Goal: Task Accomplishment & Management: Manage account settings

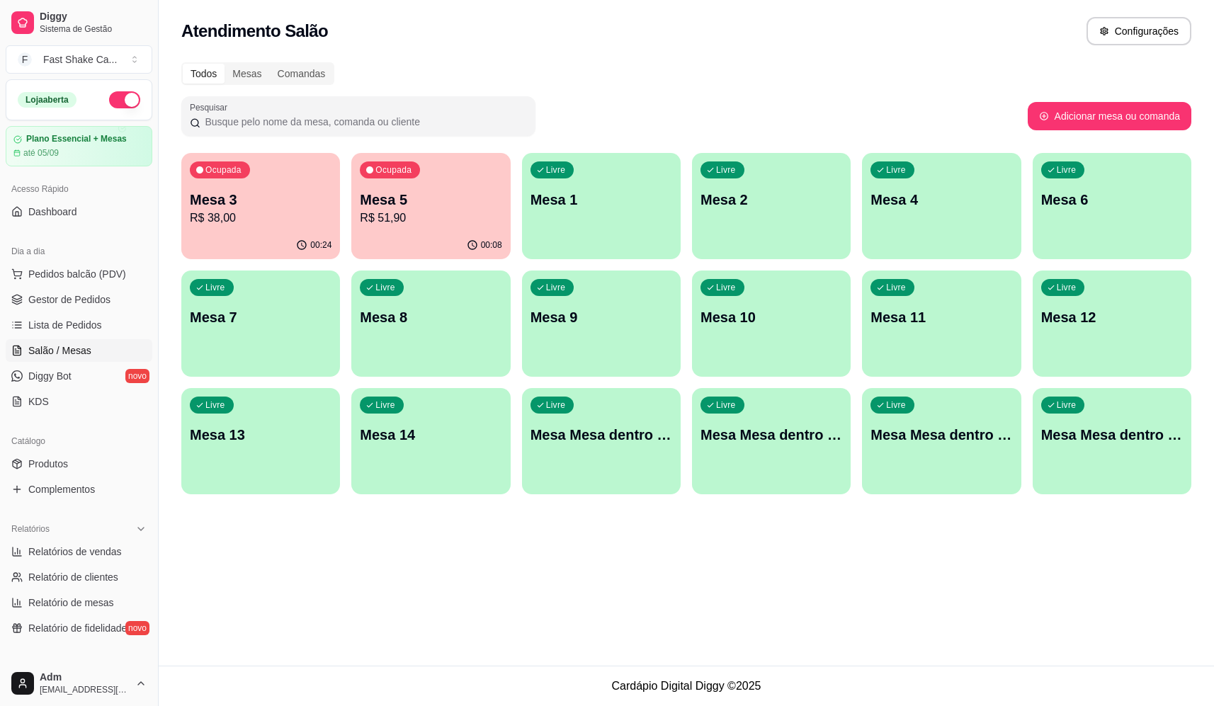
click at [256, 329] on div "Livre Mesa 7" at bounding box center [260, 315] width 159 height 89
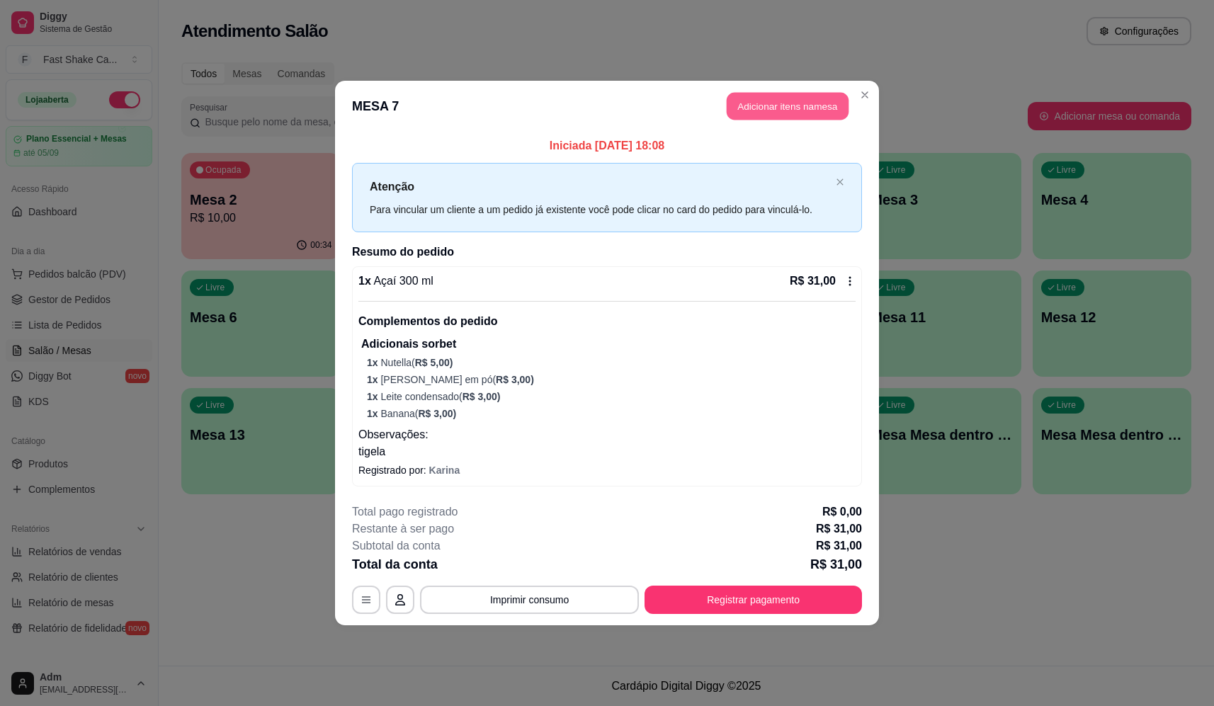
click at [787, 96] on button "Adicionar itens na mesa" at bounding box center [788, 107] width 122 height 28
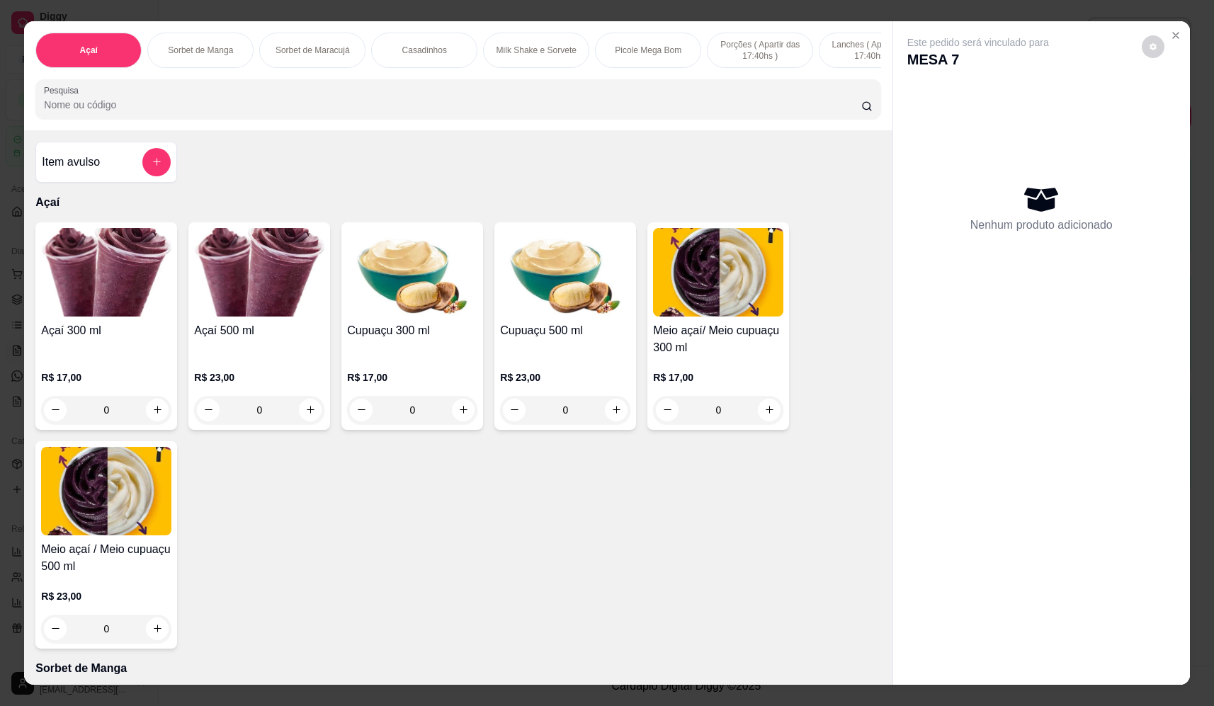
click at [370, 108] on input "Pesquisa" at bounding box center [452, 105] width 817 height 14
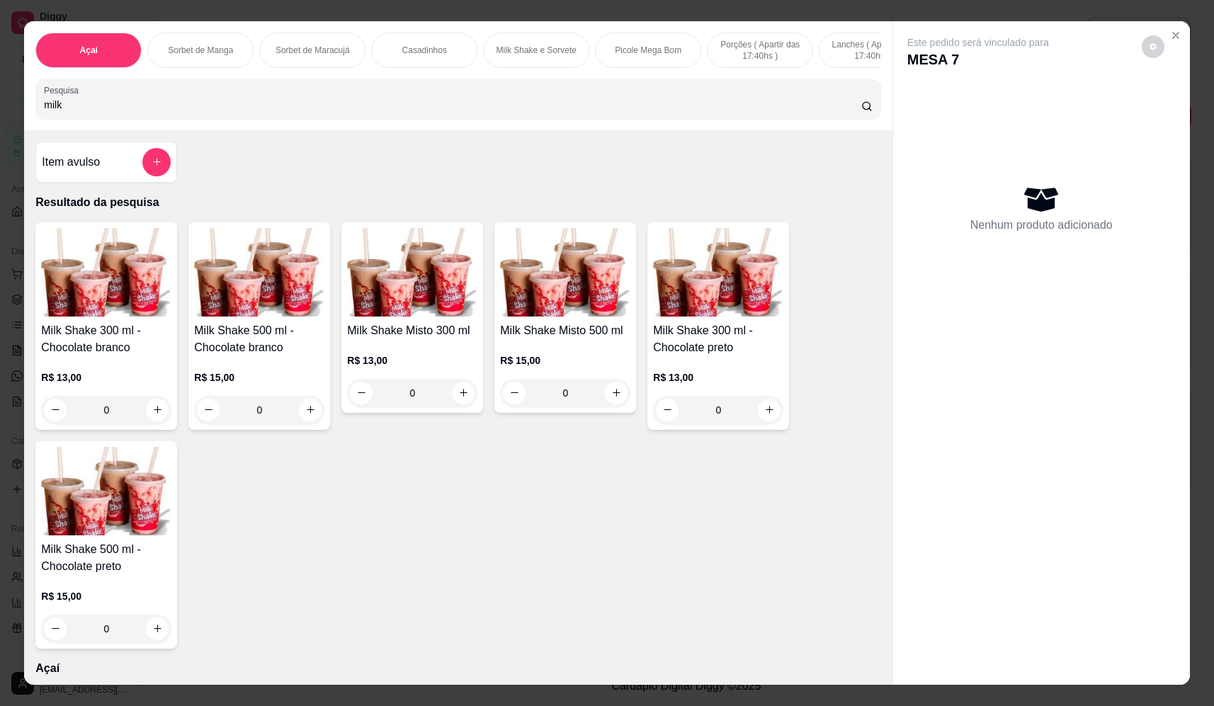
type input "milk"
click at [460, 405] on div "0" at bounding box center [412, 393] width 130 height 28
click at [758, 418] on div "0" at bounding box center [718, 410] width 130 height 28
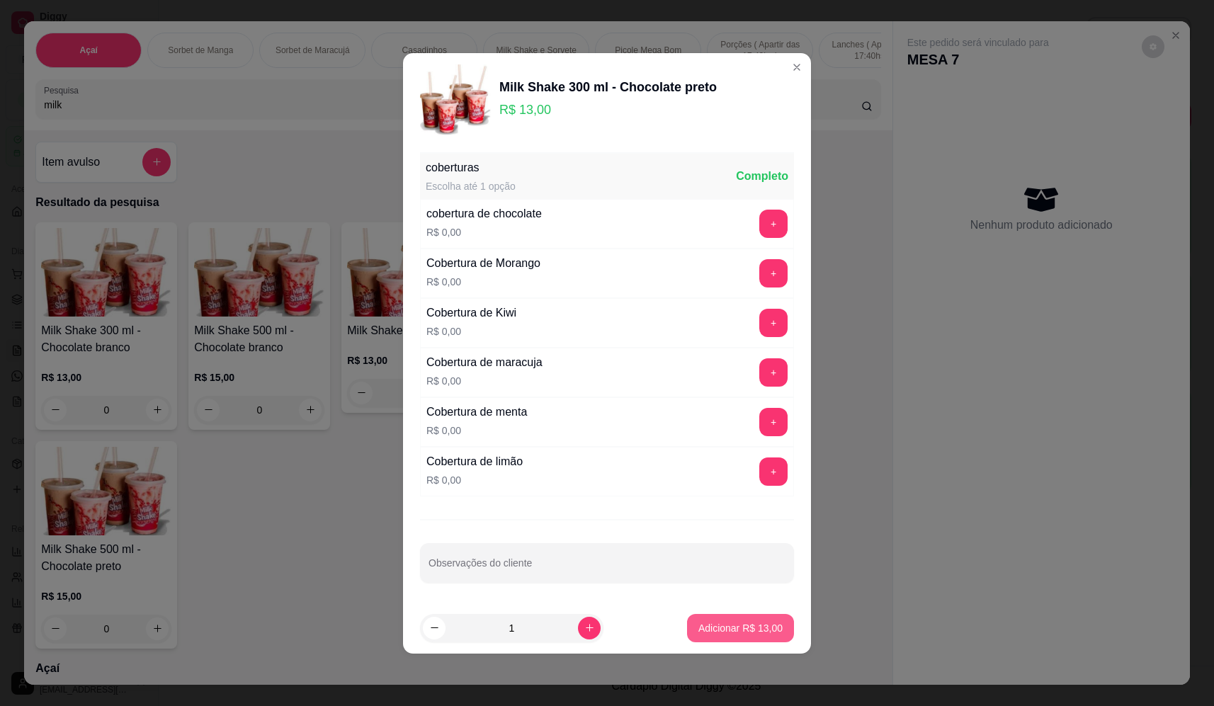
click at [736, 632] on p "Adicionar R$ 13,00" at bounding box center [740, 628] width 84 height 14
type input "1"
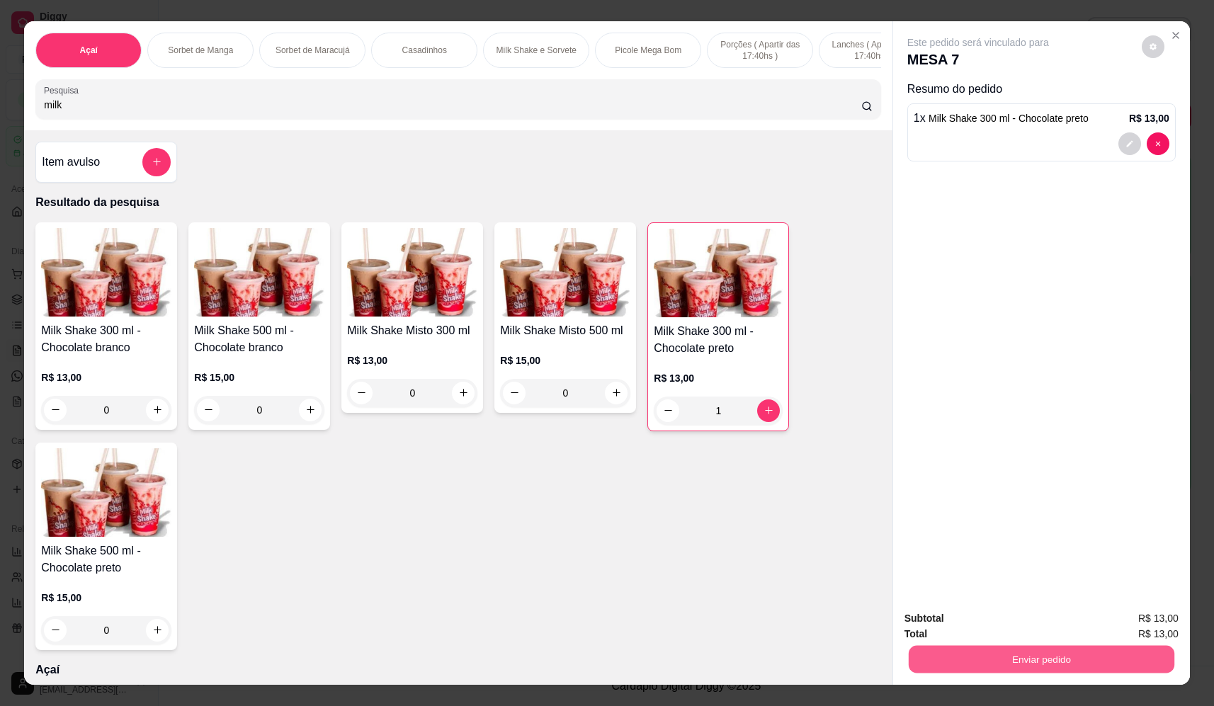
click at [1012, 661] on button "Enviar pedido" at bounding box center [1042, 660] width 266 height 28
click at [834, 577] on div "Milk Shake 300 ml - Chocolate branco R$ 13,00 0 Milk Shake 500 ml - Chocolate b…" at bounding box center [457, 436] width 845 height 428
click at [155, 168] on icon "add-separate-item" at bounding box center [157, 162] width 11 height 11
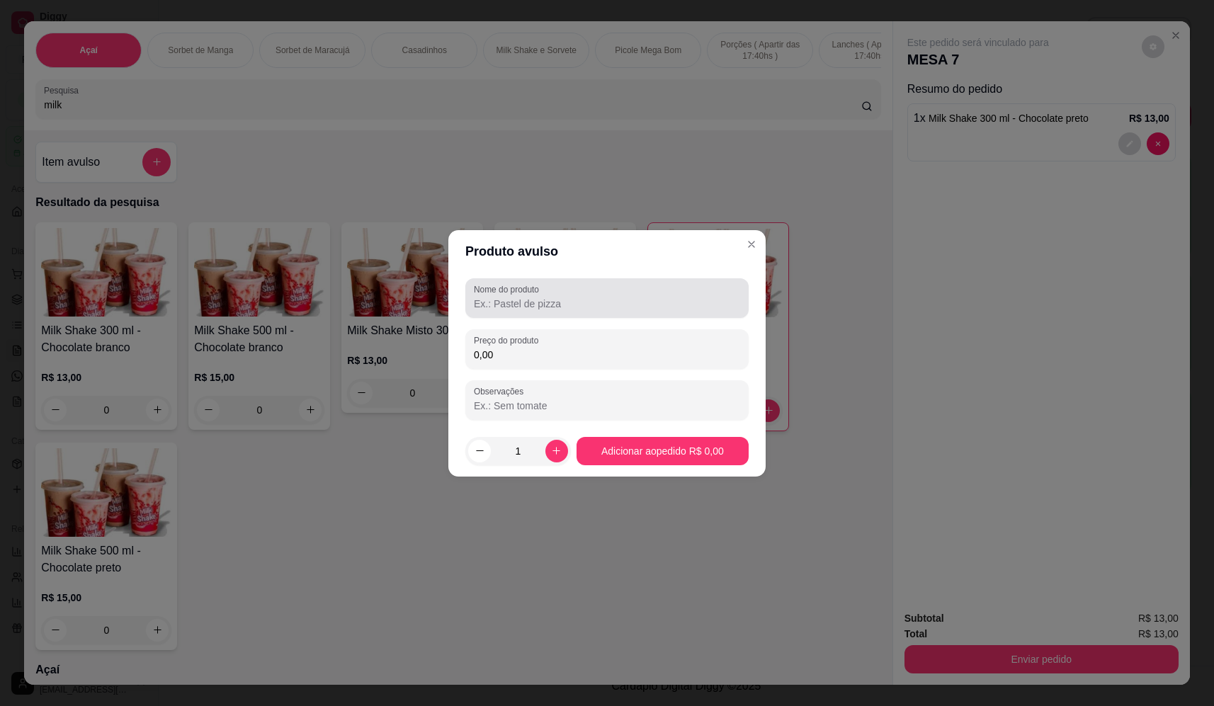
click at [632, 309] on input "Nome do produto" at bounding box center [607, 304] width 266 height 14
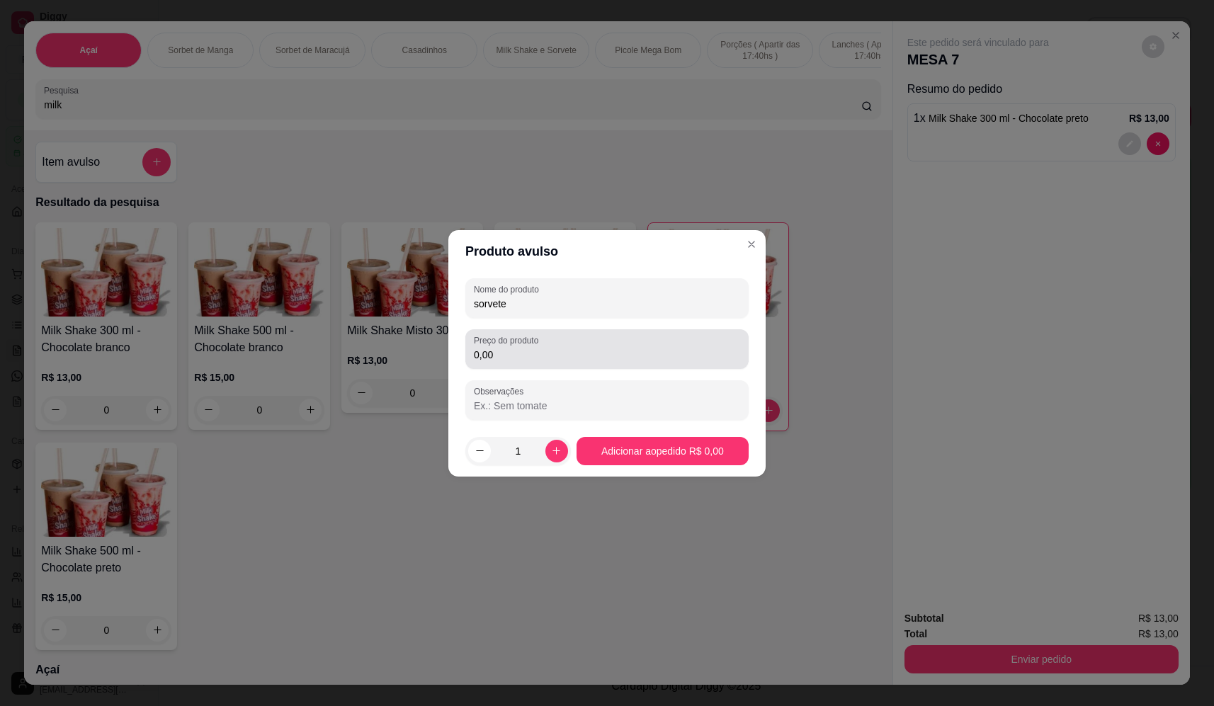
type input "sorvete"
click at [555, 353] on input "0,00" at bounding box center [607, 355] width 266 height 14
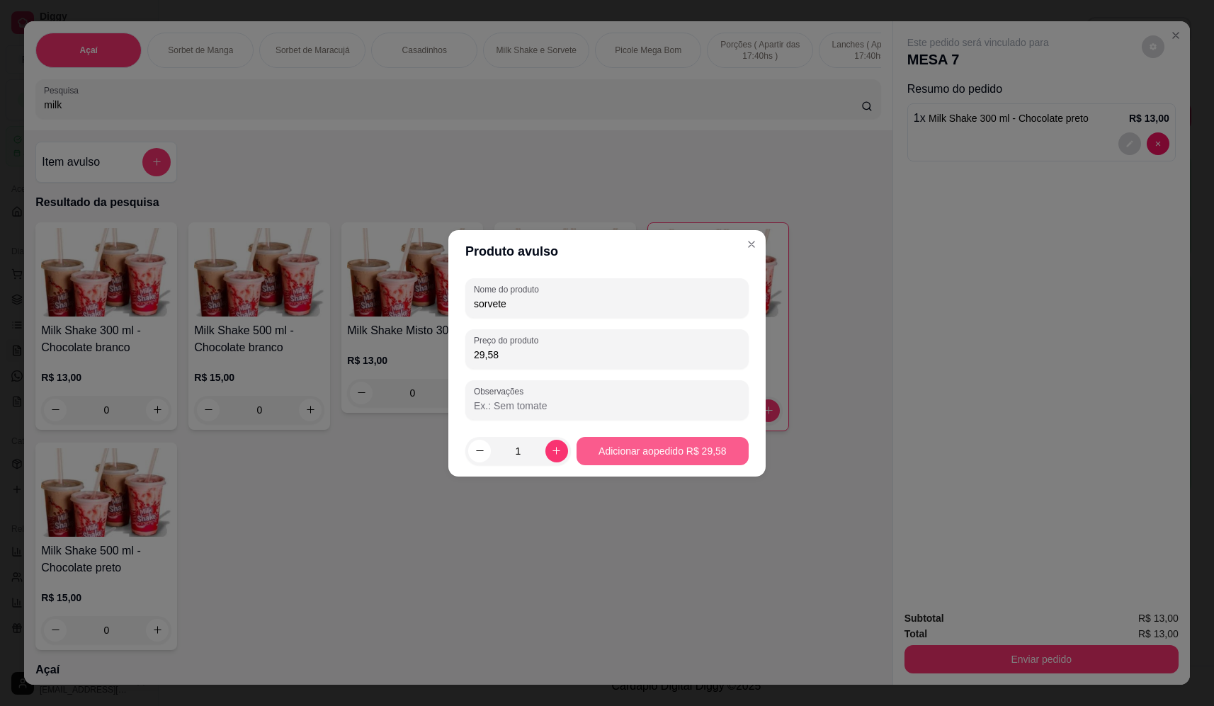
type input "29,58"
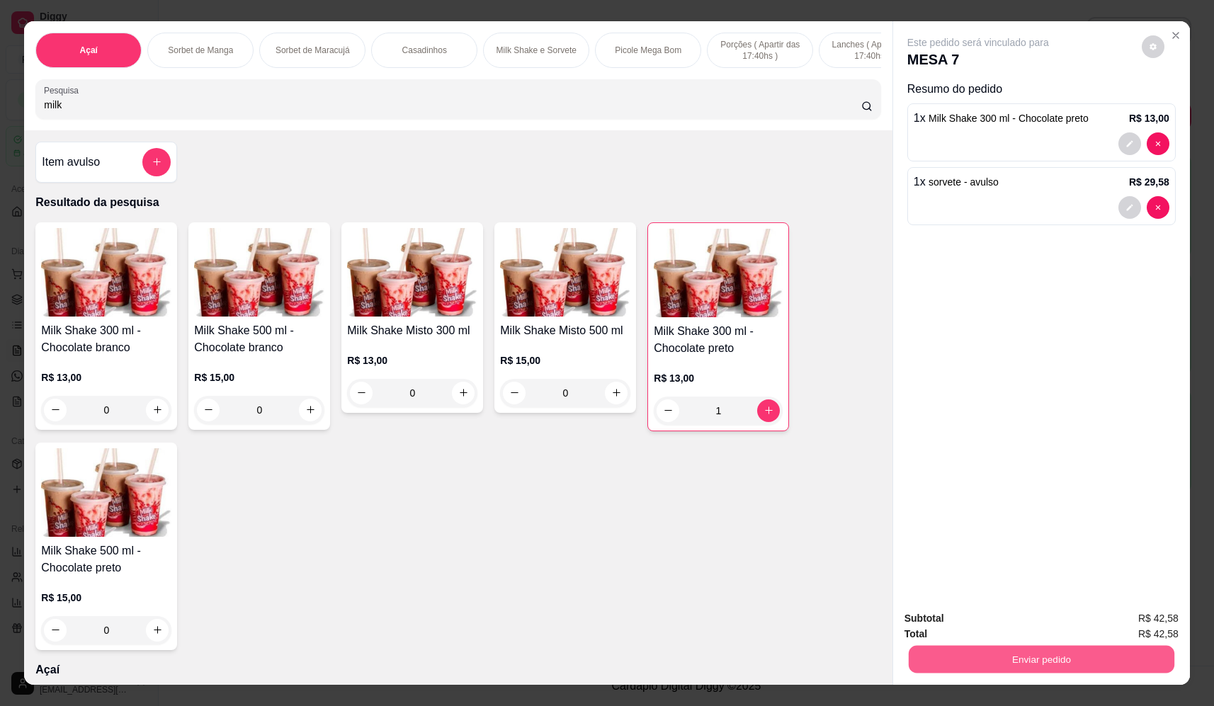
click at [1045, 656] on button "Enviar pedido" at bounding box center [1042, 660] width 266 height 28
click at [1008, 620] on button "Não registrar e enviar pedido" at bounding box center [994, 624] width 147 height 27
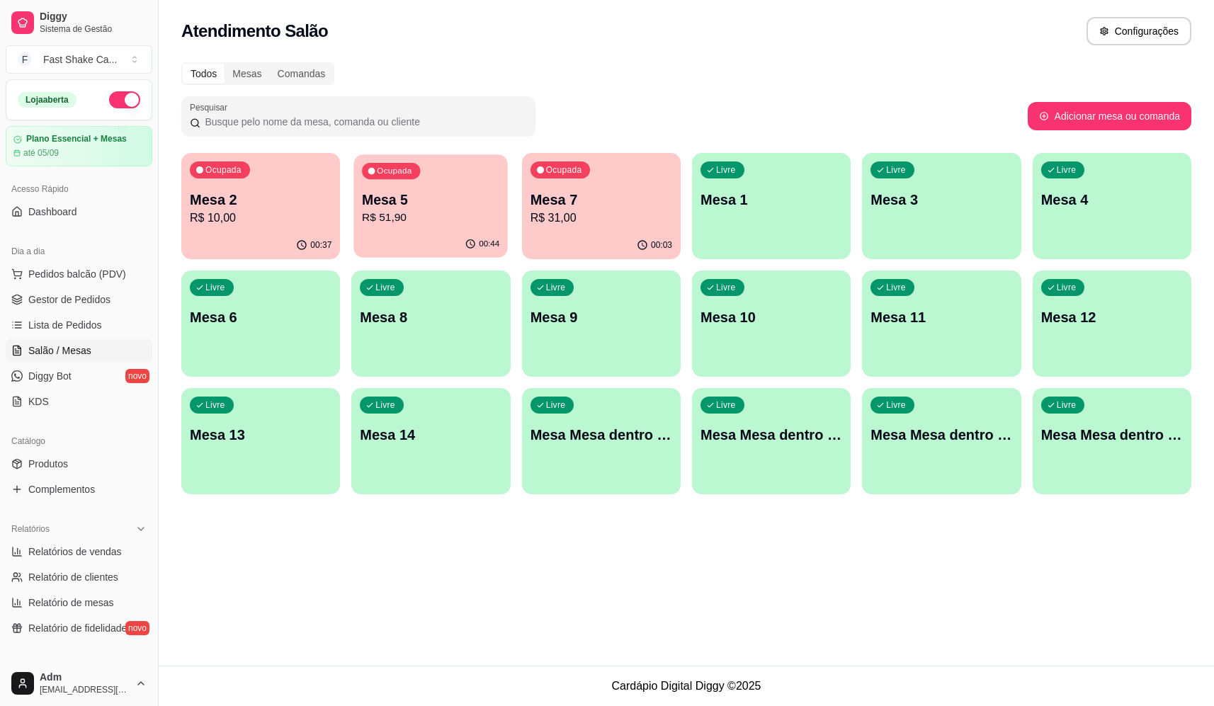
click at [429, 202] on p "Mesa 5" at bounding box center [430, 199] width 137 height 19
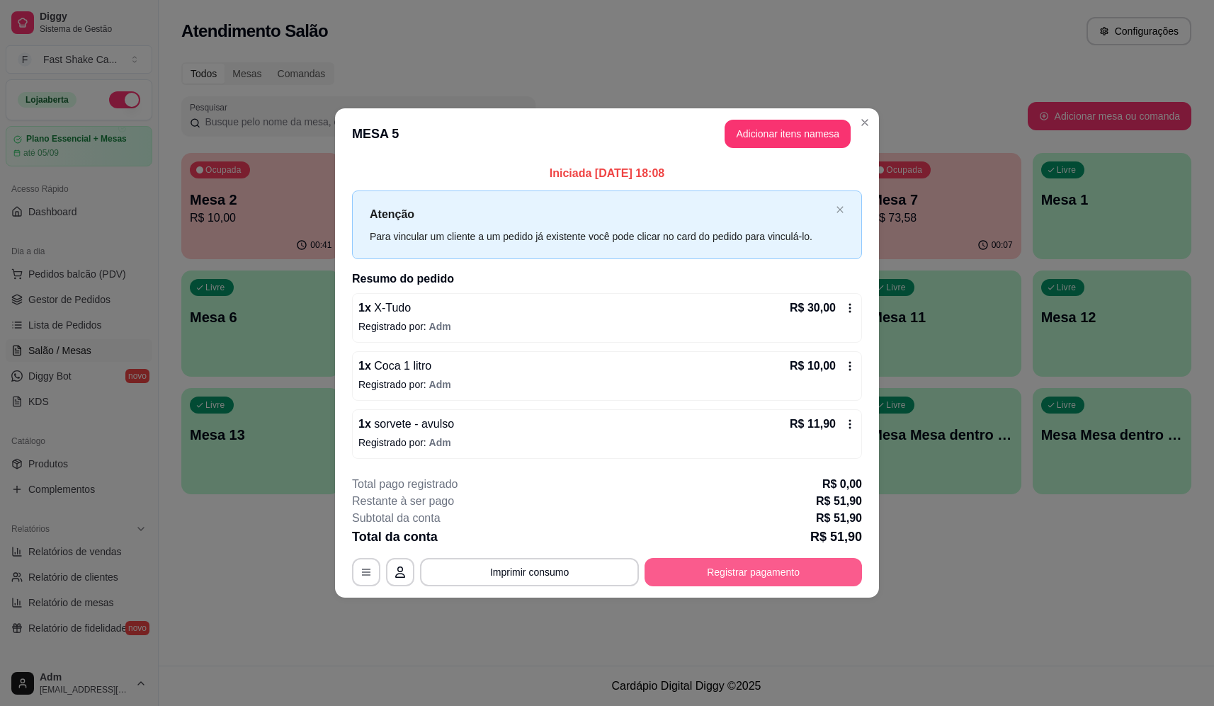
click at [729, 555] on div "**********" at bounding box center [607, 531] width 510 height 110
click at [703, 579] on button "Registrar pagamento" at bounding box center [752, 572] width 217 height 28
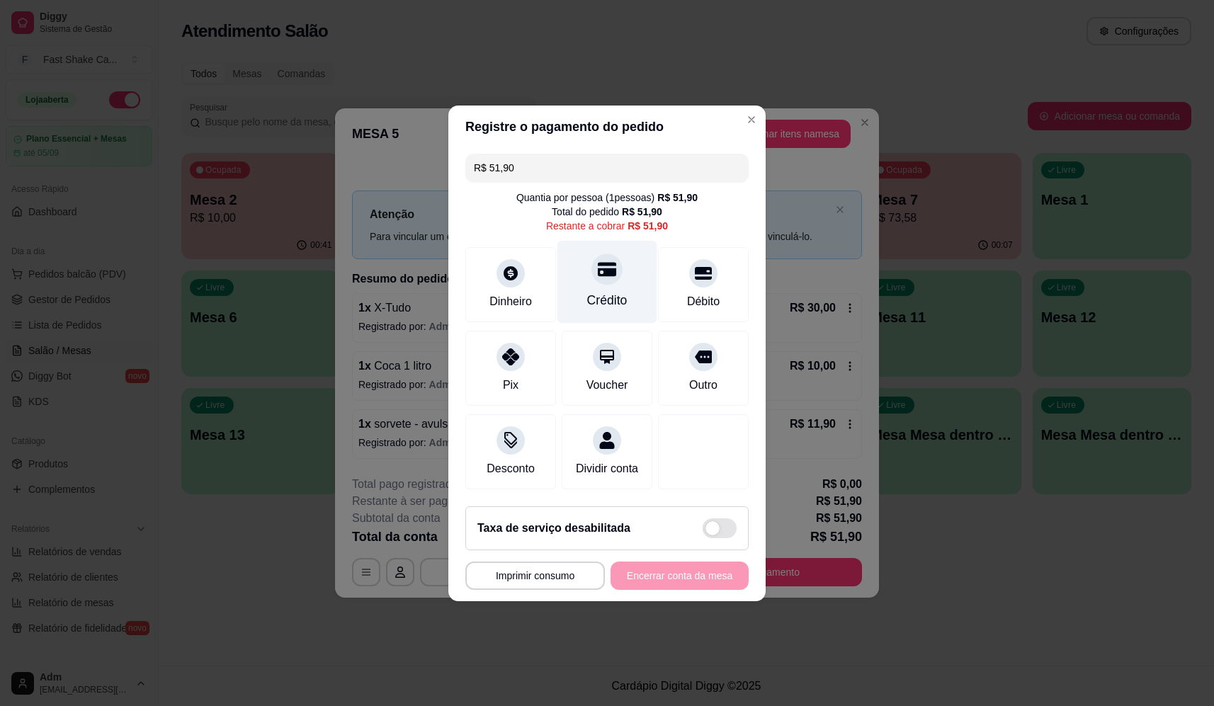
click at [606, 291] on div "Crédito" at bounding box center [607, 300] width 40 height 18
type input "R$ 0,00"
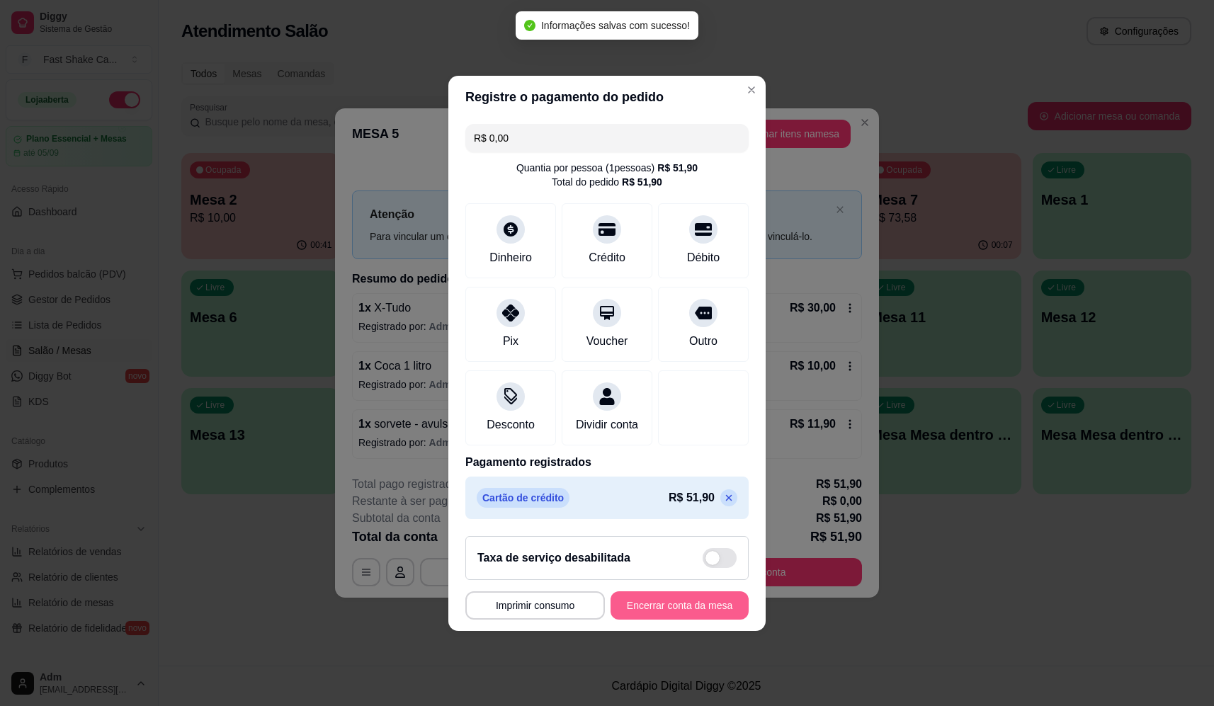
click at [717, 605] on button "Encerrar conta da mesa" at bounding box center [679, 605] width 138 height 28
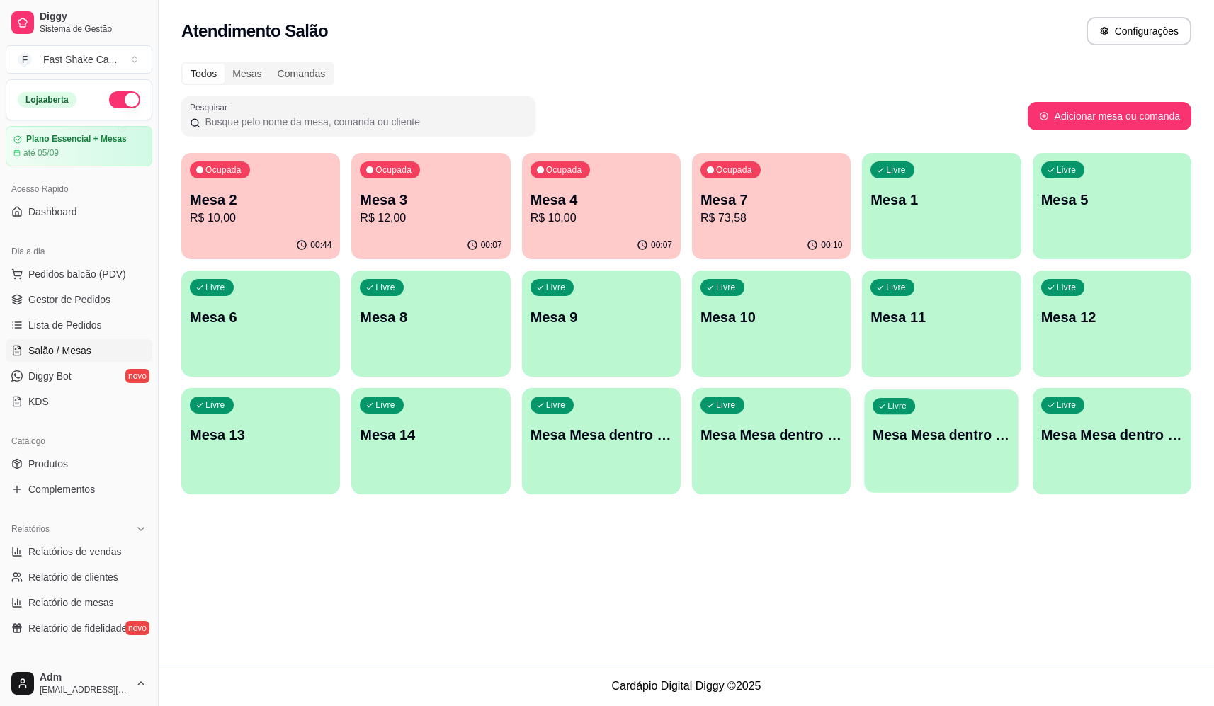
click at [985, 480] on div "button" at bounding box center [942, 484] width 154 height 16
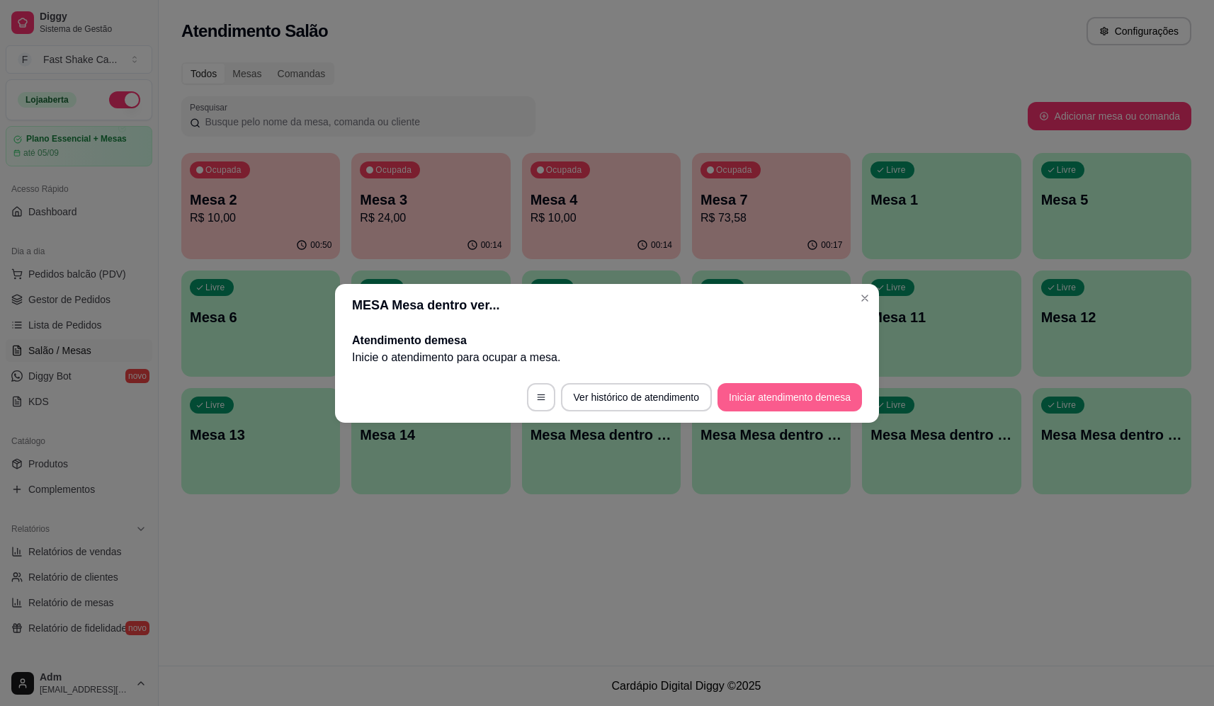
click at [802, 403] on button "Iniciar atendimento de mesa" at bounding box center [789, 397] width 144 height 28
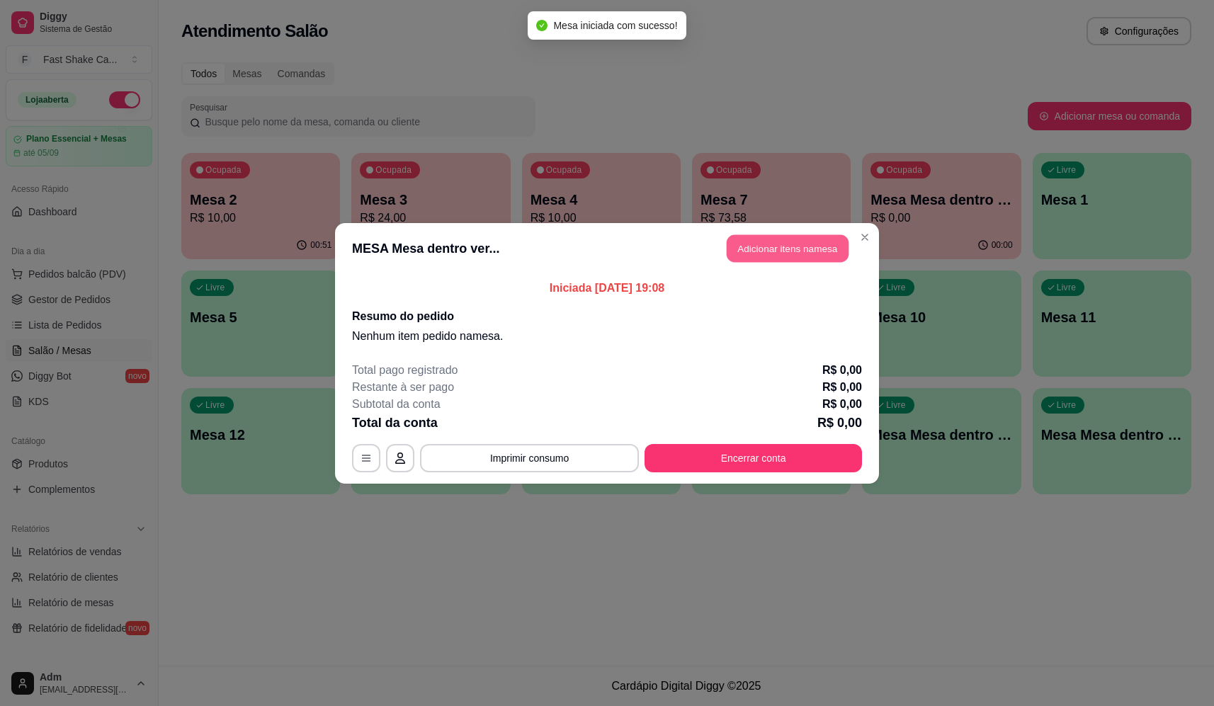
click at [768, 258] on button "Adicionar itens na mesa" at bounding box center [788, 248] width 122 height 28
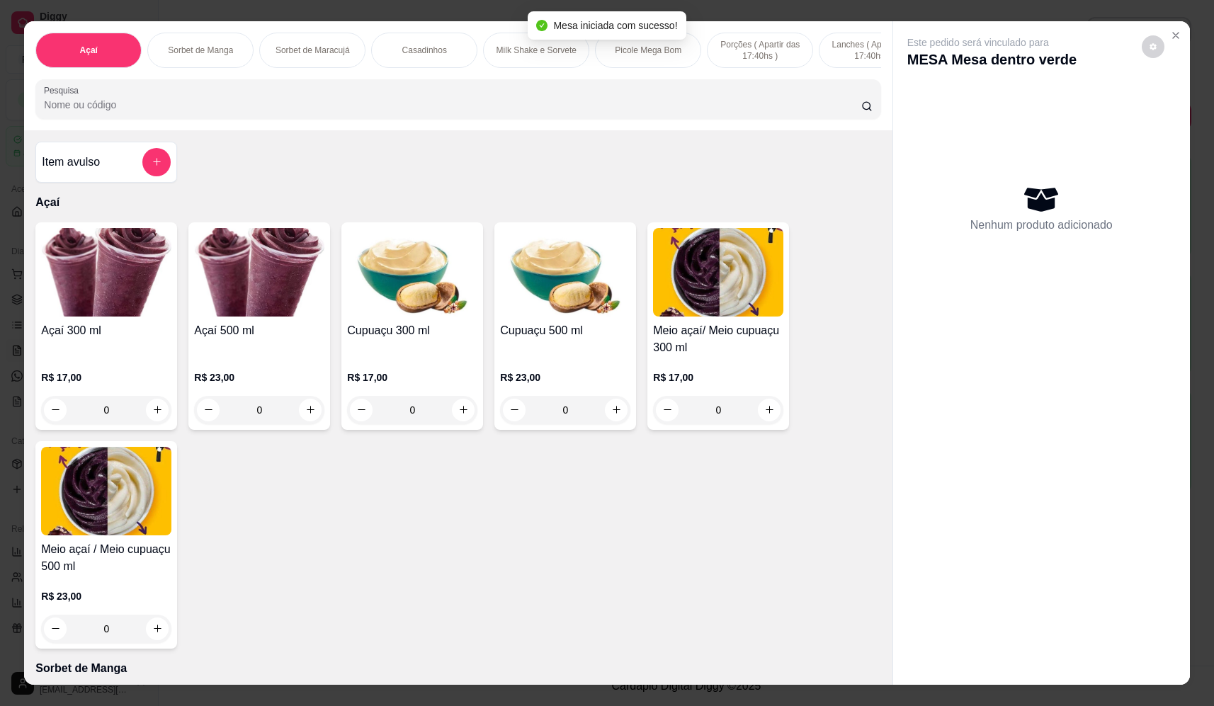
click at [165, 173] on button "add-separate-item" at bounding box center [156, 162] width 28 height 28
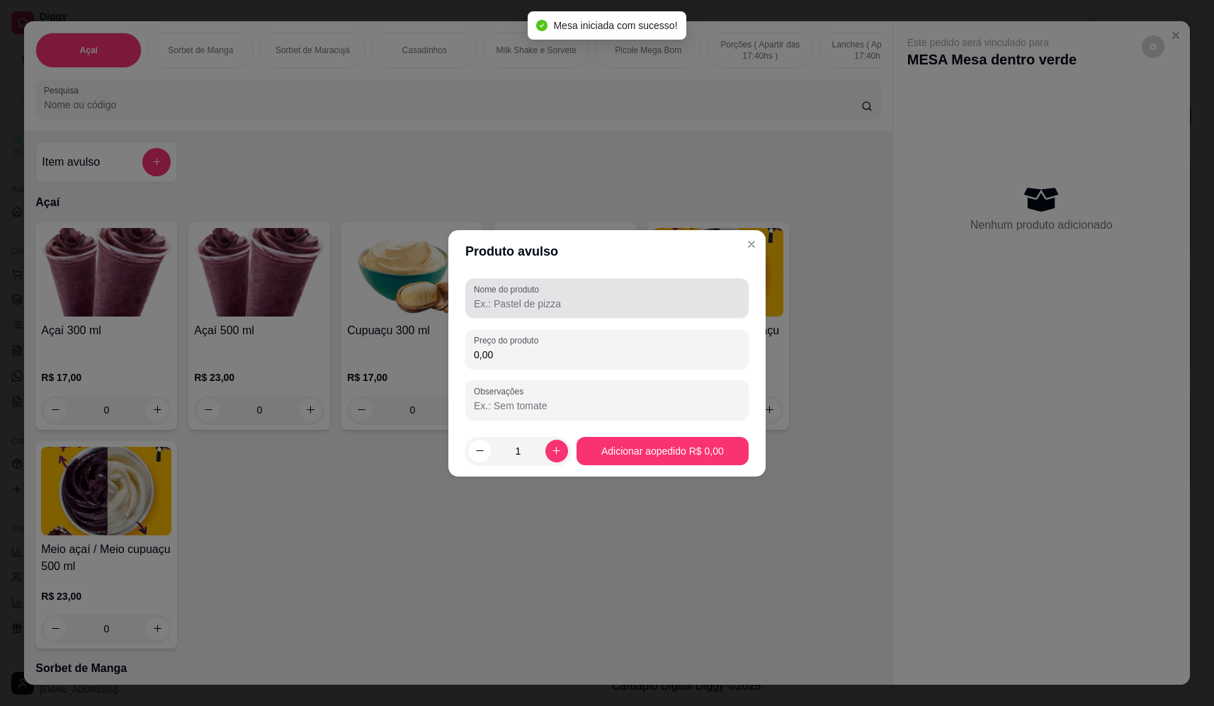
click at [615, 314] on div "Nome do produto" at bounding box center [606, 298] width 283 height 40
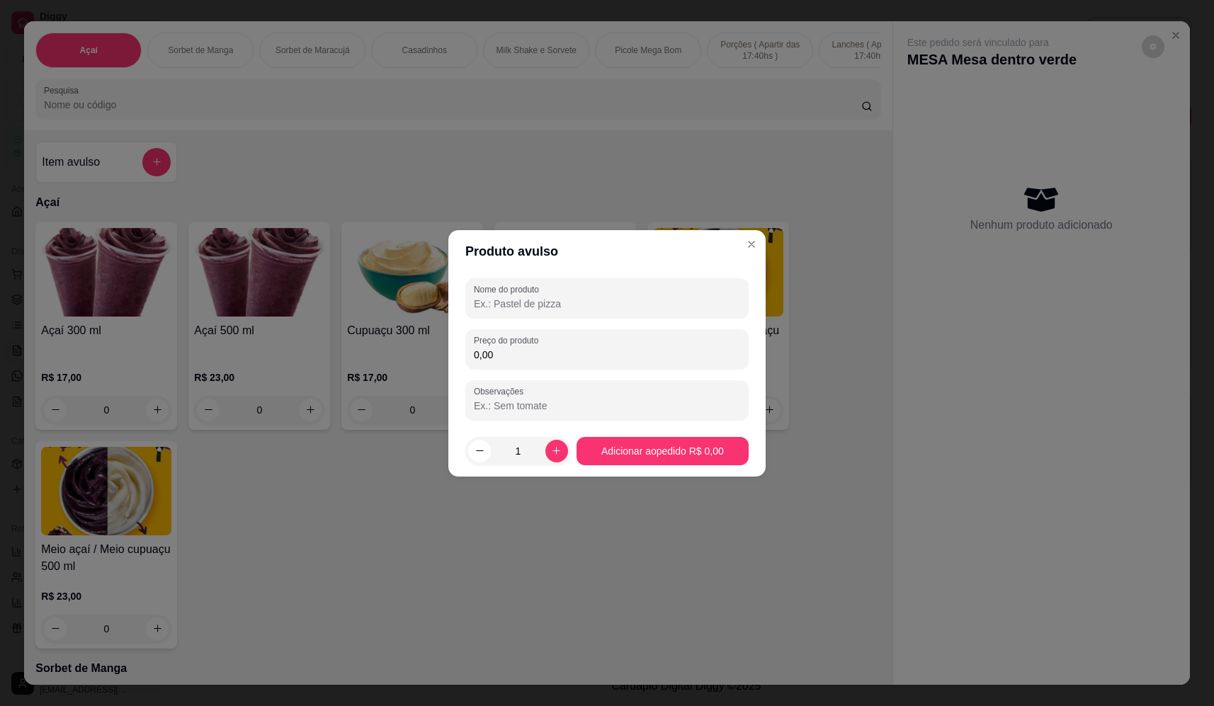
click at [636, 300] on input "Nome do produto" at bounding box center [607, 304] width 266 height 14
type input "sorvete"
click at [564, 351] on input "0,00" at bounding box center [607, 355] width 266 height 14
type input "12,24"
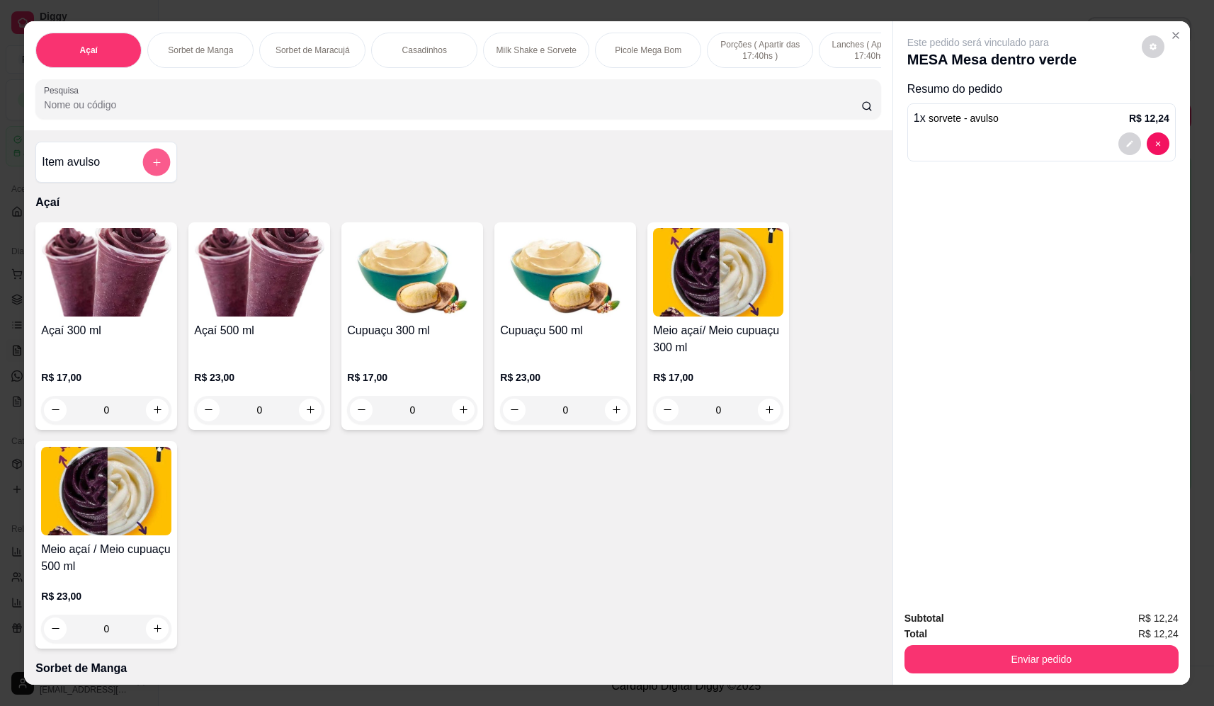
click at [156, 161] on button "add-separate-item" at bounding box center [157, 163] width 28 height 28
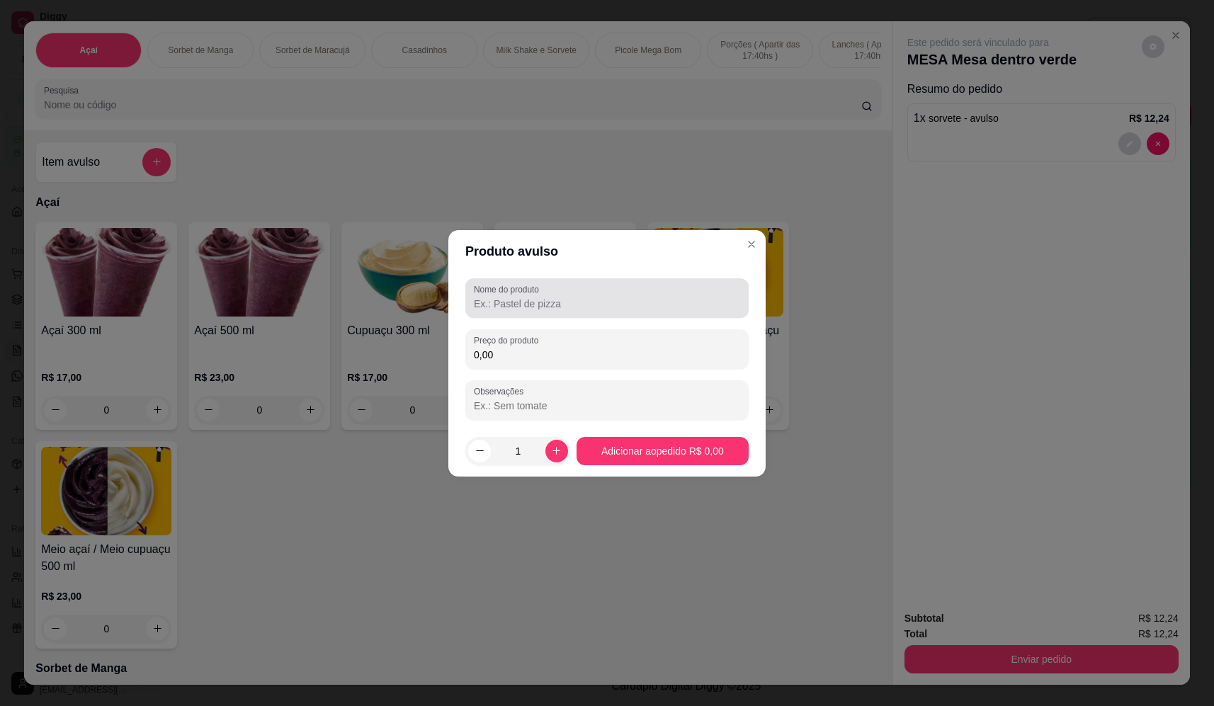
click at [617, 309] on input "Nome do produto" at bounding box center [607, 304] width 266 height 14
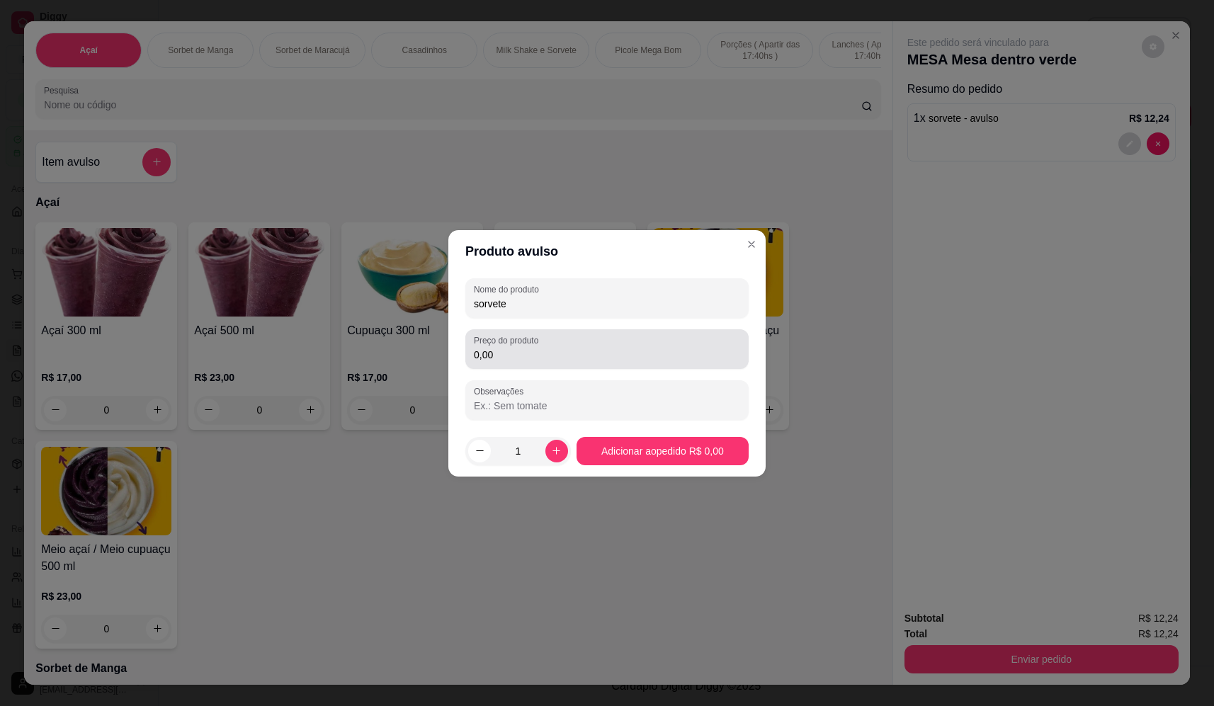
type input "sorvete"
click at [575, 368] on div "Preço do produto 0,00" at bounding box center [606, 349] width 283 height 40
type input "19,32"
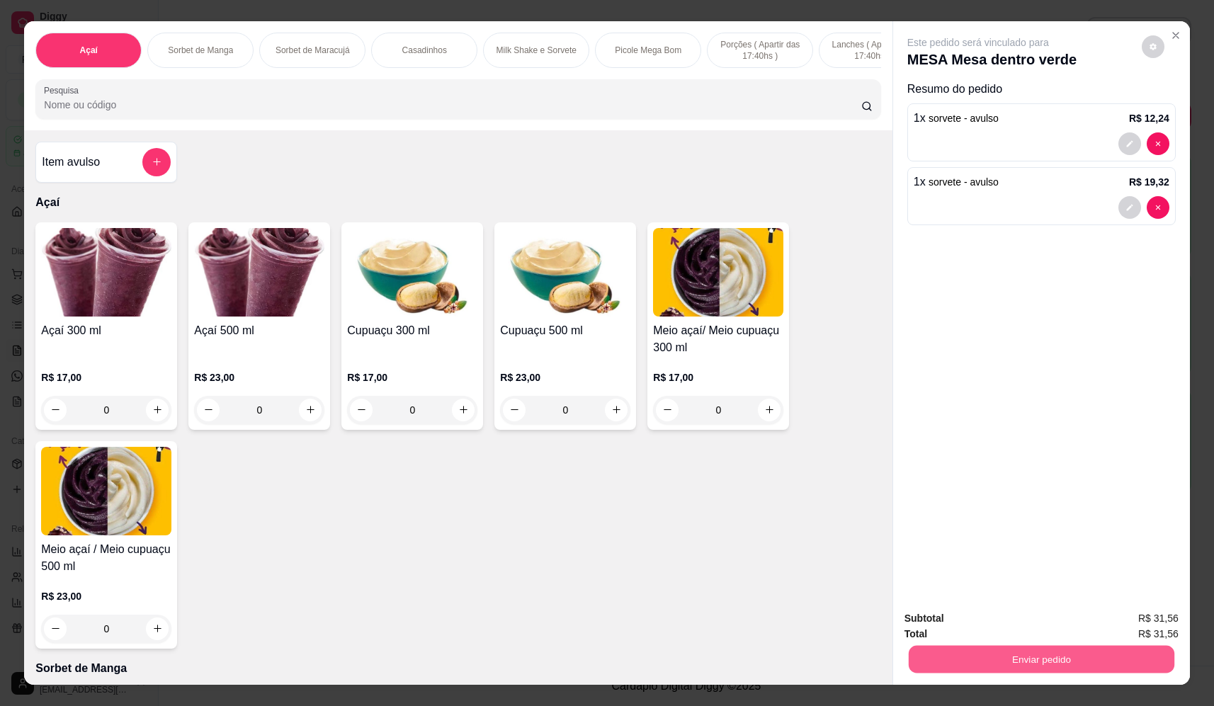
click at [1013, 666] on button "Enviar pedido" at bounding box center [1042, 660] width 266 height 28
click at [1005, 630] on button "Não registrar e enviar pedido" at bounding box center [994, 624] width 147 height 27
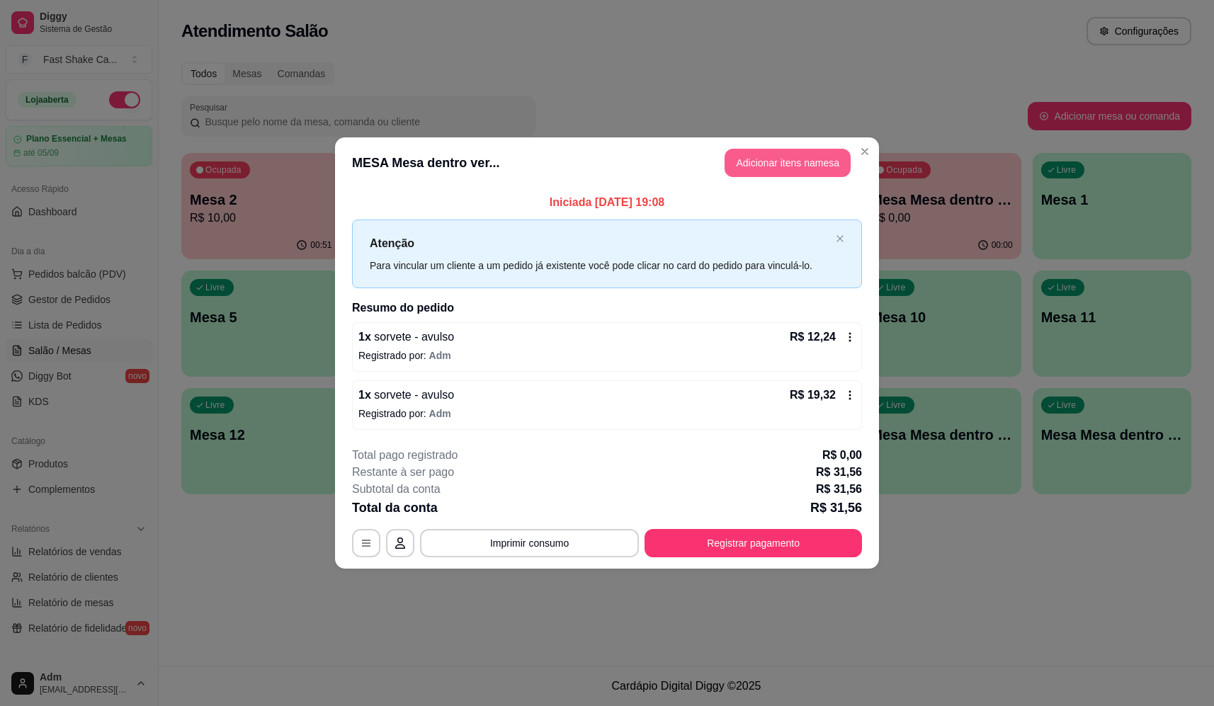
click at [817, 163] on button "Adicionar itens na mesa" at bounding box center [787, 163] width 126 height 28
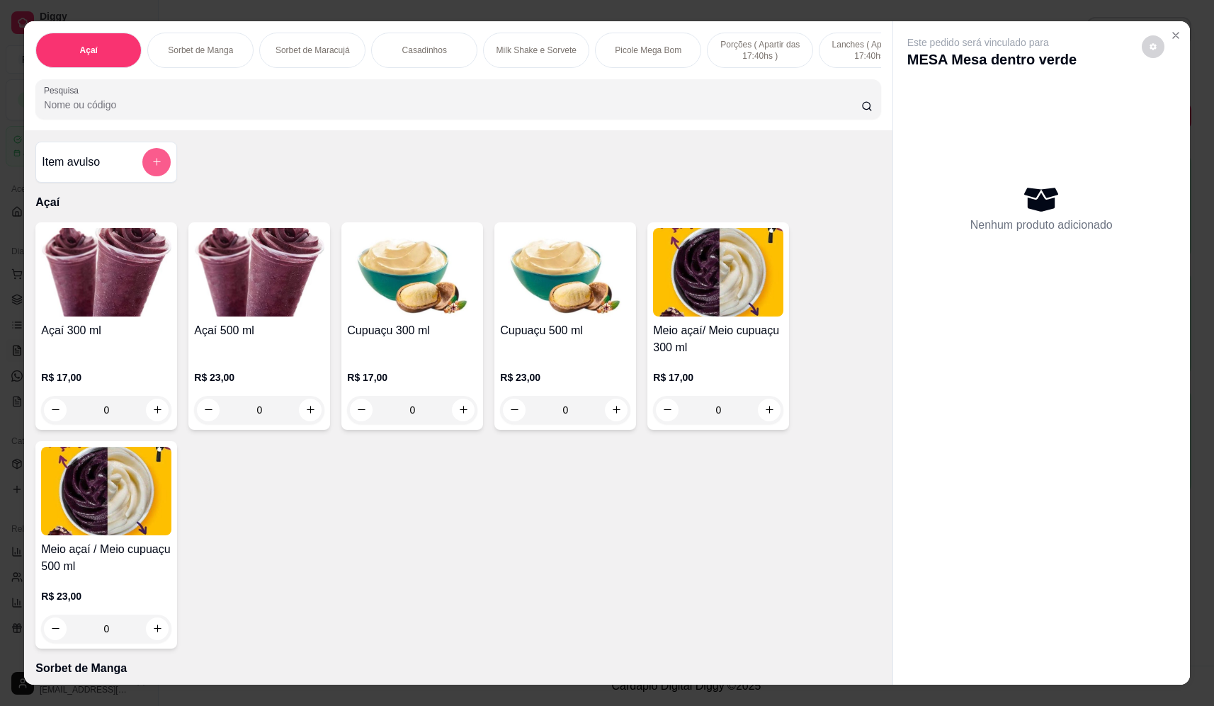
click at [157, 173] on button "add-separate-item" at bounding box center [156, 162] width 28 height 28
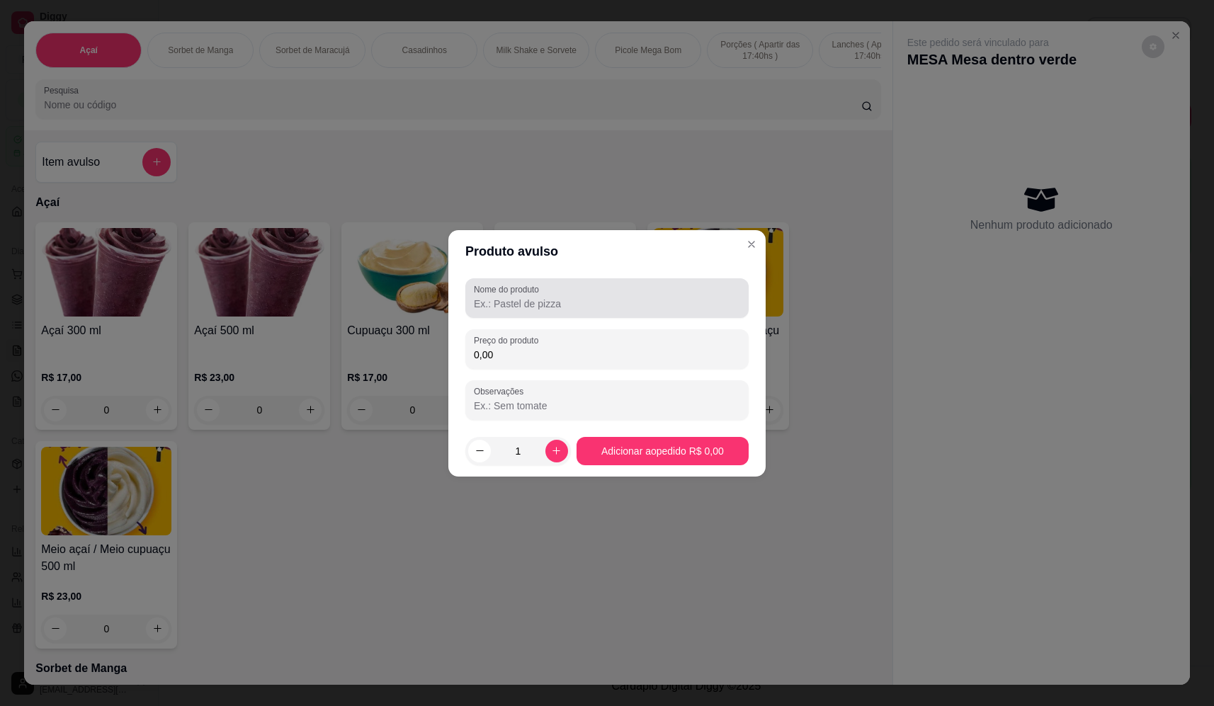
click at [616, 306] on input "Nome do produto" at bounding box center [607, 304] width 266 height 14
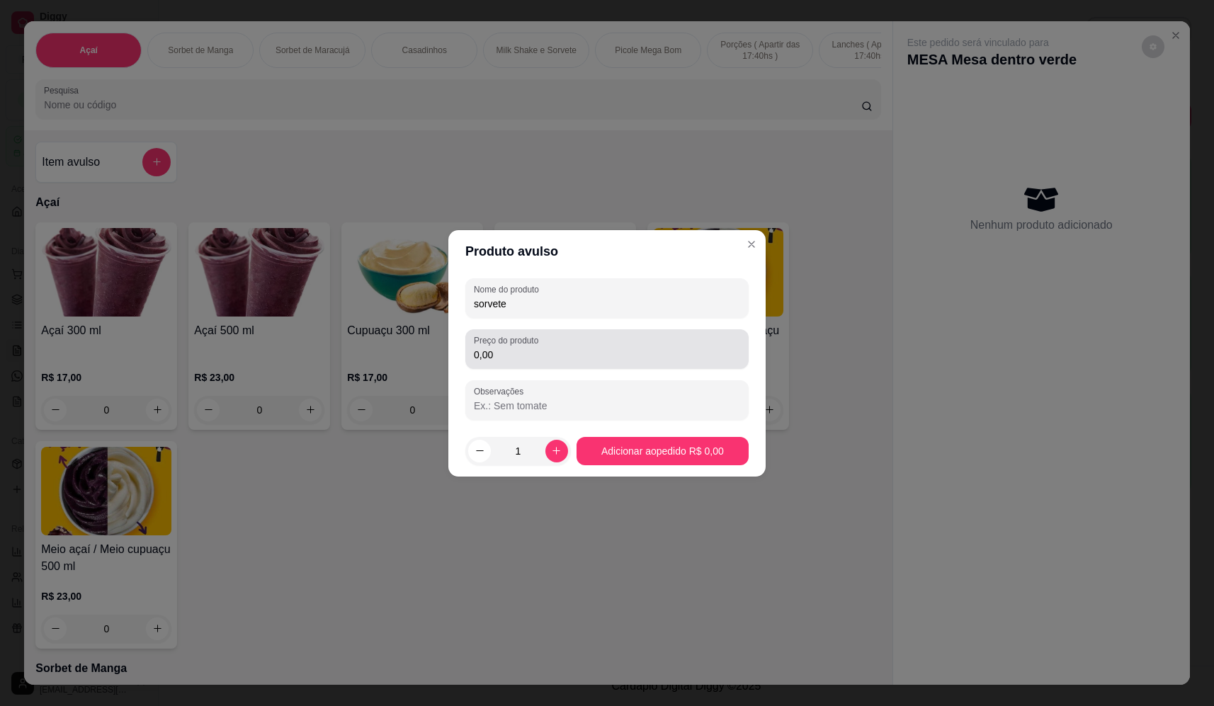
type input "sorvete"
click at [522, 343] on label "Preço do produto" at bounding box center [508, 340] width 69 height 12
click at [522, 348] on input "0,00" at bounding box center [607, 355] width 266 height 14
click at [532, 348] on input "0,00" at bounding box center [607, 355] width 266 height 14
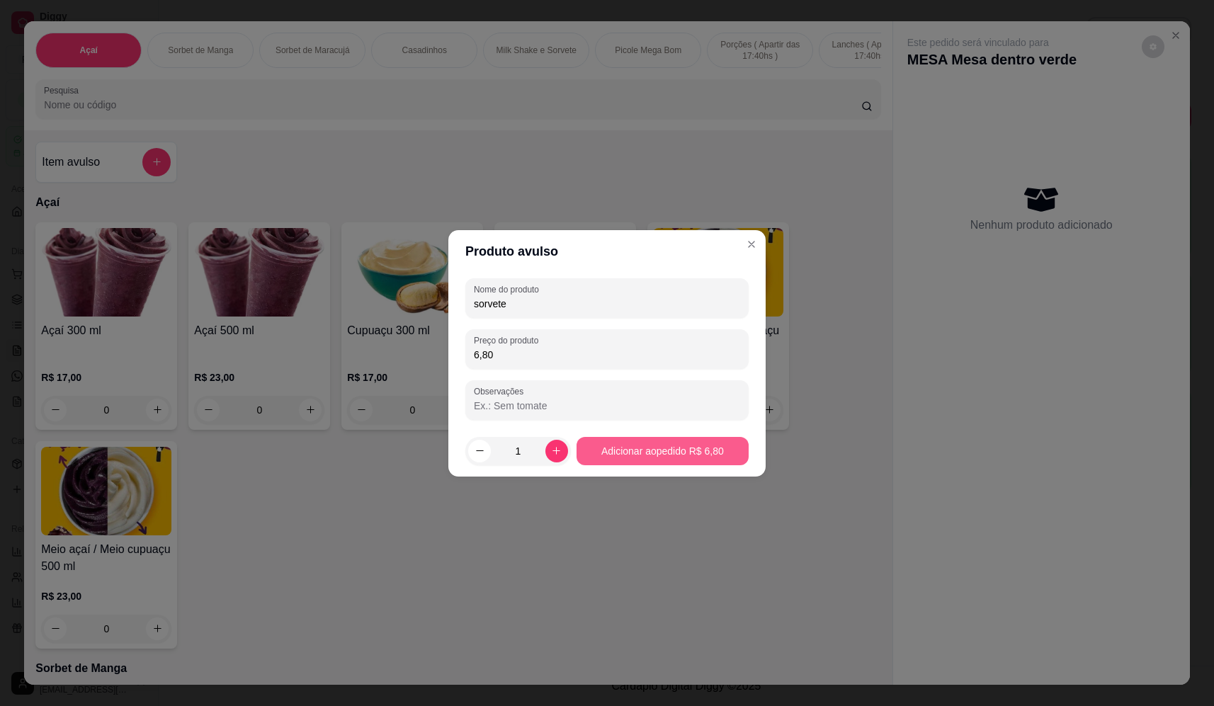
type input "6,80"
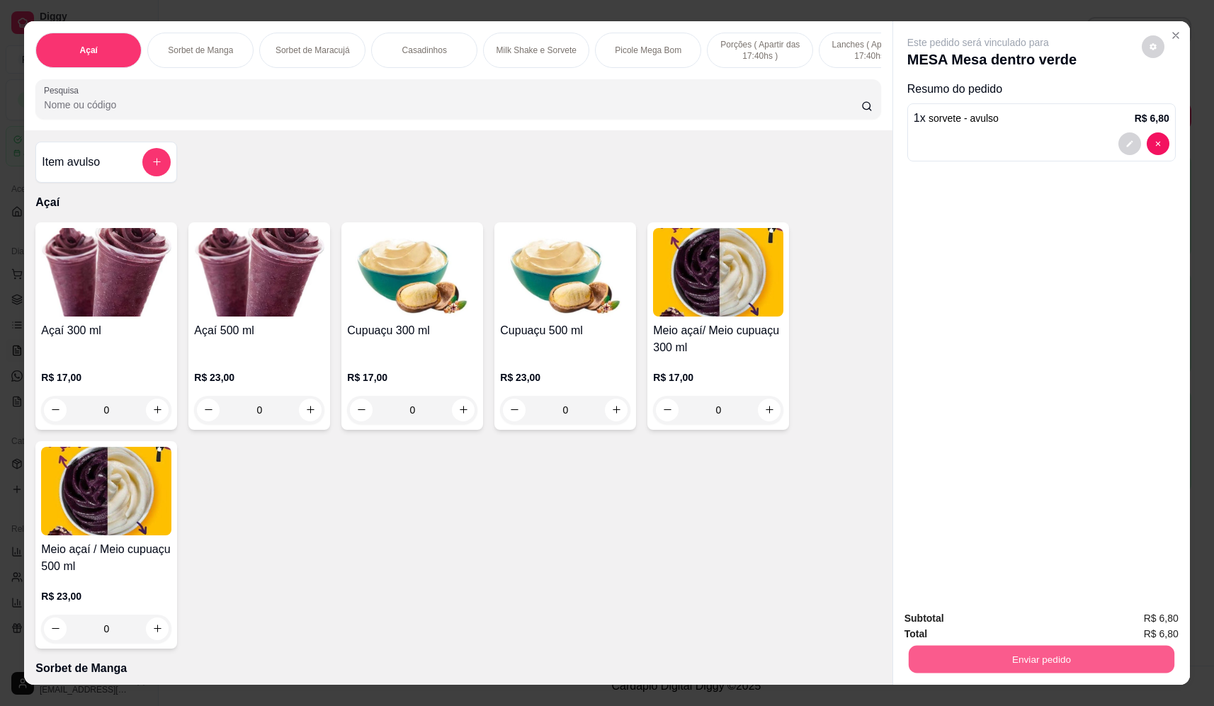
click at [1043, 664] on button "Enviar pedido" at bounding box center [1042, 660] width 266 height 28
click at [1017, 622] on button "Não registrar e enviar pedido" at bounding box center [994, 624] width 143 height 26
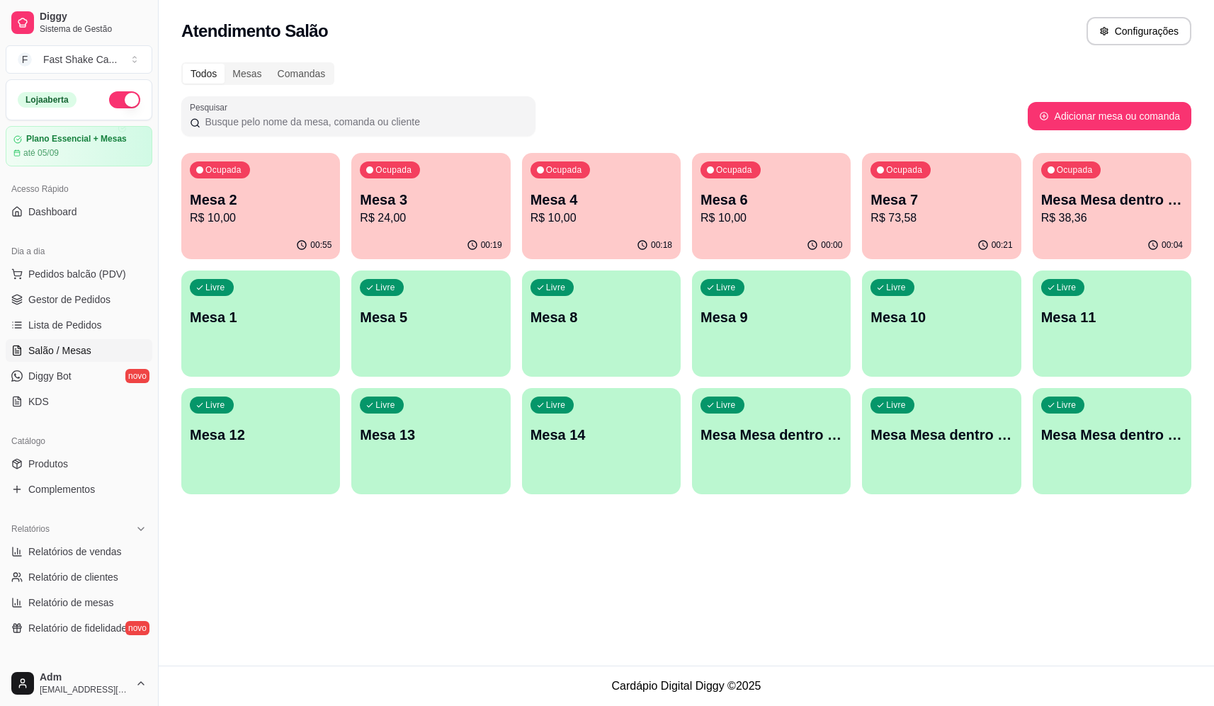
click at [945, 233] on div "00:21" at bounding box center [941, 246] width 159 height 28
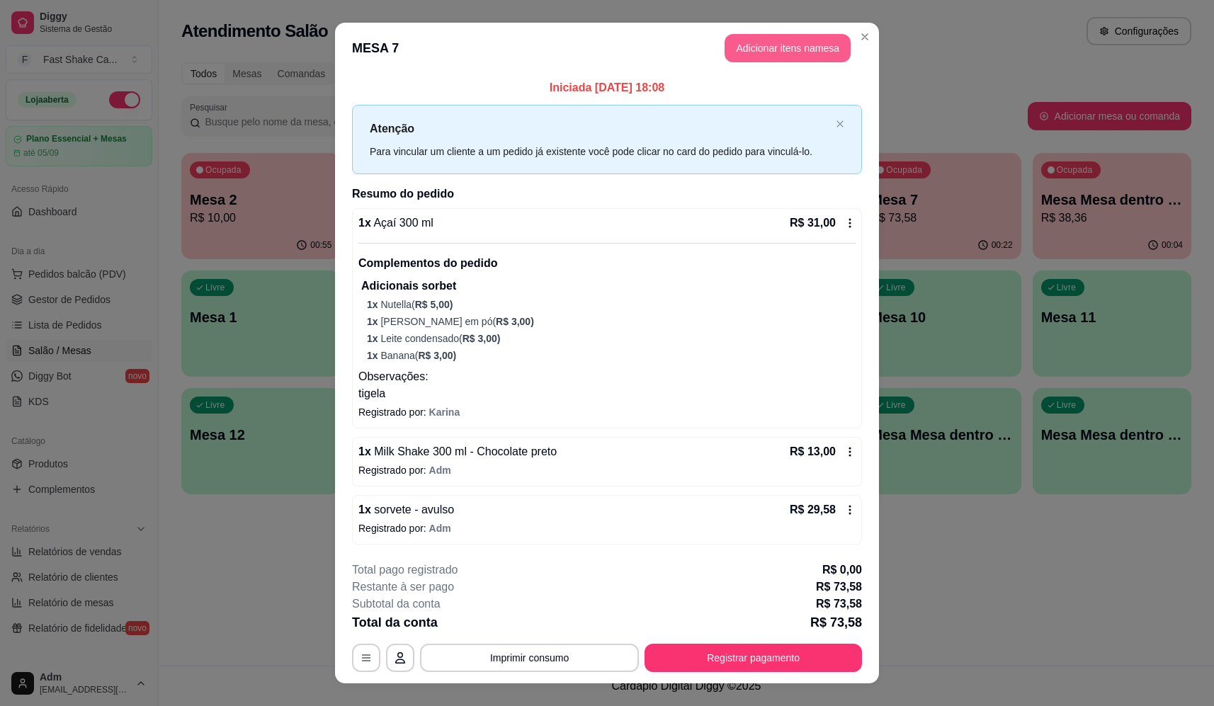
click at [748, 48] on button "Adicionar itens na mesa" at bounding box center [787, 48] width 126 height 28
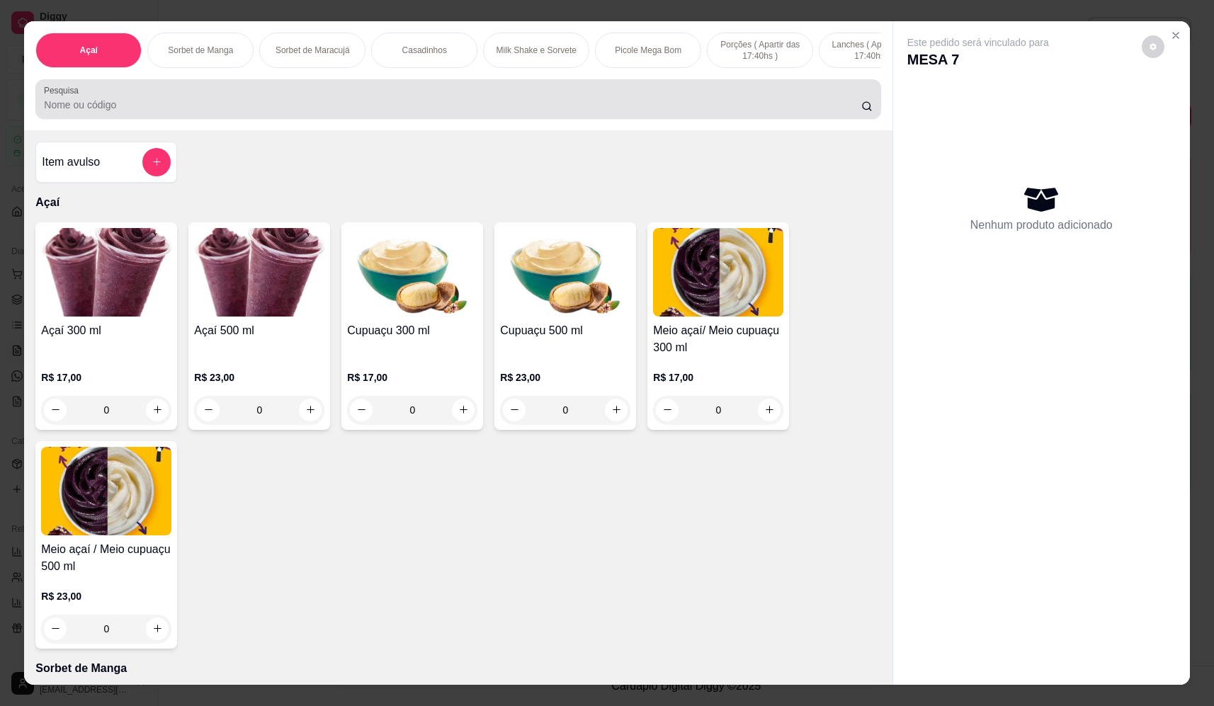
drag, startPoint x: 443, startPoint y: 96, endPoint x: 441, endPoint y: 109, distance: 13.5
click at [443, 96] on div at bounding box center [458, 99] width 828 height 28
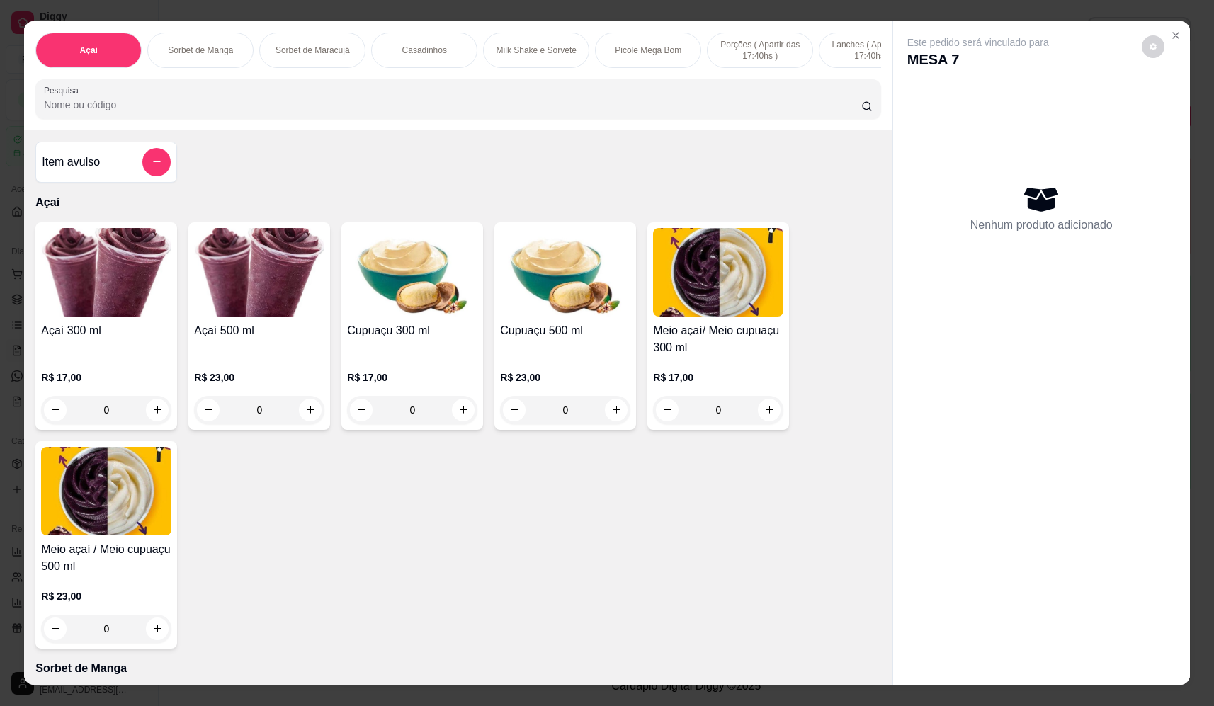
click at [464, 111] on input "Pesquisa" at bounding box center [452, 105] width 817 height 14
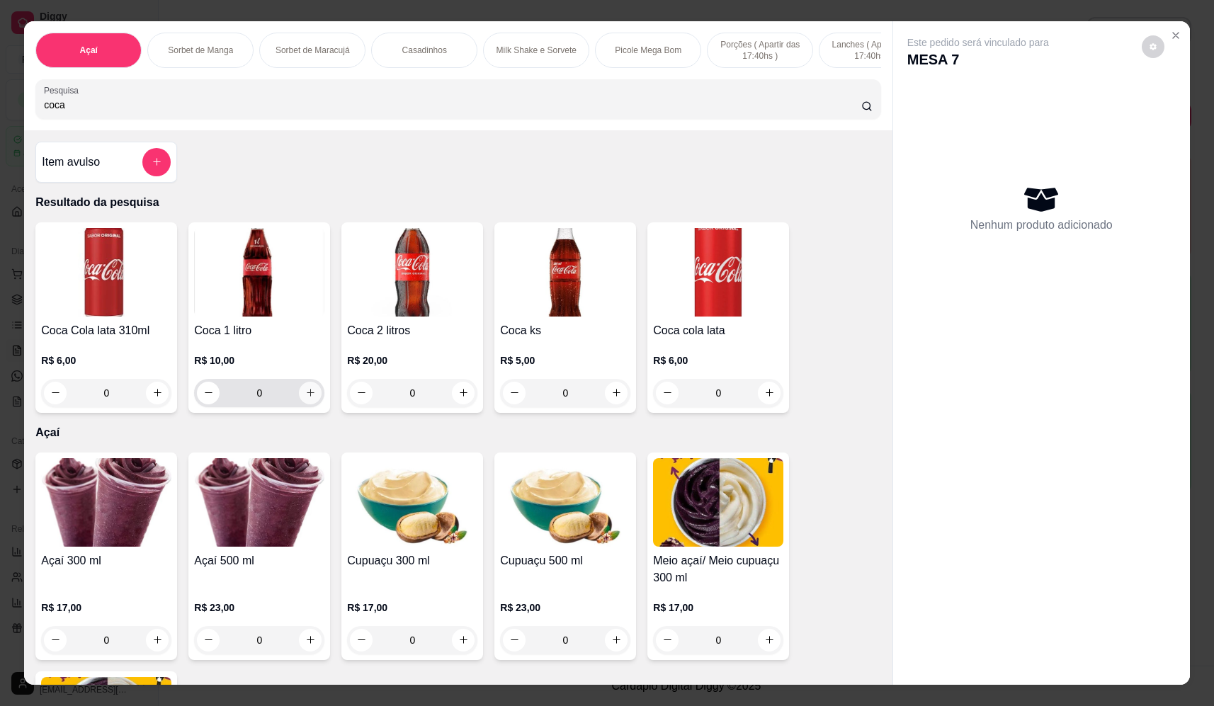
type input "coca"
click at [305, 398] on icon "increase-product-quantity" at bounding box center [310, 392] width 11 height 11
type input "1"
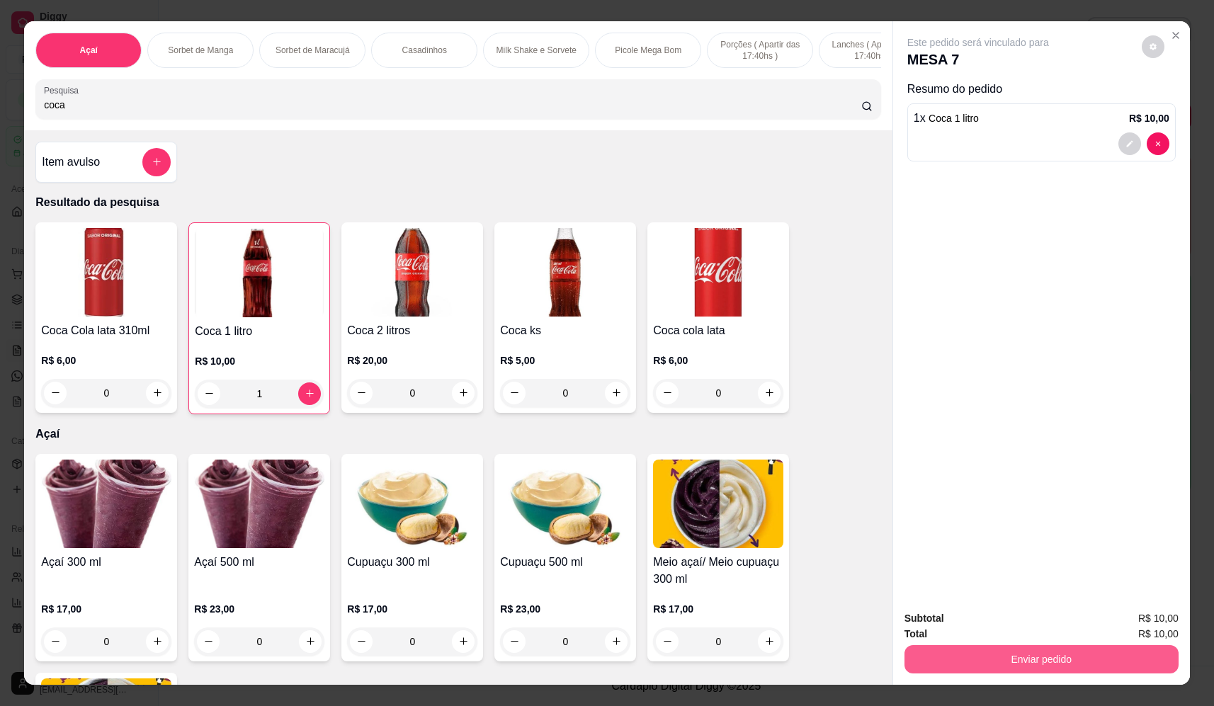
click at [953, 668] on button "Enviar pedido" at bounding box center [1041, 659] width 274 height 28
click at [972, 627] on button "Não registrar e enviar pedido" at bounding box center [994, 624] width 147 height 27
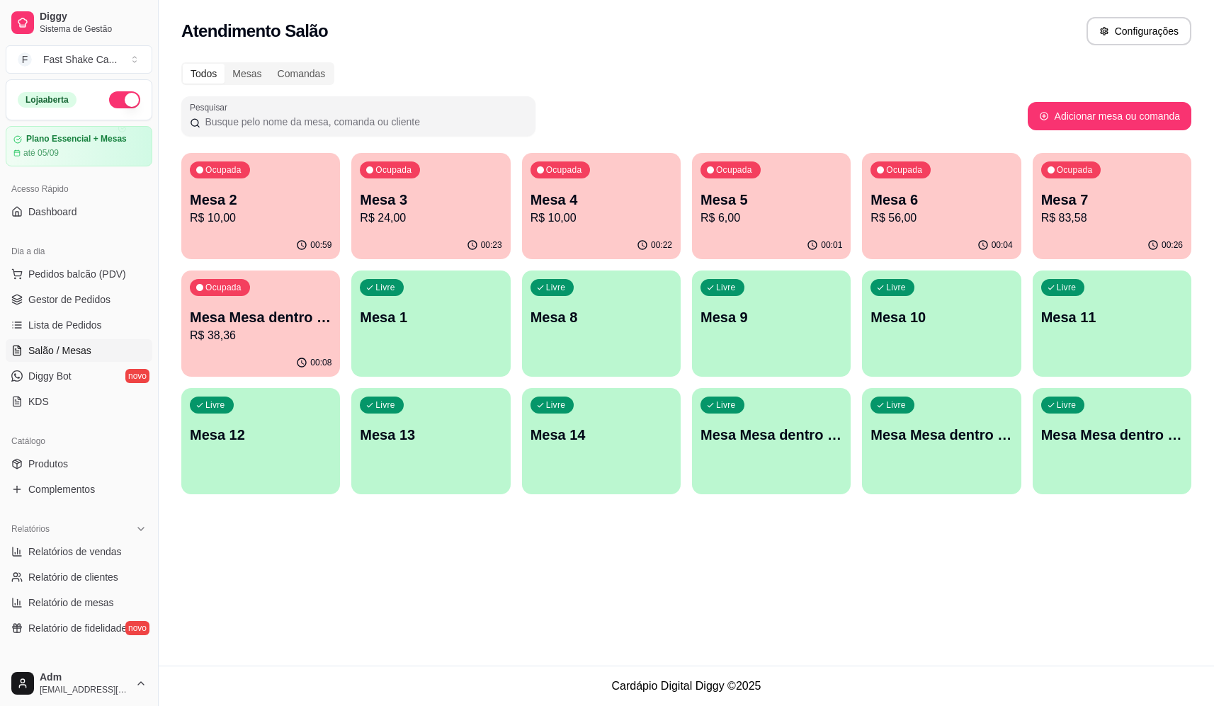
click at [302, 348] on div "Ocupada Mesa Mesa dentro verde R$ 38,36" at bounding box center [260, 310] width 159 height 79
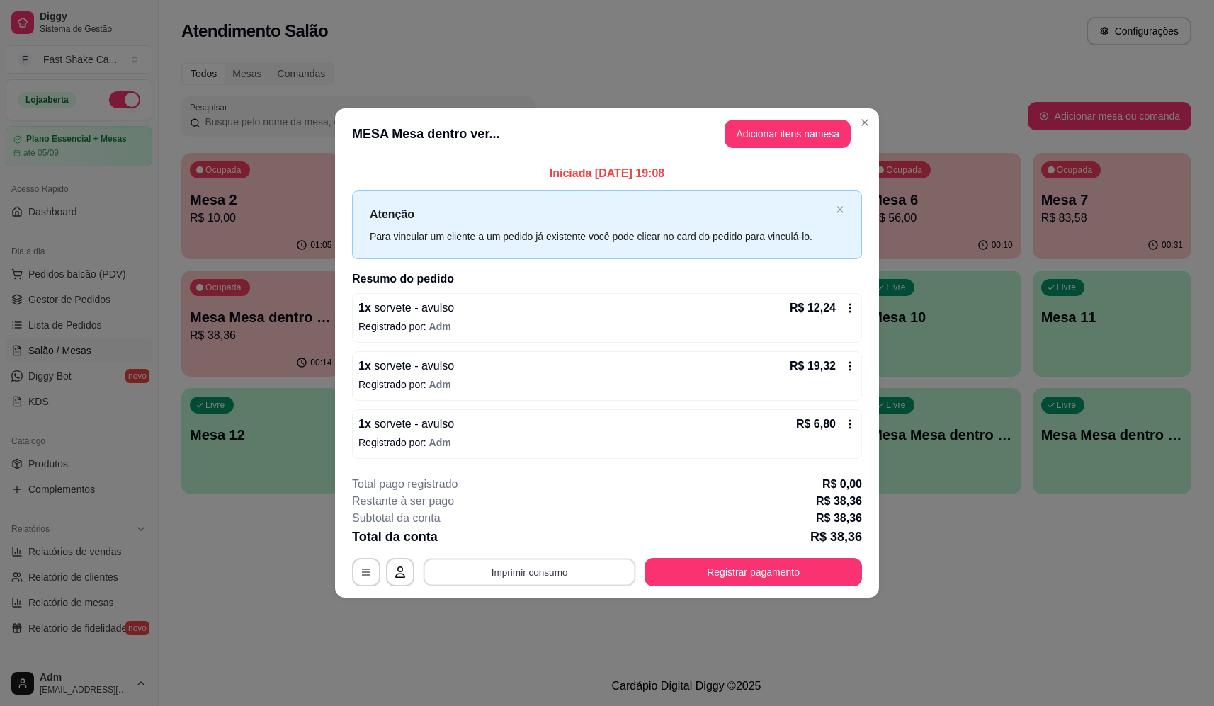
click at [587, 580] on button "Imprimir consumo" at bounding box center [529, 573] width 212 height 28
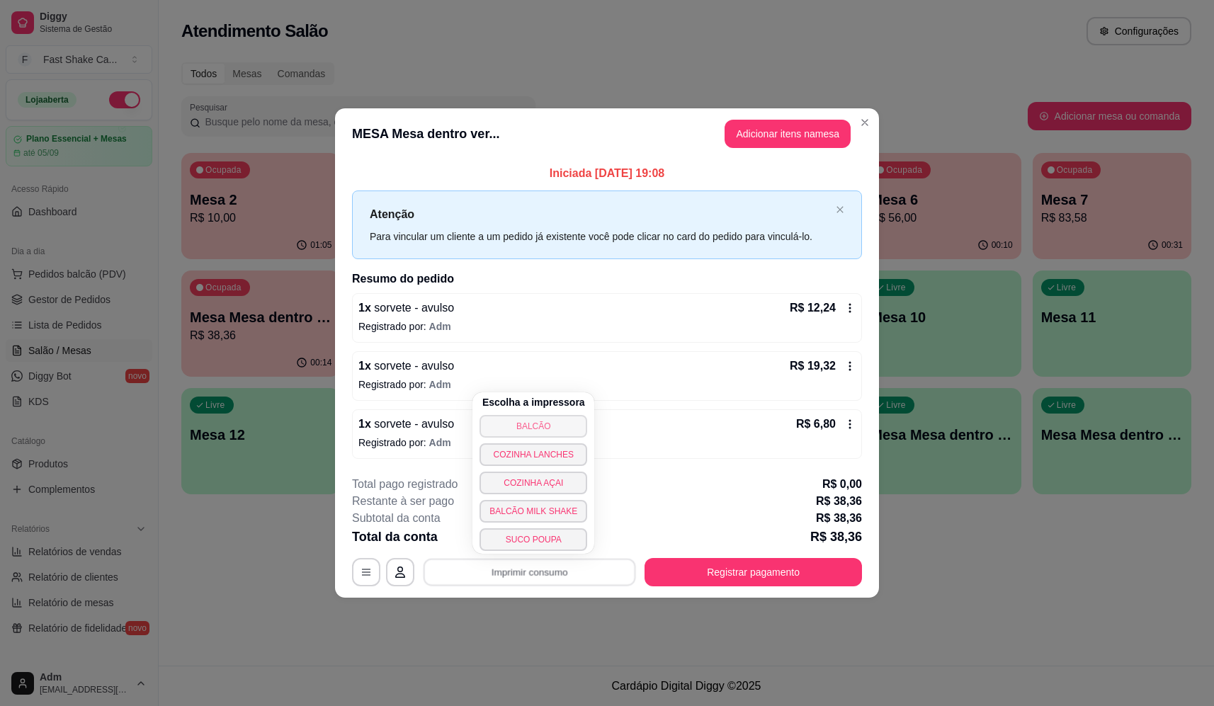
click at [564, 419] on button "BALCÃO" at bounding box center [533, 426] width 108 height 23
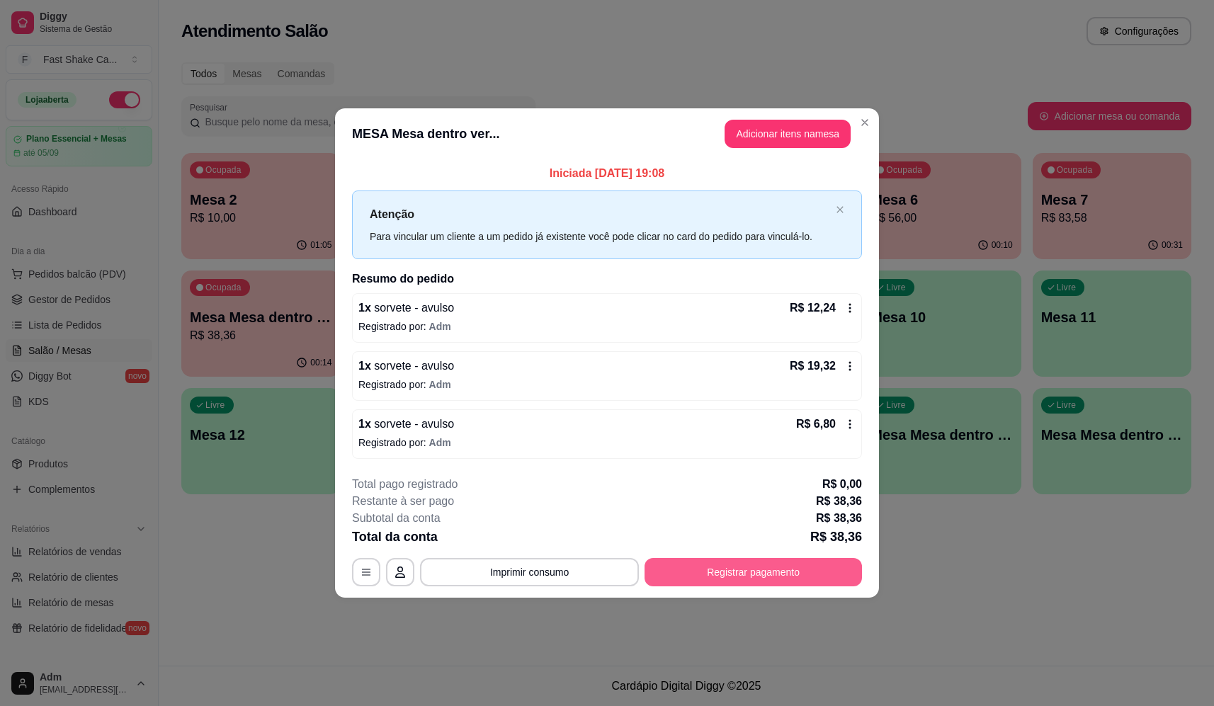
click at [809, 565] on button "Registrar pagamento" at bounding box center [752, 572] width 217 height 28
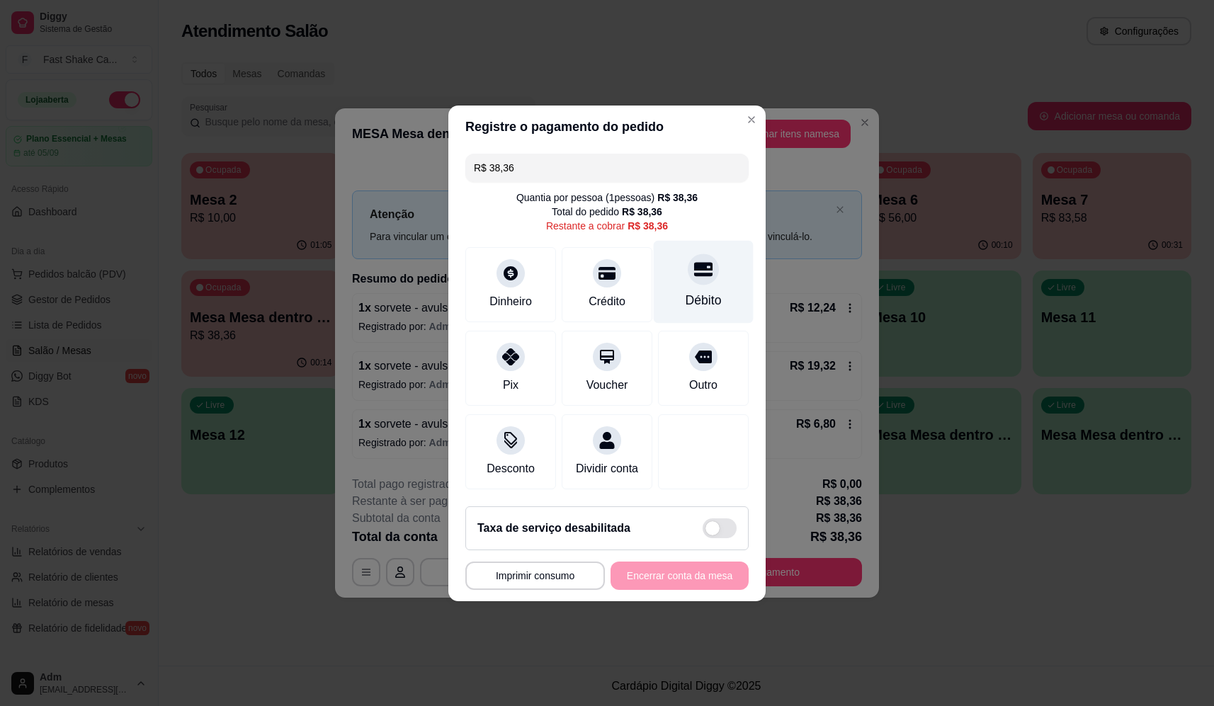
click at [688, 266] on div at bounding box center [703, 269] width 31 height 31
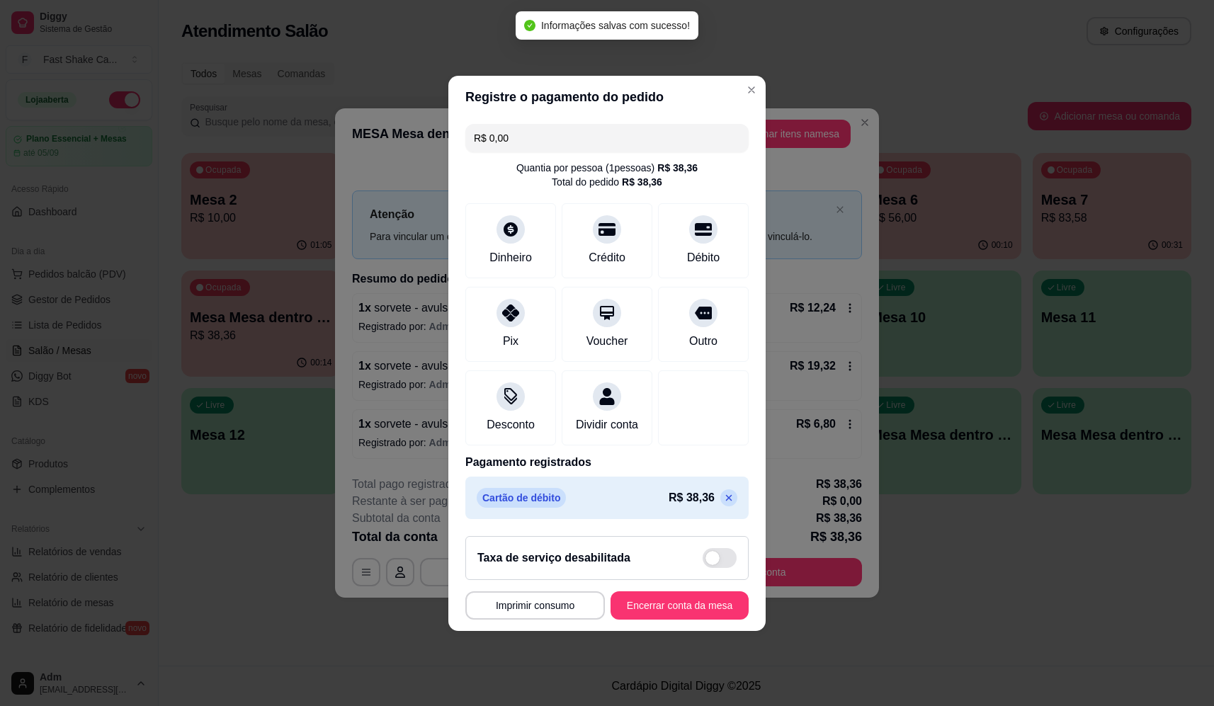
type input "R$ 0,00"
click at [681, 610] on button "Encerrar conta da mesa" at bounding box center [679, 605] width 138 height 28
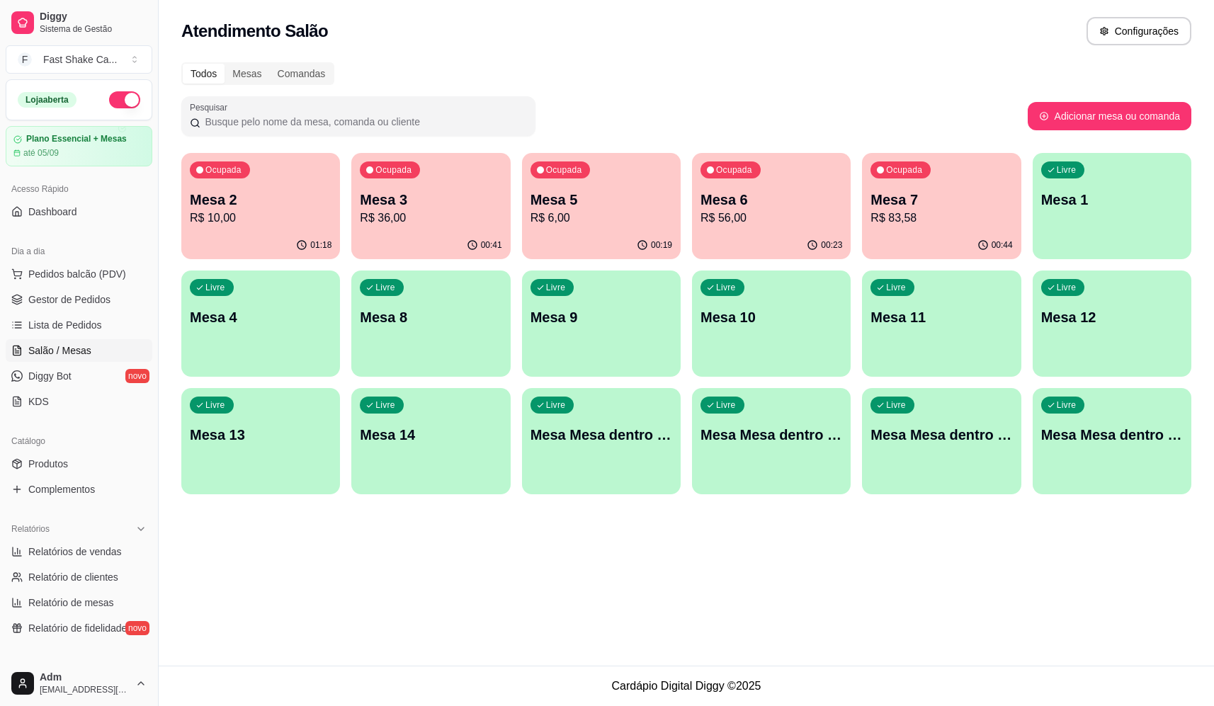
click at [504, 198] on div "Ocupada Mesa 3 R$ 36,00" at bounding box center [430, 192] width 159 height 79
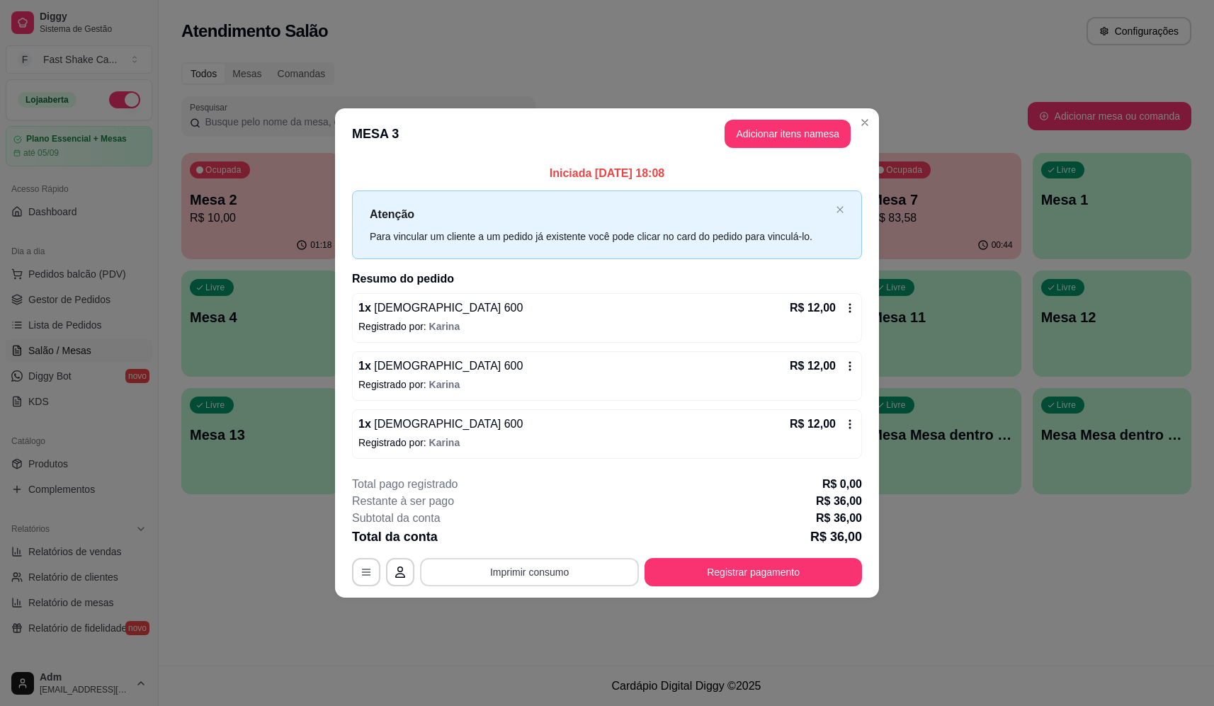
click at [533, 571] on button "Imprimir consumo" at bounding box center [529, 572] width 219 height 28
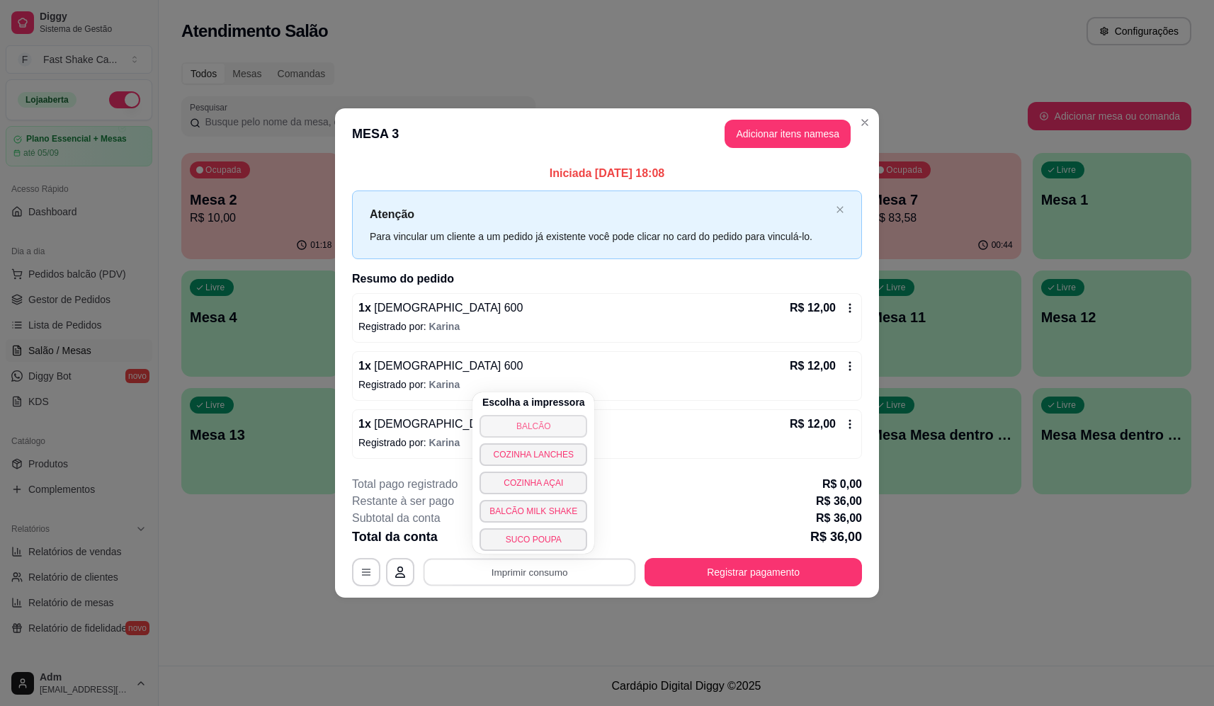
click at [518, 427] on button "BALCÃO" at bounding box center [533, 426] width 108 height 23
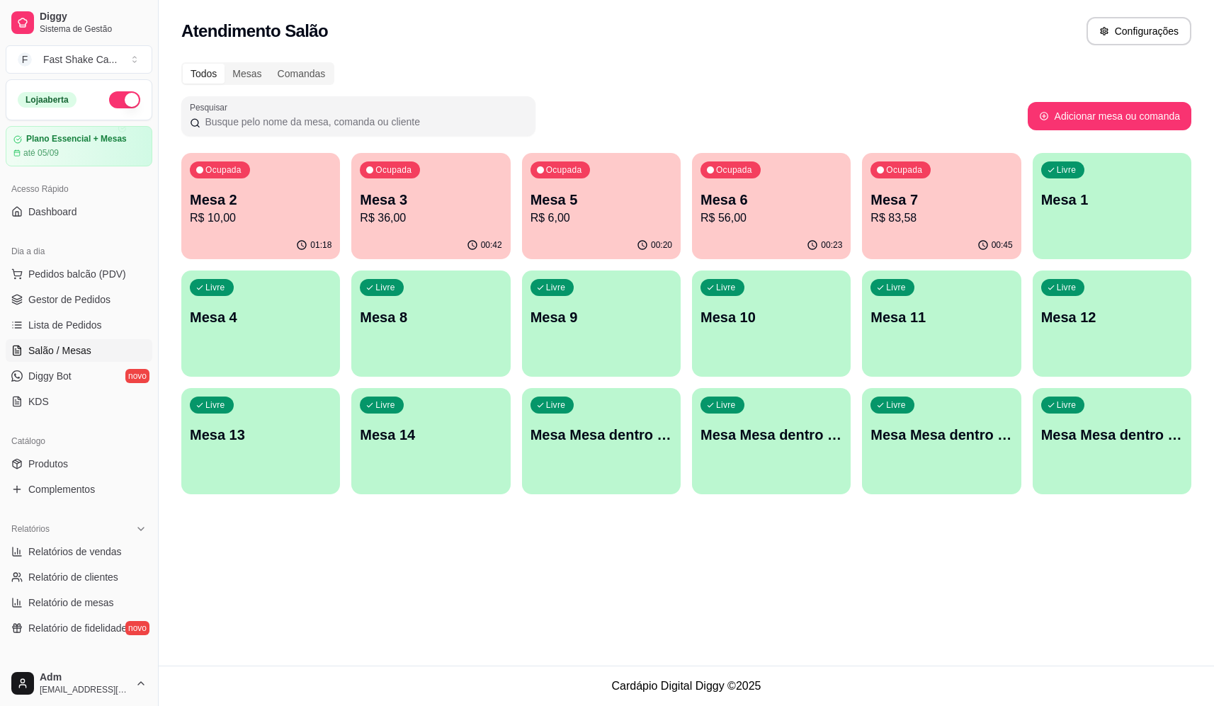
click at [259, 209] on div "Mesa 2 R$ 10,00" at bounding box center [261, 208] width 142 height 37
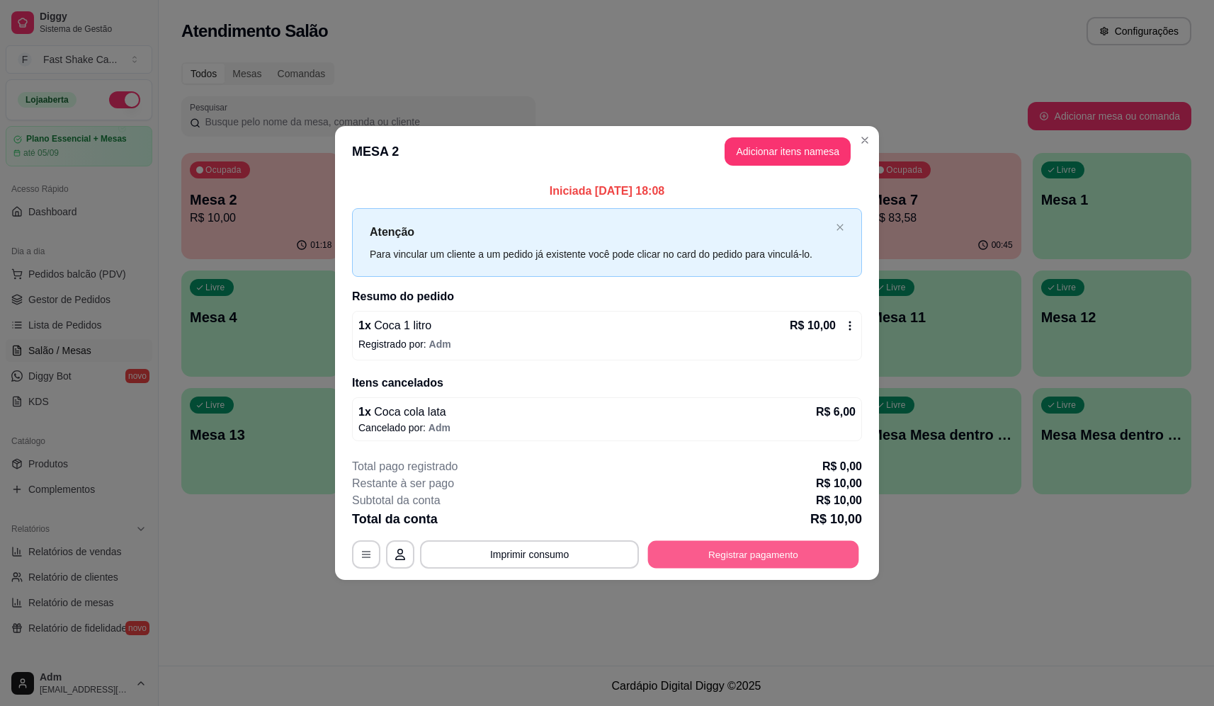
click at [742, 568] on button "Registrar pagamento" at bounding box center [753, 555] width 211 height 28
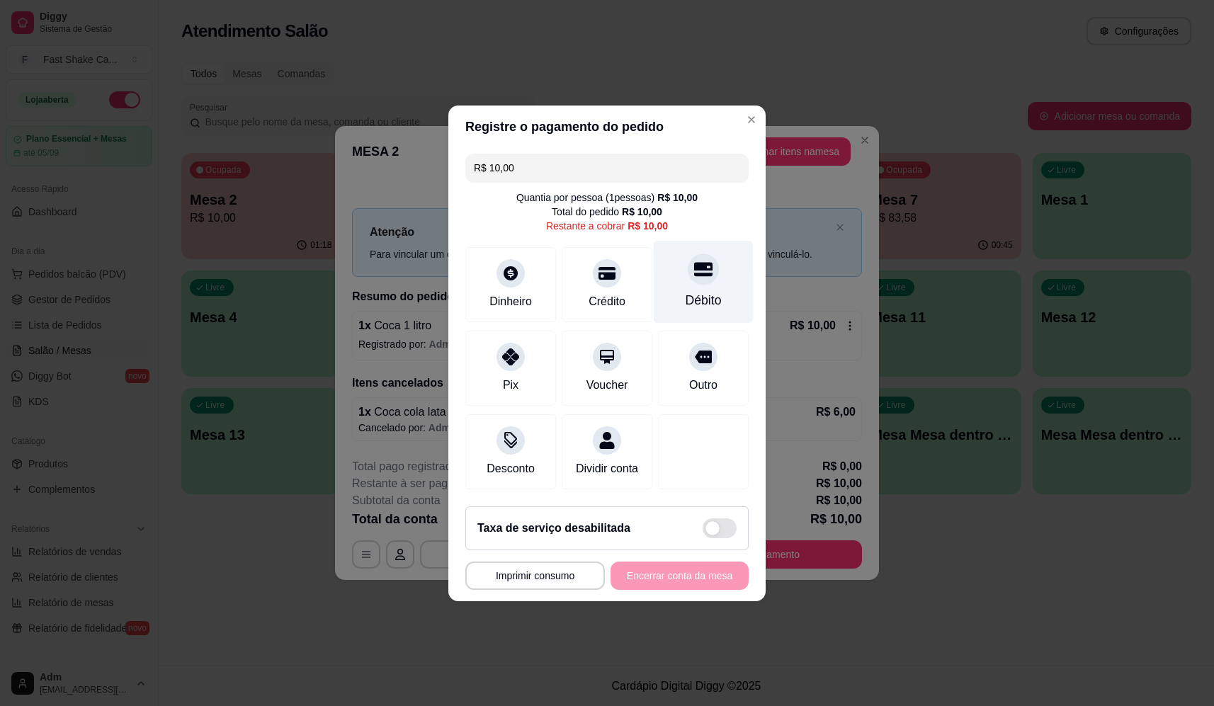
click at [688, 277] on div "Débito" at bounding box center [704, 281] width 100 height 83
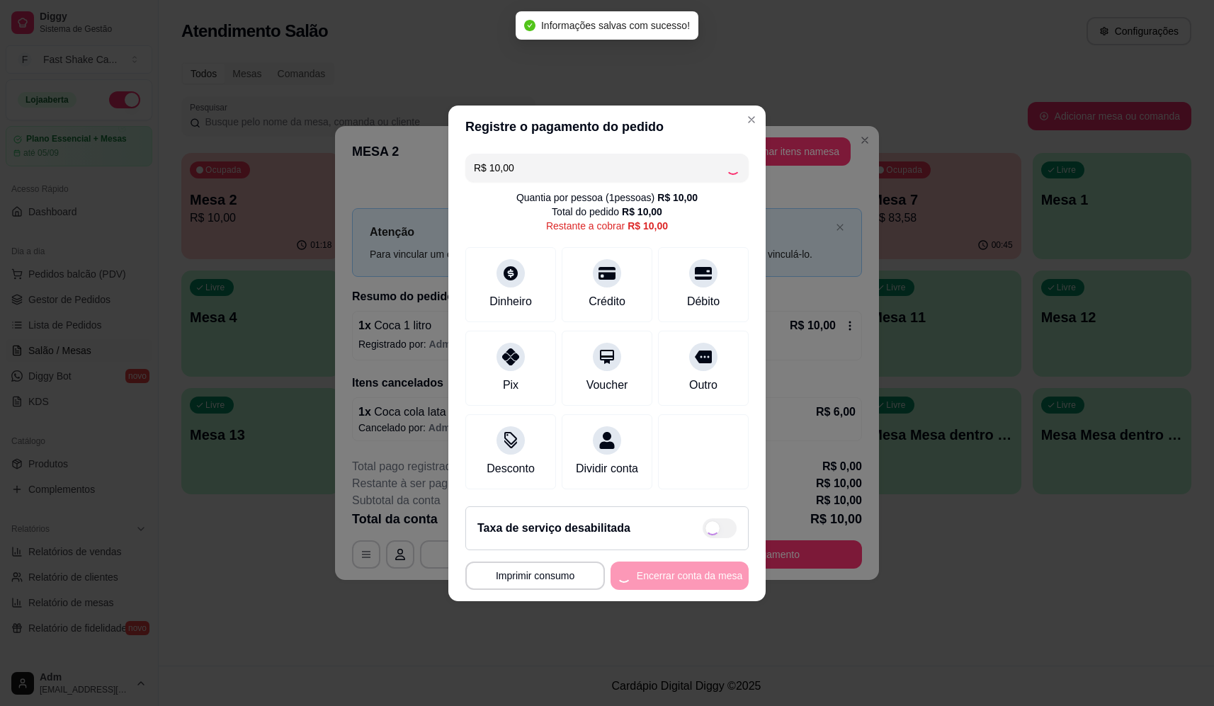
type input "R$ 0,00"
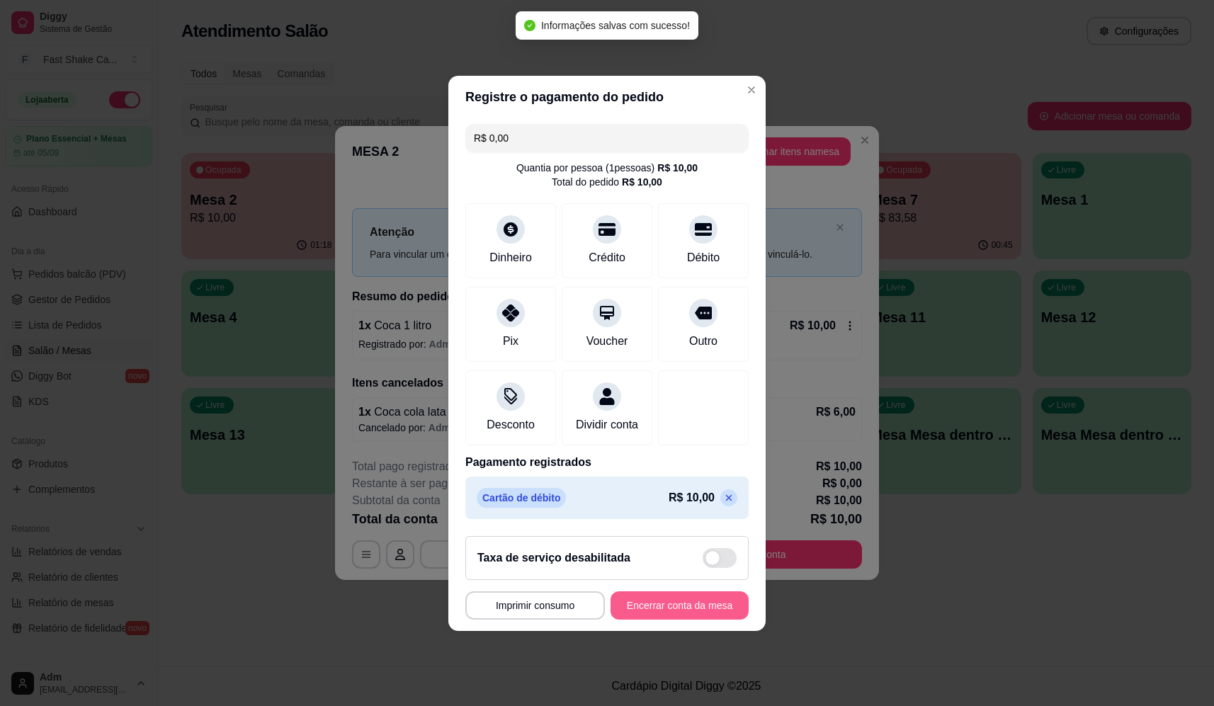
click at [717, 615] on button "Encerrar conta da mesa" at bounding box center [679, 605] width 138 height 28
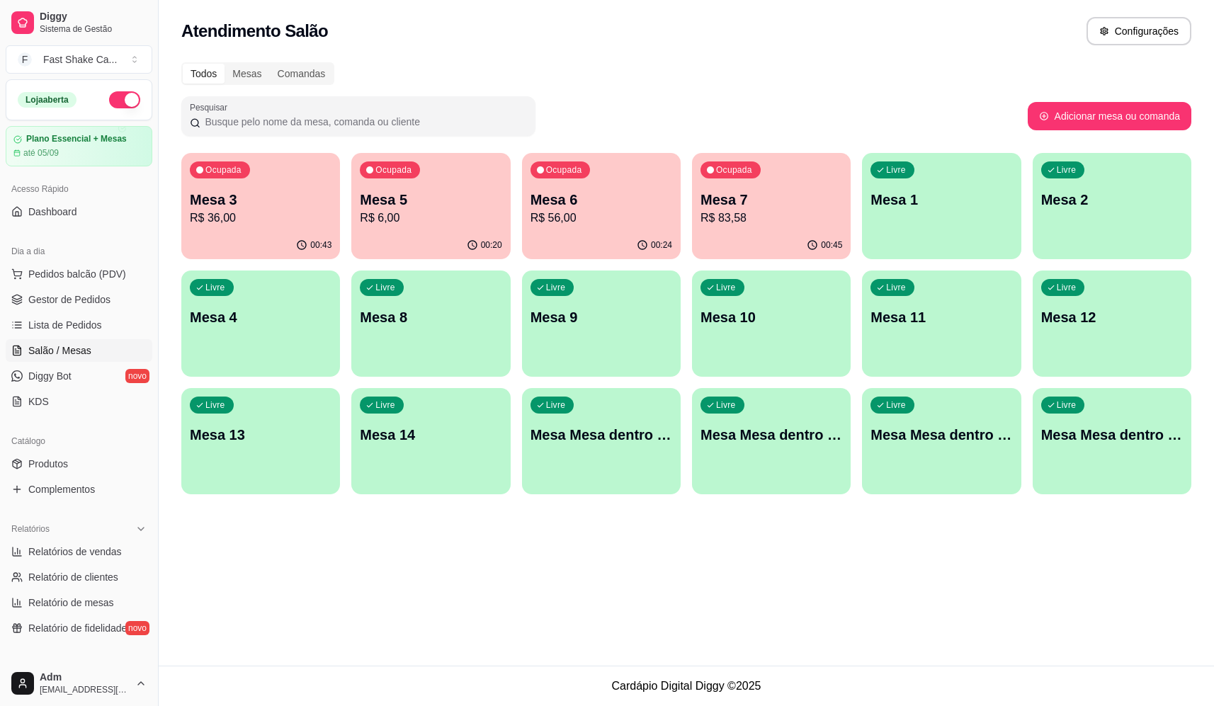
click at [760, 215] on div "Mesa 7 R$ 83,58" at bounding box center [771, 208] width 142 height 37
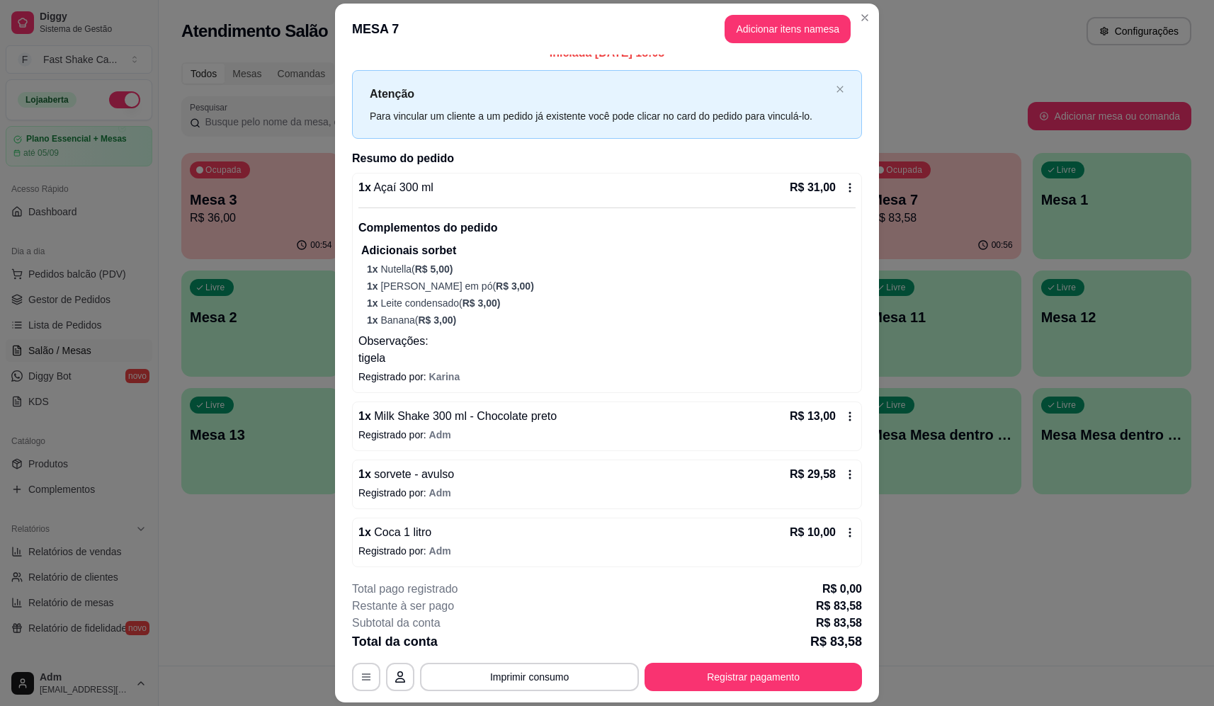
scroll to position [19, 0]
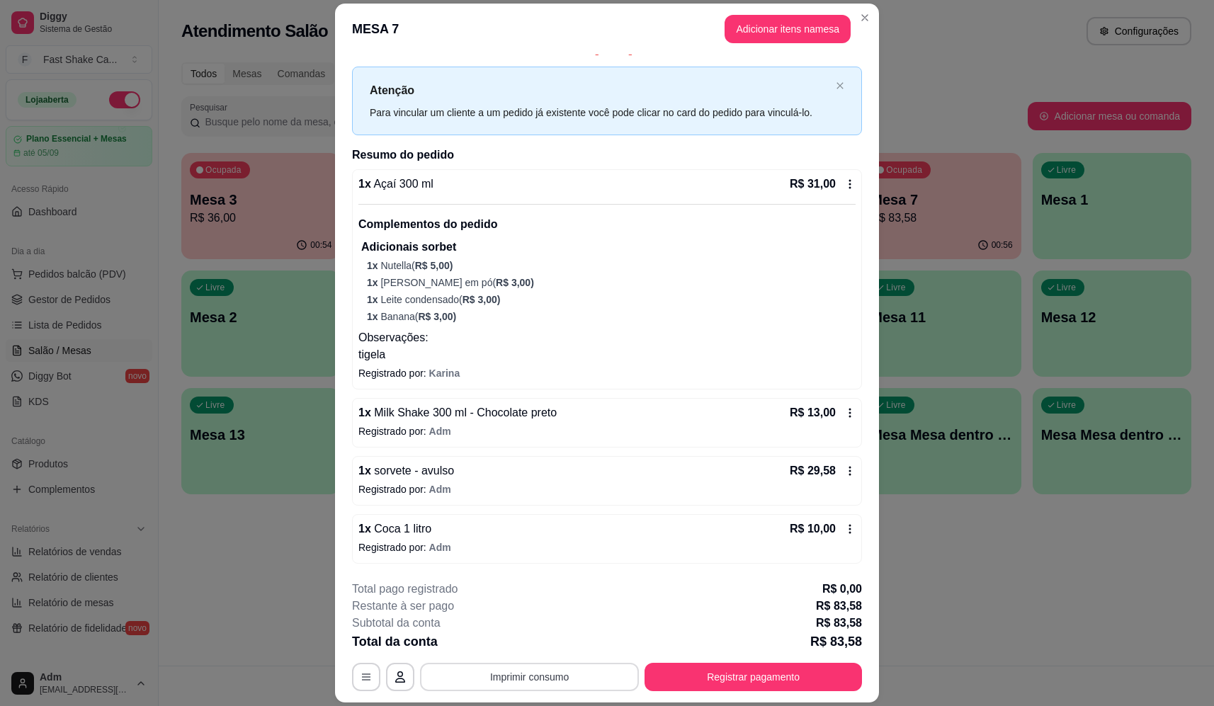
click at [554, 683] on button "Imprimir consumo" at bounding box center [529, 677] width 219 height 28
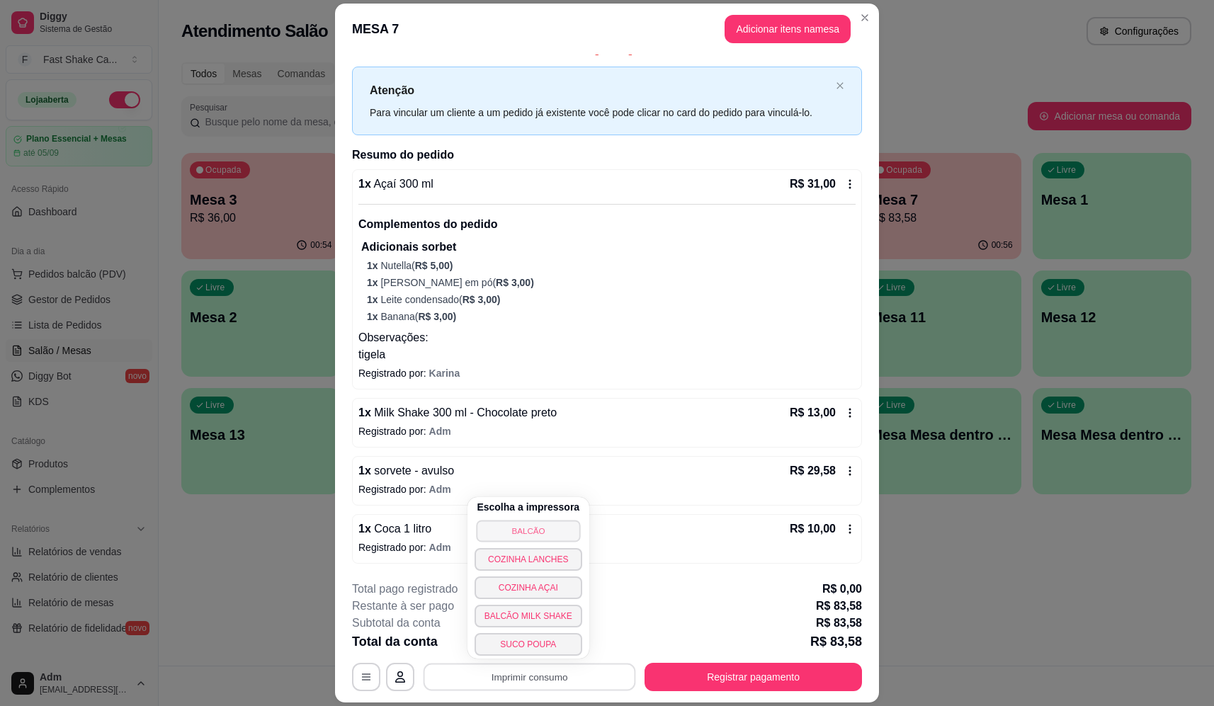
click at [533, 524] on button "BALCÃO" at bounding box center [528, 531] width 104 height 22
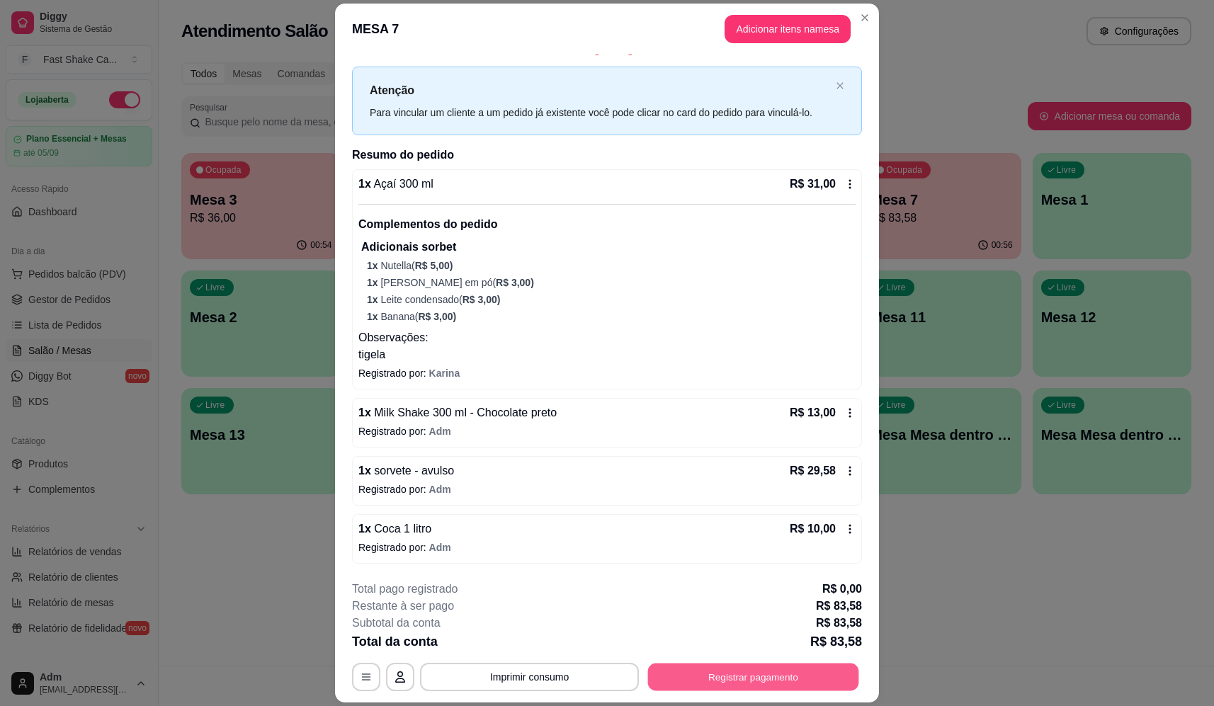
click at [809, 673] on button "Registrar pagamento" at bounding box center [753, 678] width 211 height 28
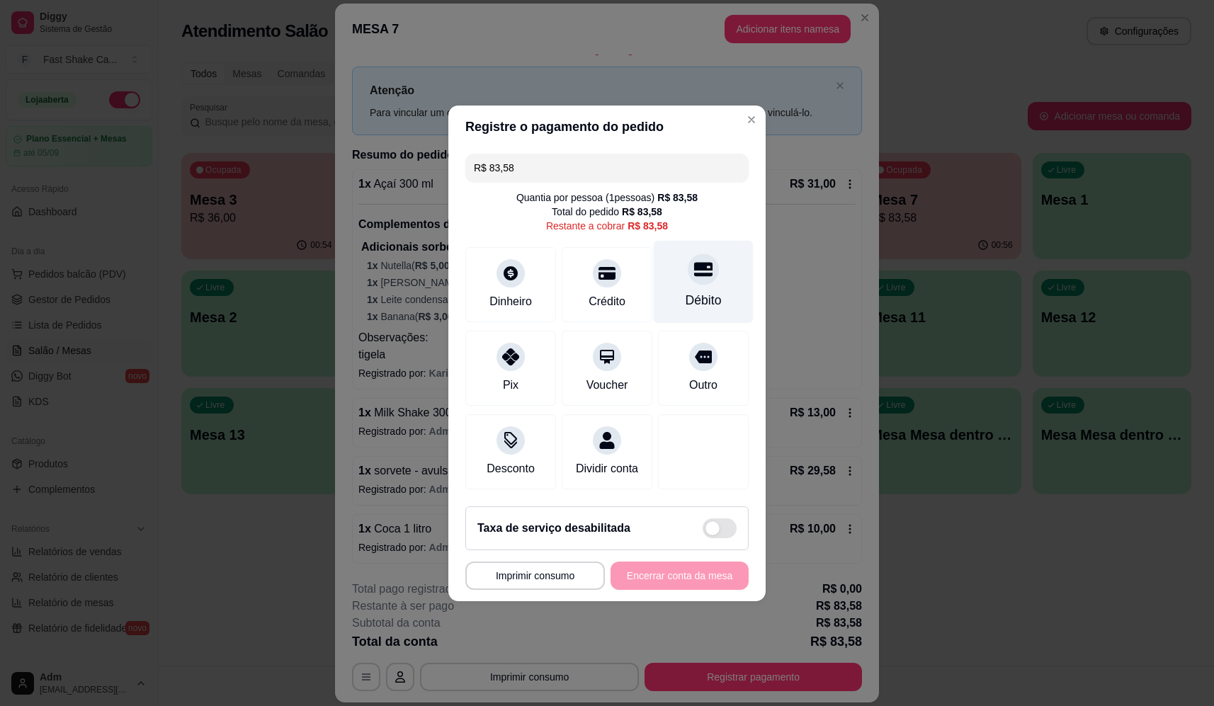
click at [695, 297] on div "Débito" at bounding box center [703, 300] width 36 height 18
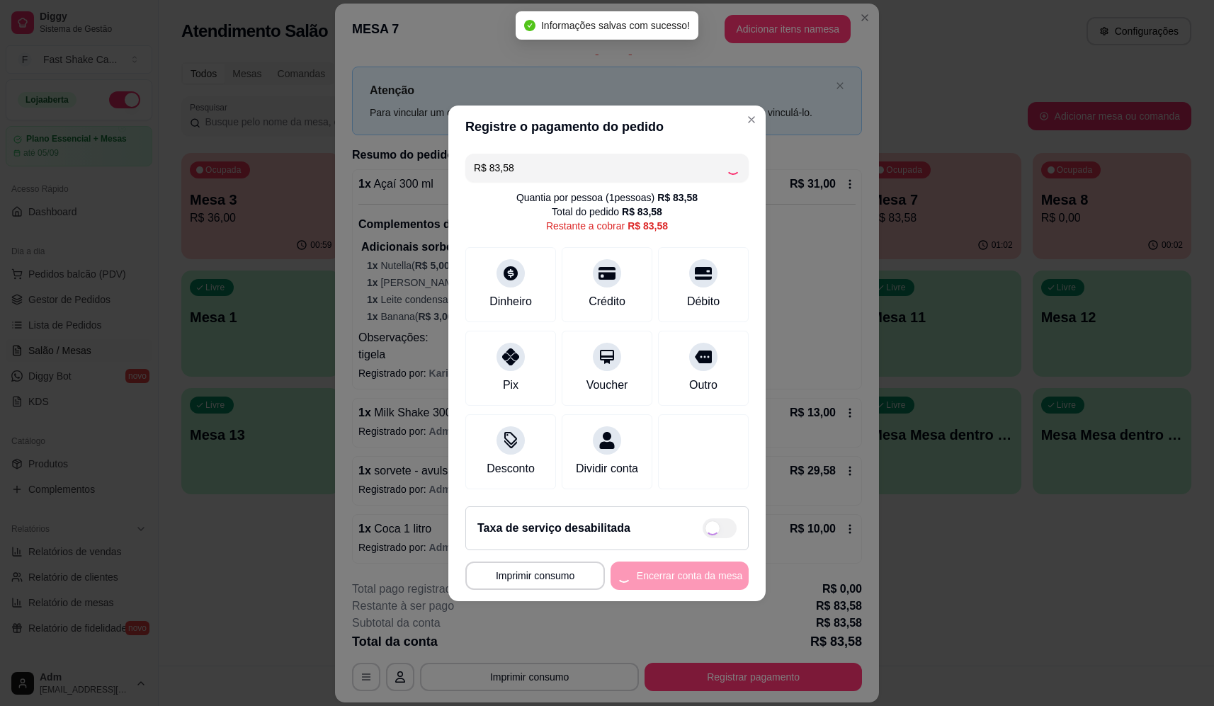
type input "R$ 0,00"
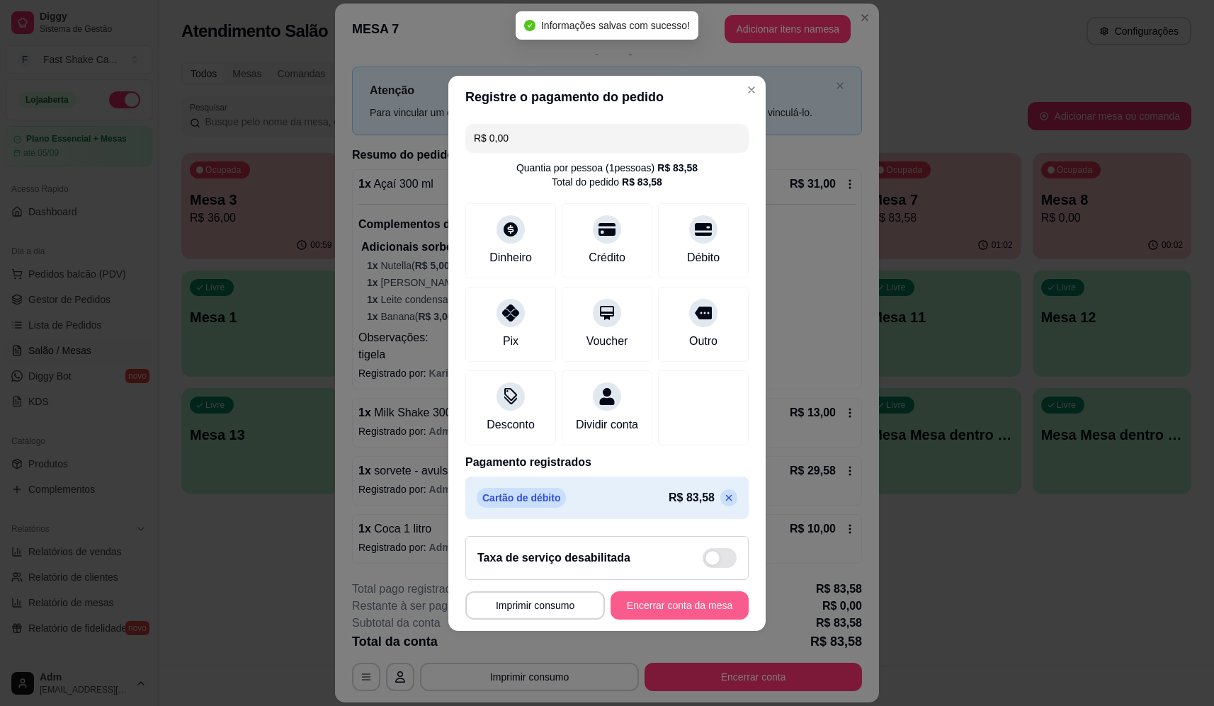
click at [686, 610] on button "Encerrar conta da mesa" at bounding box center [679, 605] width 138 height 28
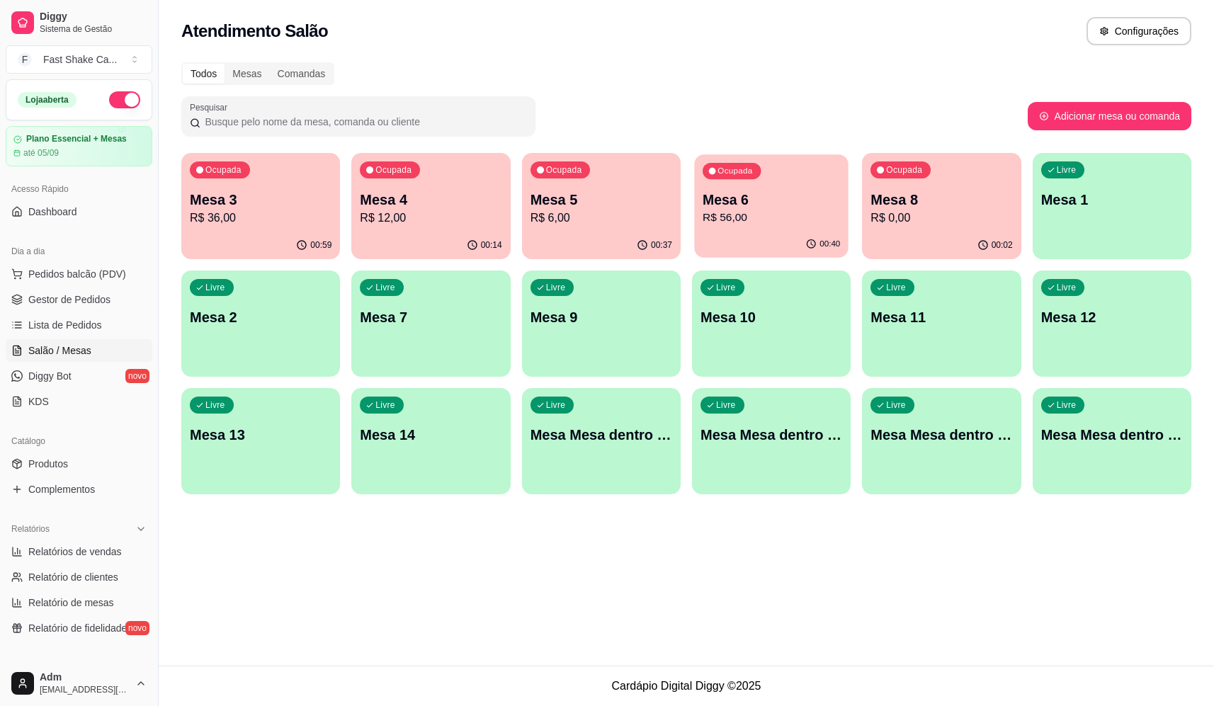
click at [721, 190] on div "Ocupada Mesa 6 R$ 56,00" at bounding box center [771, 192] width 154 height 76
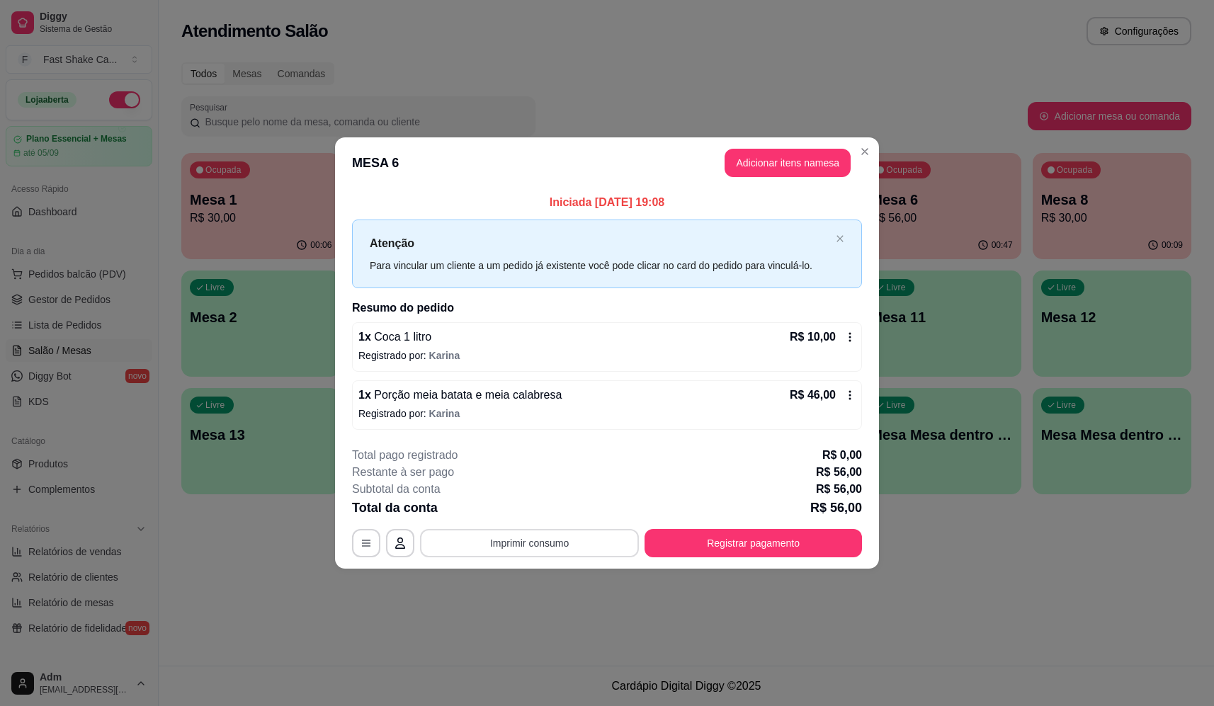
click at [523, 537] on button "Imprimir consumo" at bounding box center [529, 543] width 219 height 28
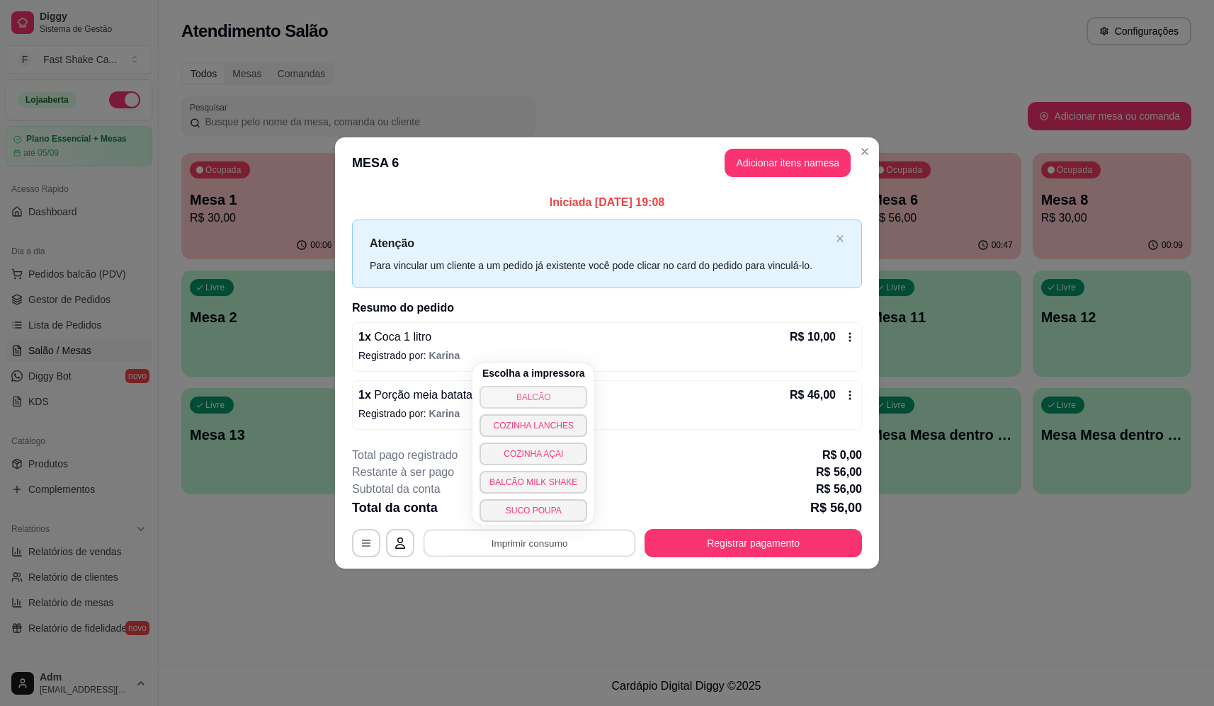
click at [524, 396] on button "BALCÃO" at bounding box center [533, 397] width 108 height 23
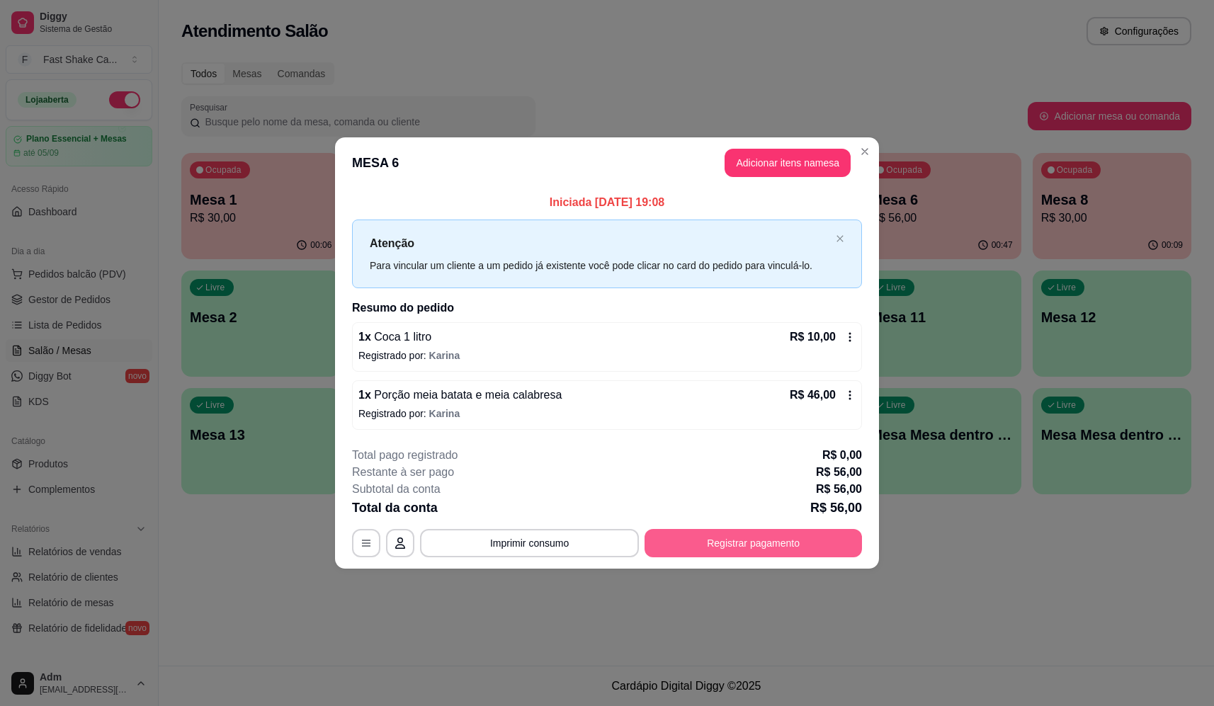
click at [786, 543] on button "Registrar pagamento" at bounding box center [752, 543] width 217 height 28
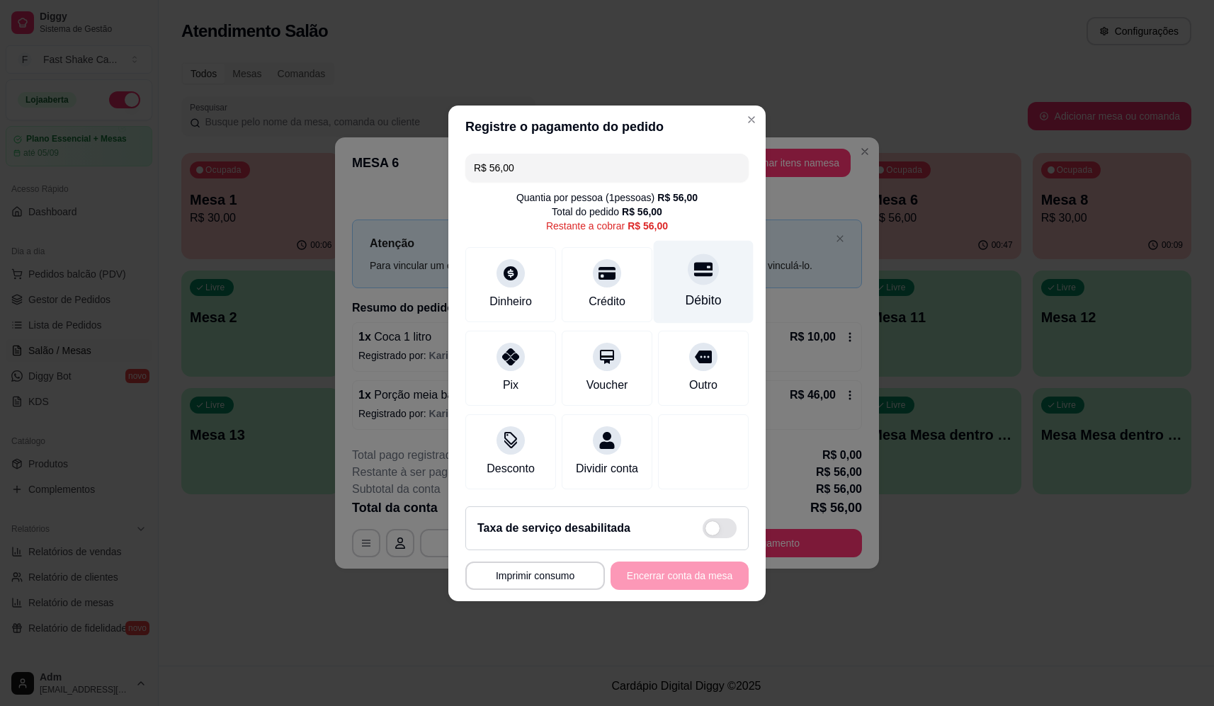
click at [697, 260] on icon at bounding box center [703, 269] width 18 height 18
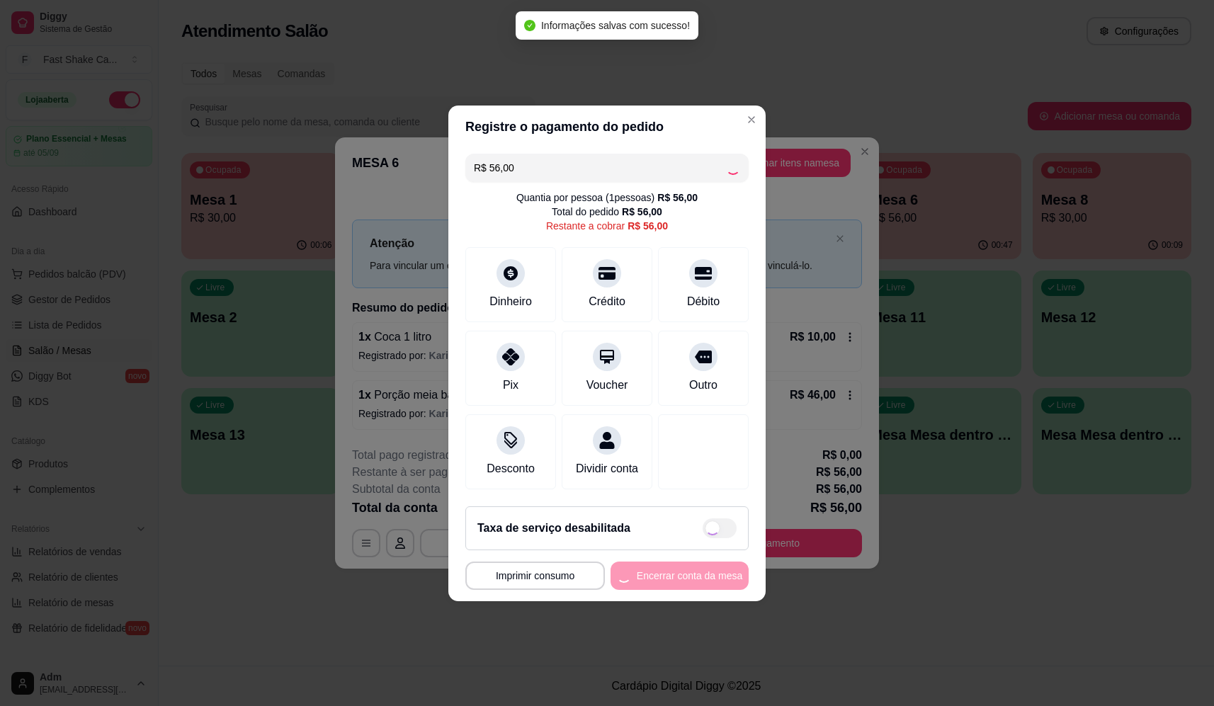
type input "R$ 0,00"
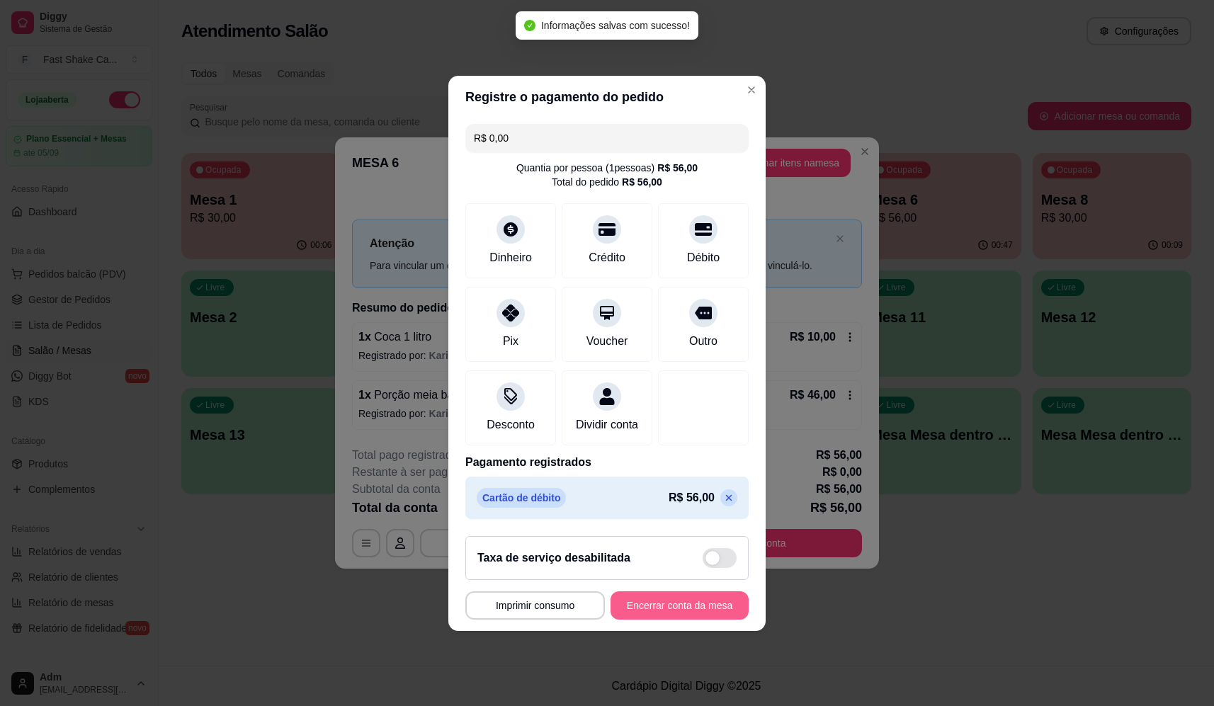
click at [666, 617] on button "Encerrar conta da mesa" at bounding box center [679, 605] width 138 height 28
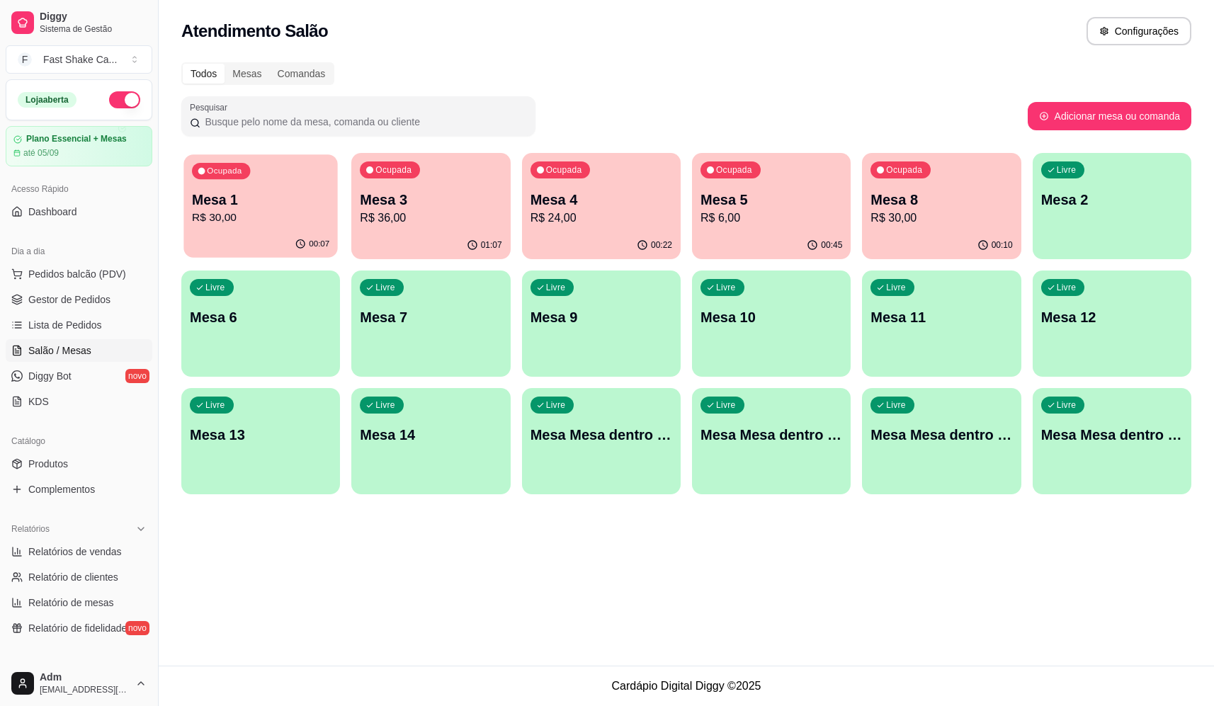
click at [203, 242] on div "00:07" at bounding box center [260, 244] width 154 height 27
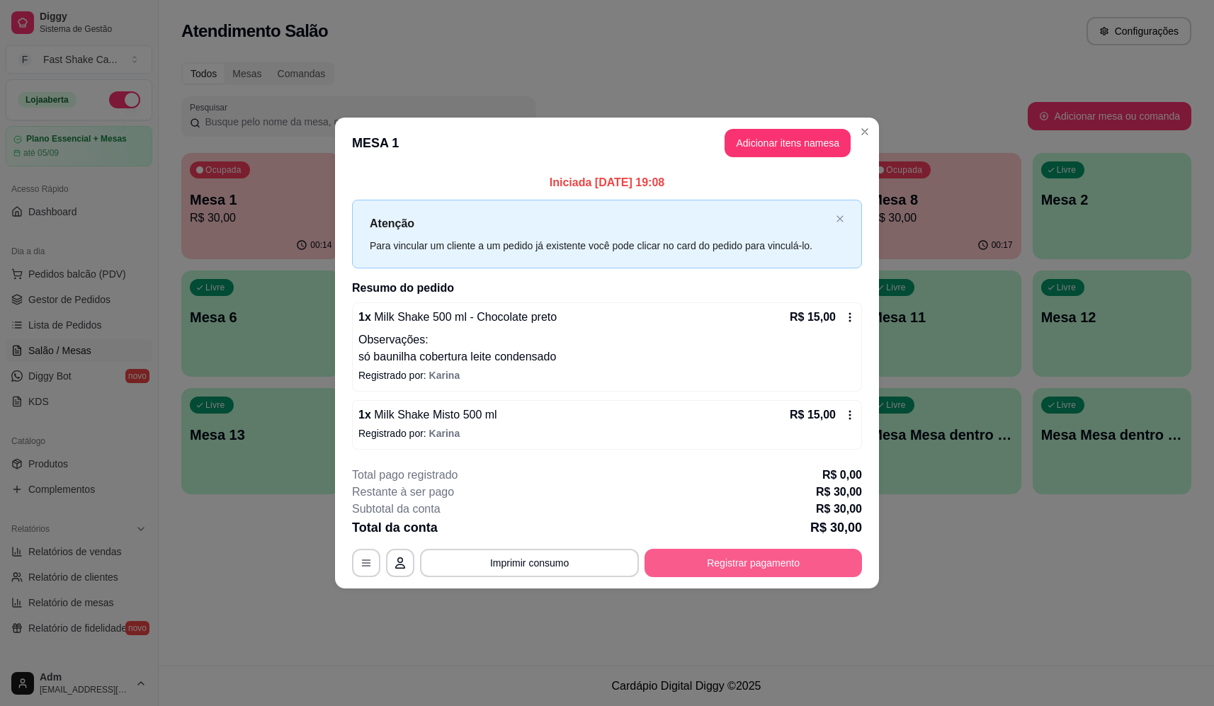
click at [820, 566] on button "Registrar pagamento" at bounding box center [752, 563] width 217 height 28
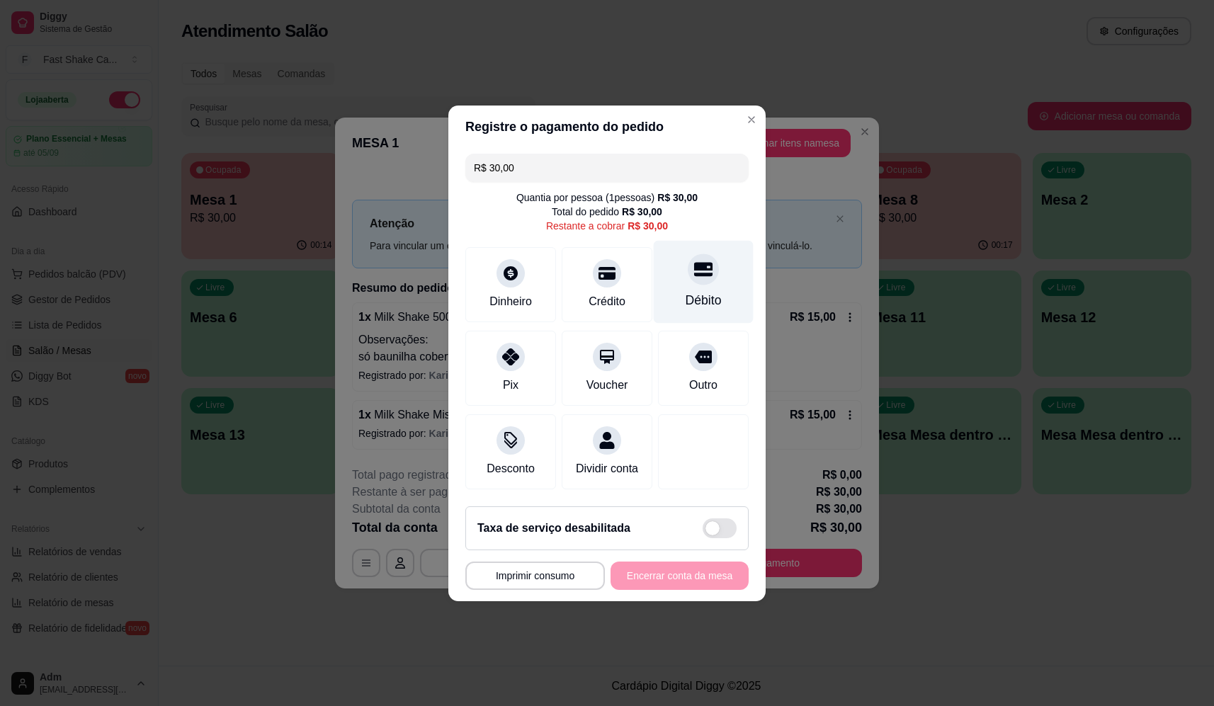
click at [694, 262] on icon at bounding box center [703, 269] width 18 height 14
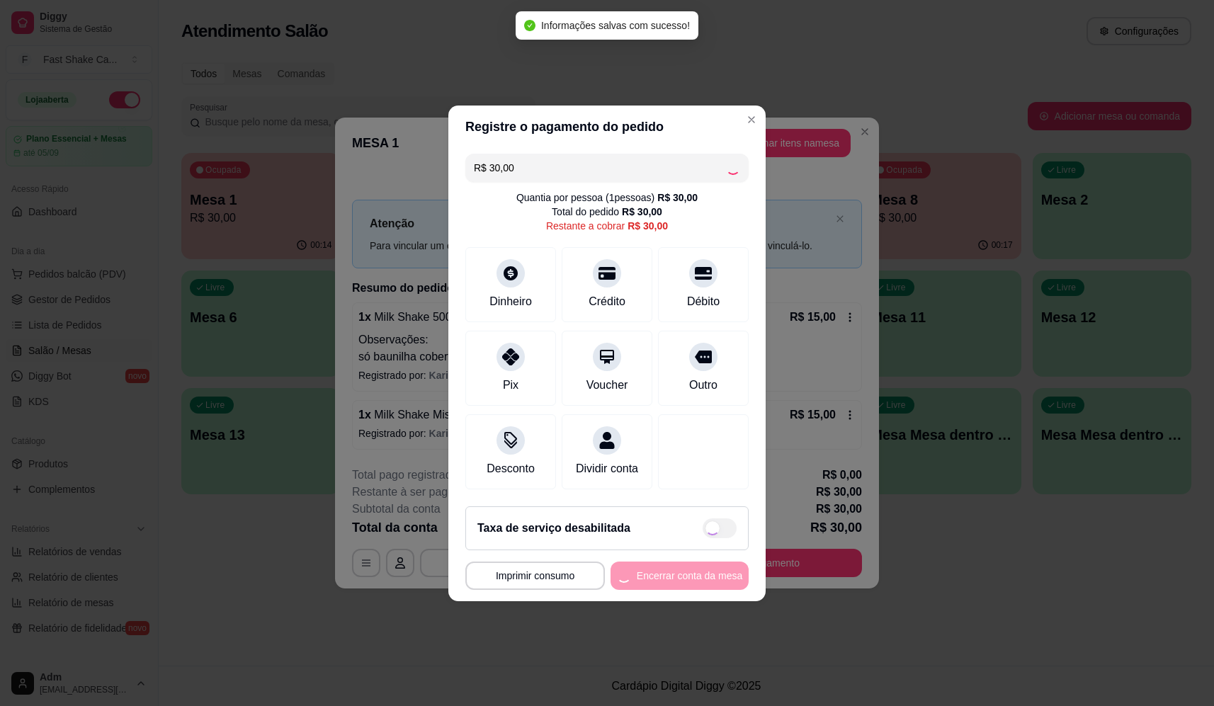
type input "R$ 0,00"
click at [661, 597] on footer "**********" at bounding box center [606, 548] width 317 height 106
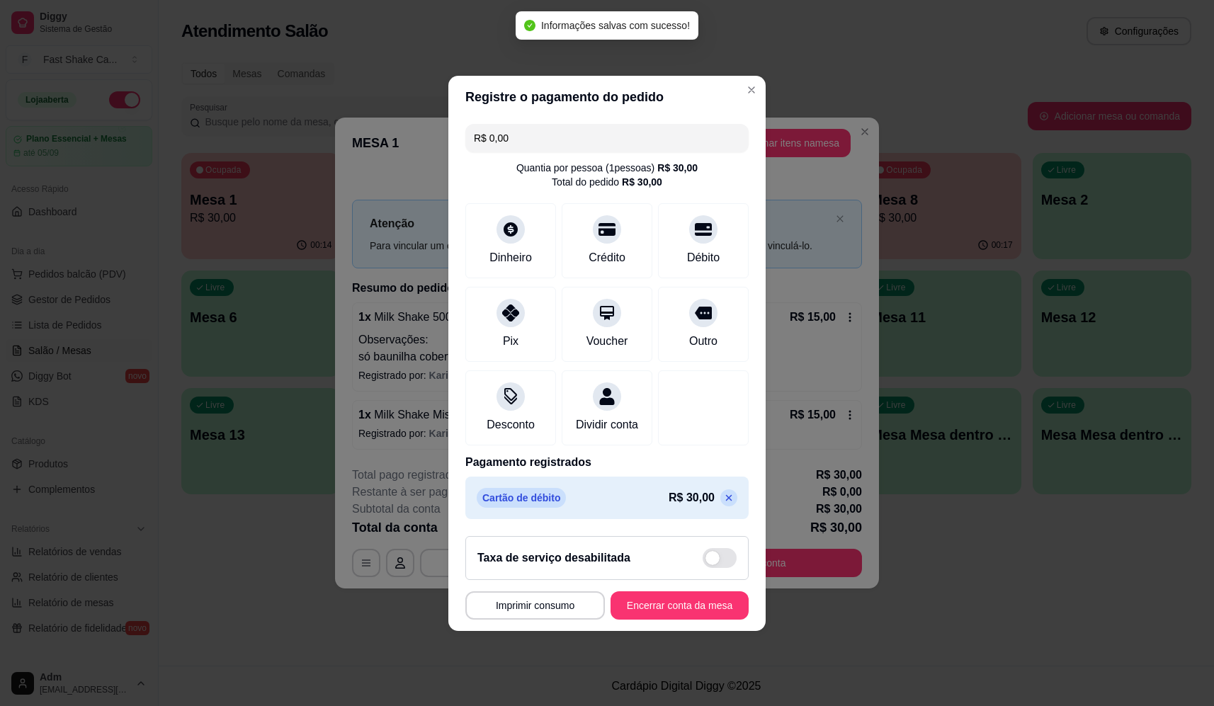
click at [661, 630] on footer "**********" at bounding box center [606, 578] width 317 height 106
click at [664, 619] on button "Encerrar conta da mesa" at bounding box center [680, 605] width 134 height 28
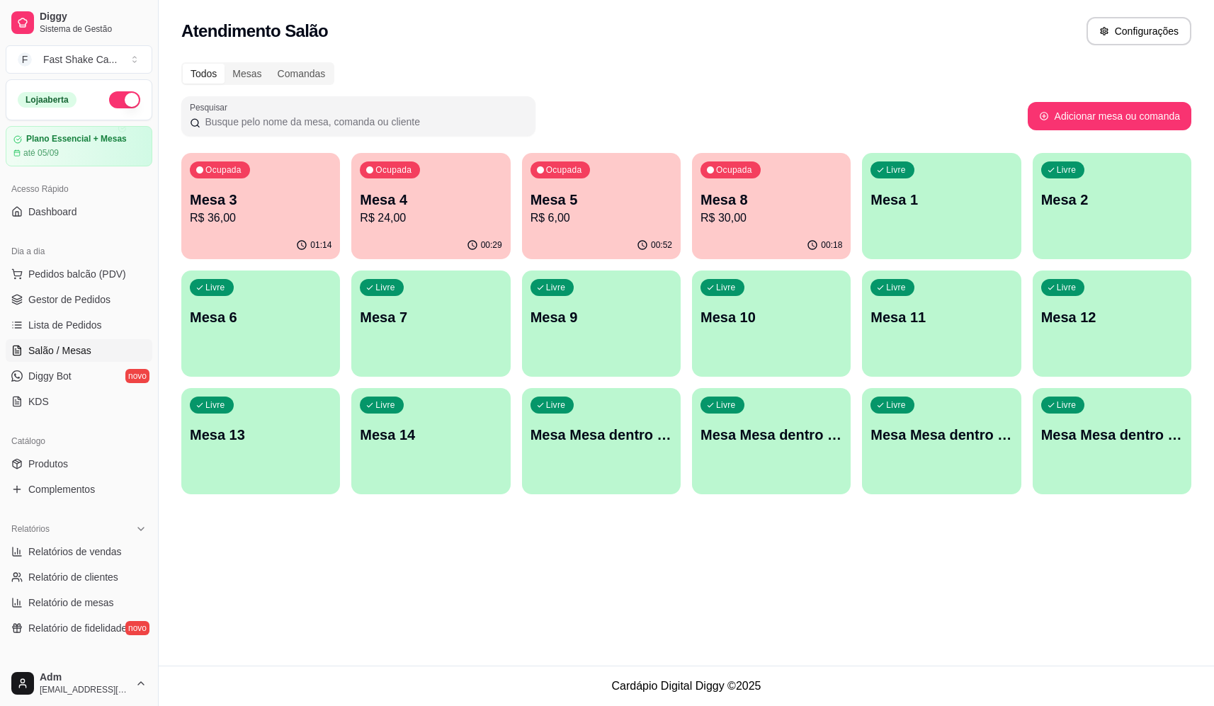
click at [554, 195] on p "Mesa 5" at bounding box center [601, 200] width 142 height 20
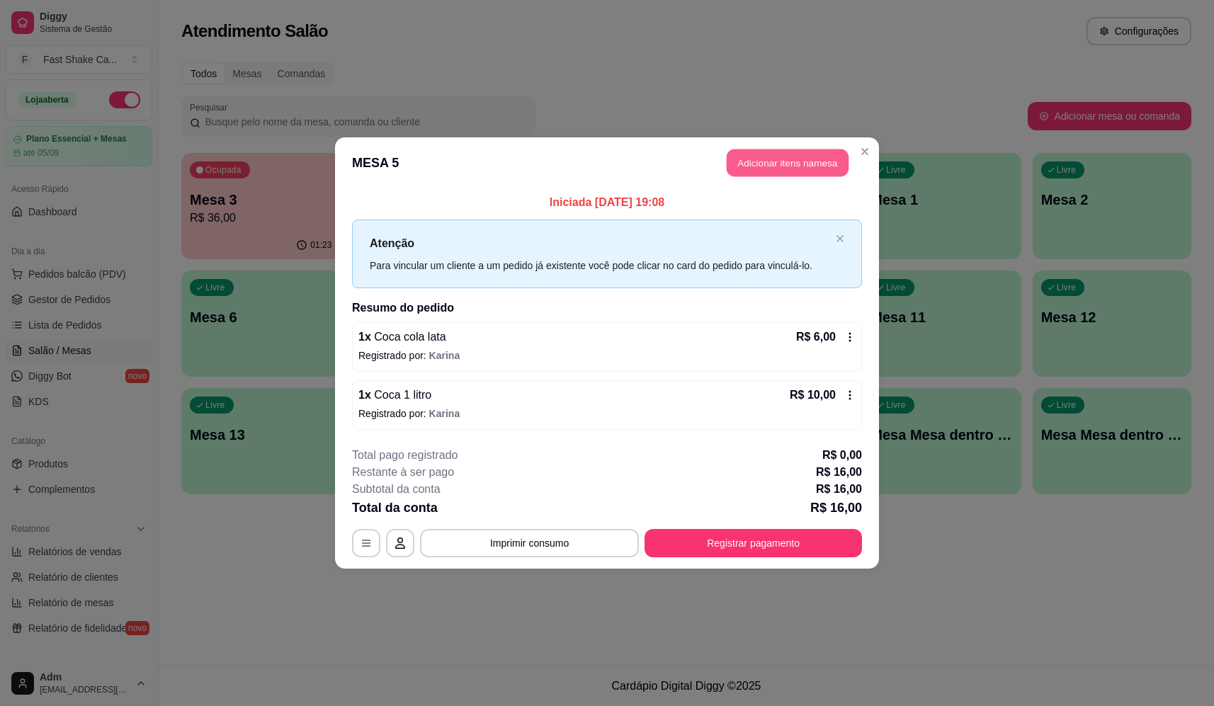
click at [806, 166] on button "Adicionar itens na mesa" at bounding box center [788, 163] width 122 height 28
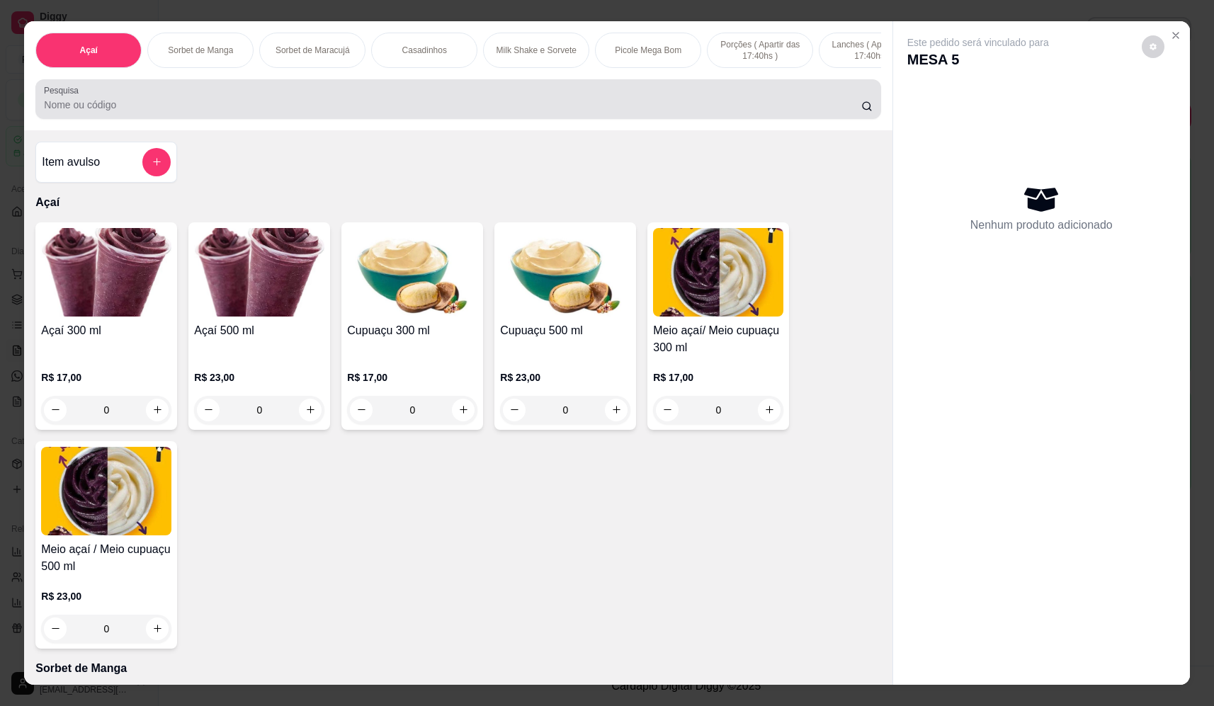
click at [176, 112] on input "Pesquisa" at bounding box center [452, 105] width 817 height 14
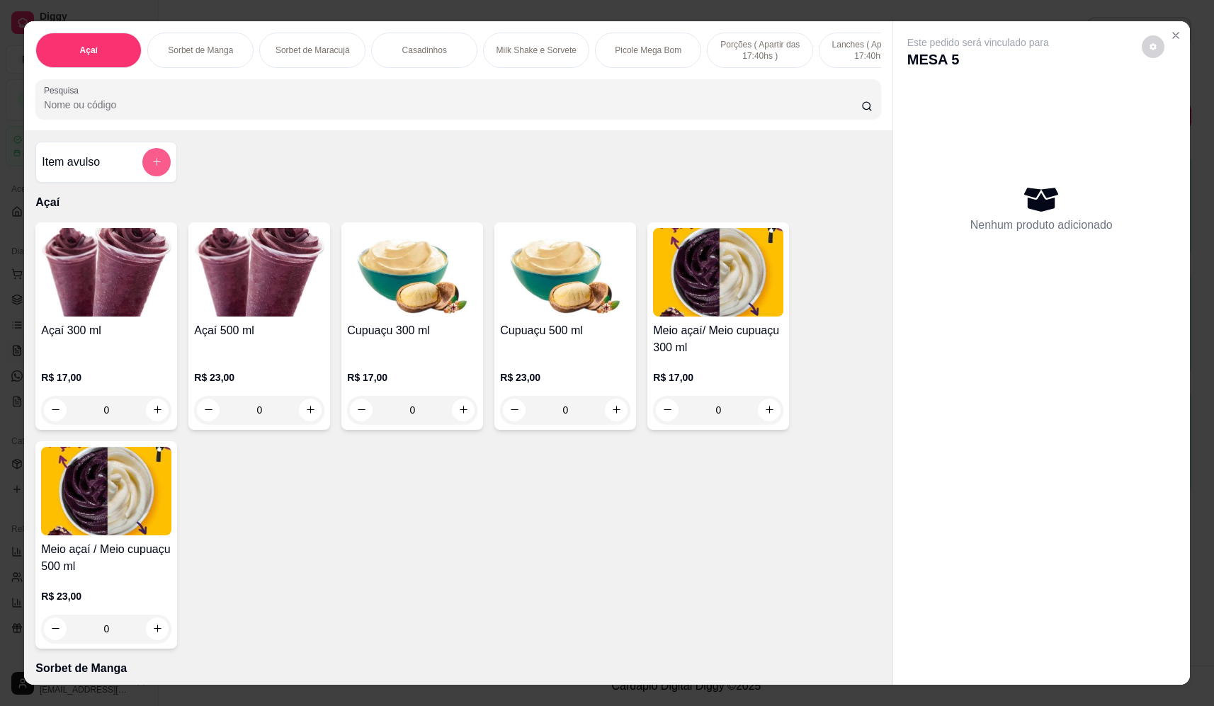
click at [147, 164] on button "add-separate-item" at bounding box center [156, 162] width 28 height 28
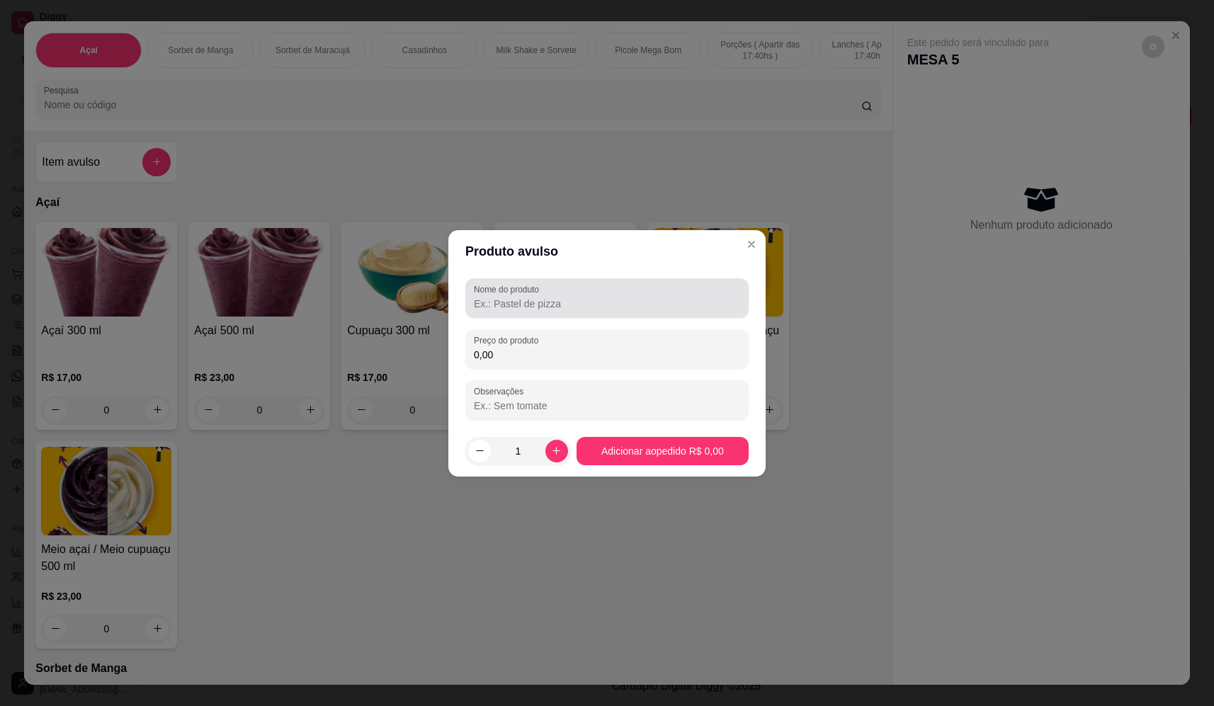
click at [560, 302] on input "Nome do produto" at bounding box center [607, 304] width 266 height 14
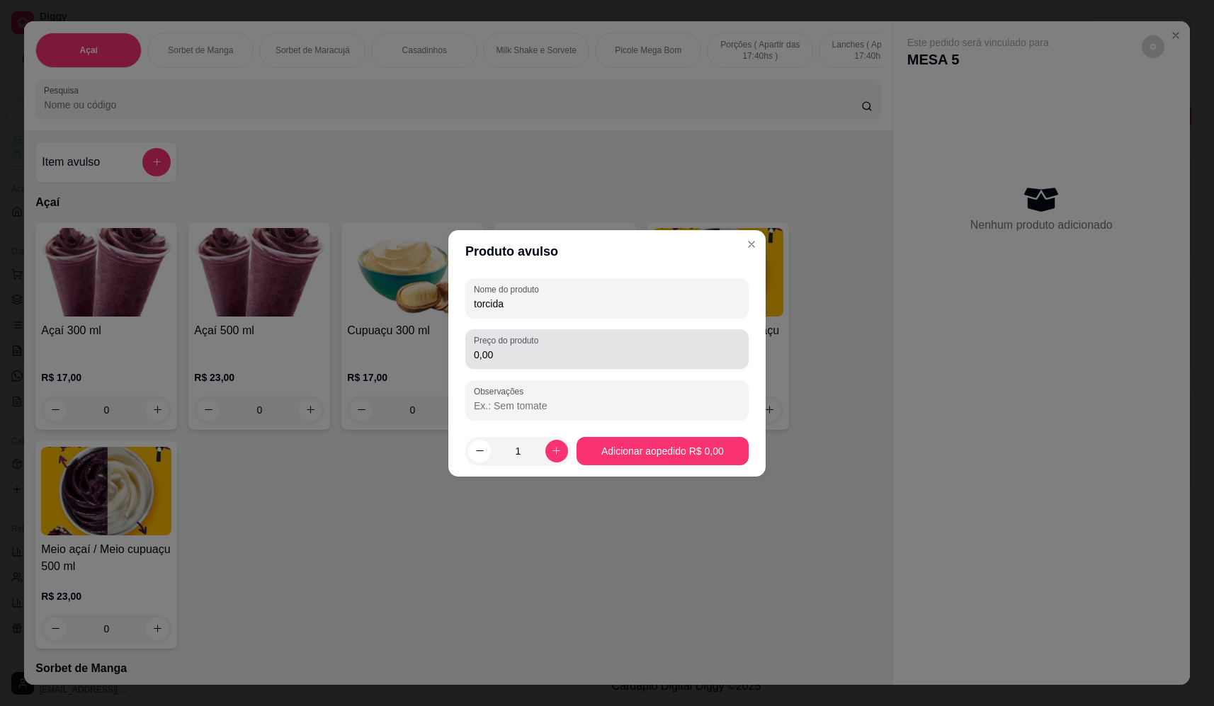
type input "torcida"
drag, startPoint x: 547, startPoint y: 343, endPoint x: 542, endPoint y: 351, distance: 8.9
click at [546, 346] on div "0,00" at bounding box center [607, 349] width 266 height 28
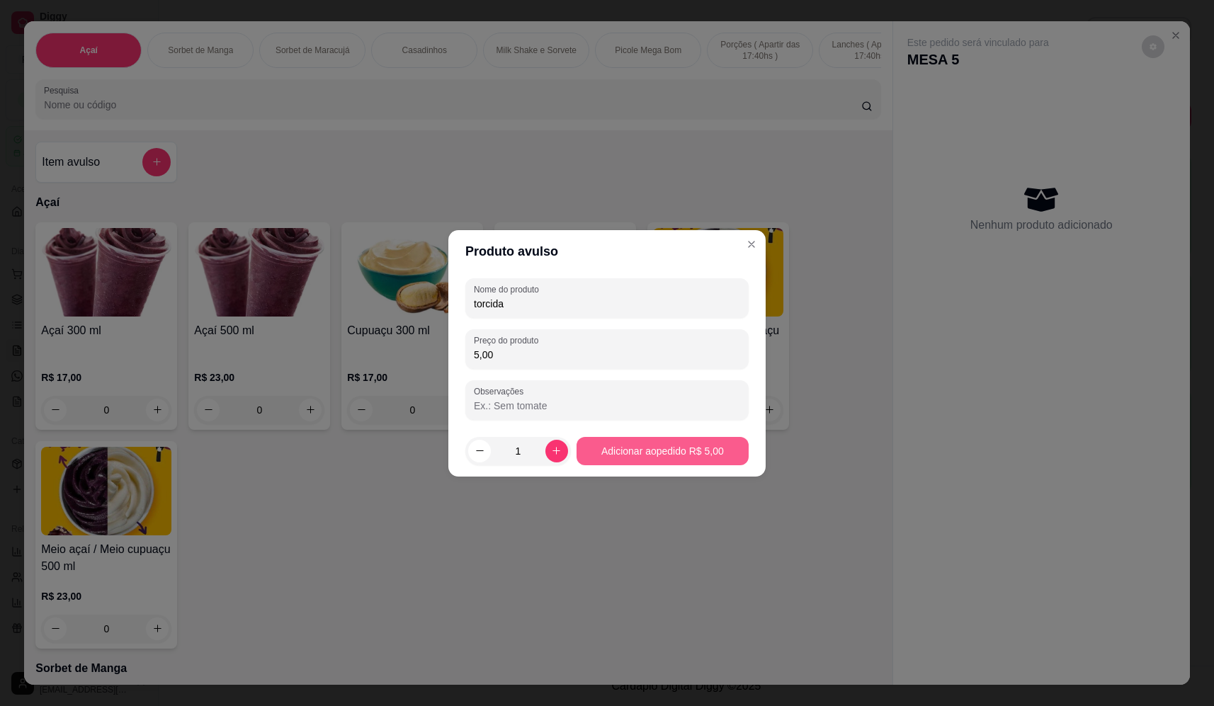
type input "5,00"
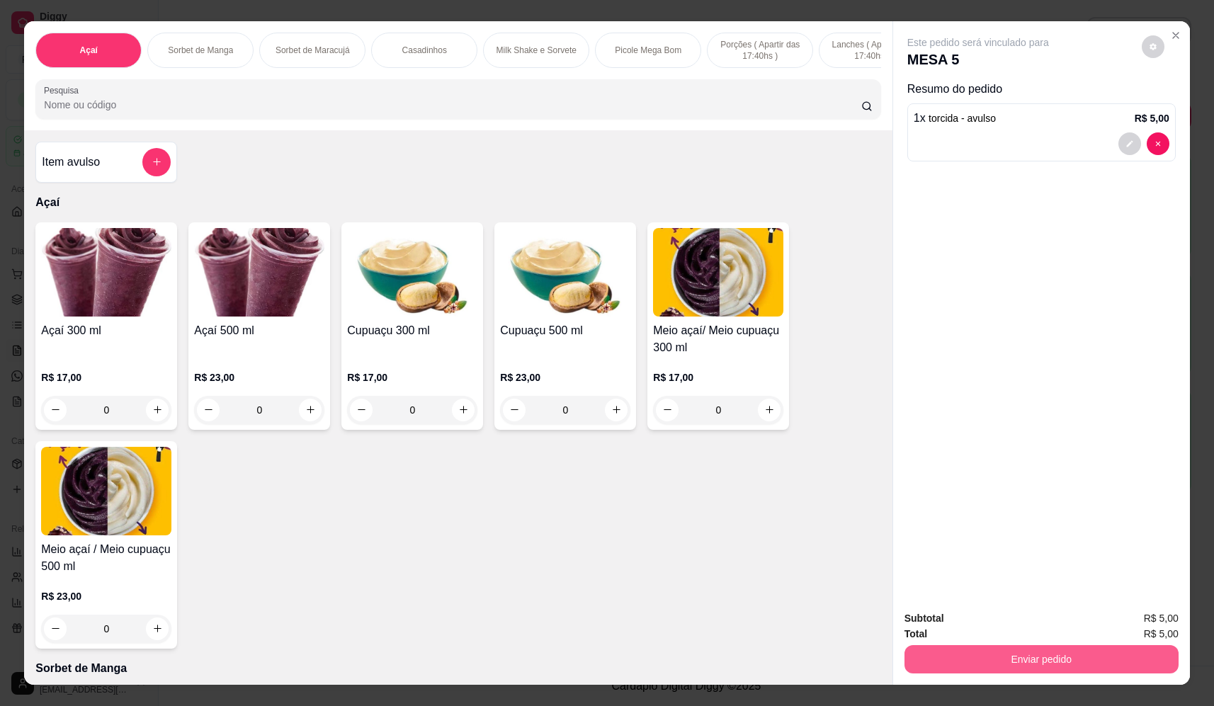
click at [985, 660] on button "Enviar pedido" at bounding box center [1041, 659] width 274 height 28
click at [990, 621] on button "Não registrar e enviar pedido" at bounding box center [994, 624] width 147 height 27
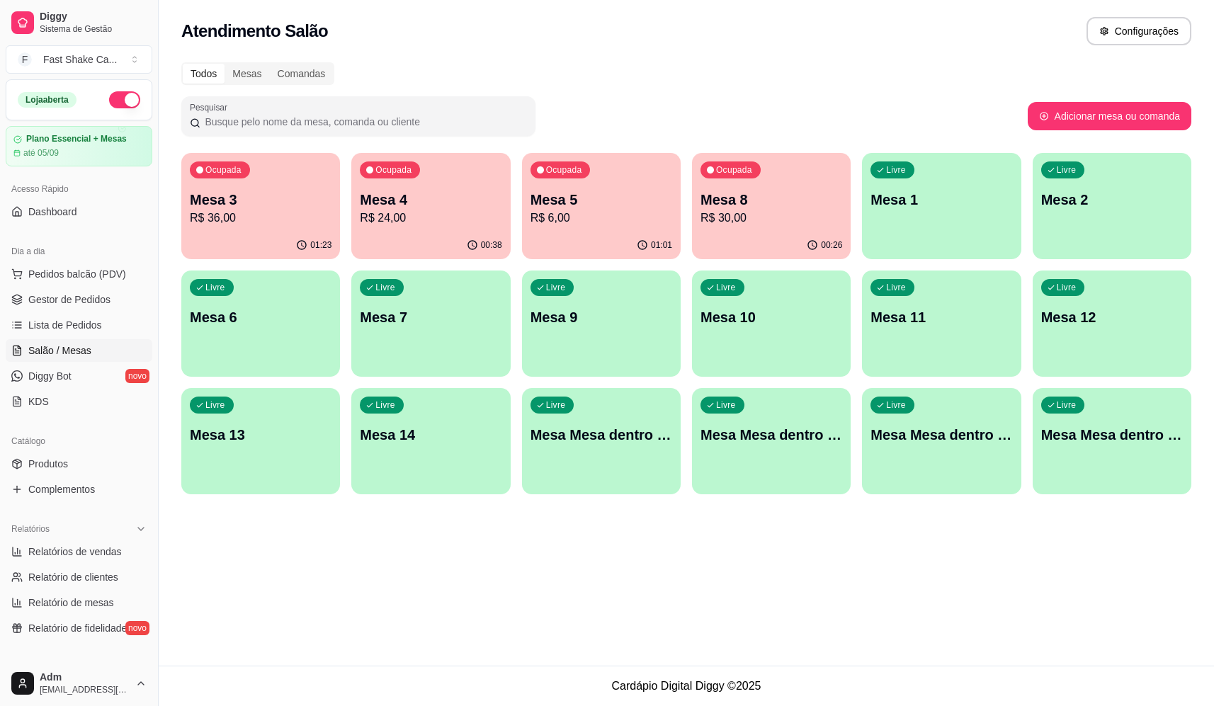
click at [795, 234] on div "00:26" at bounding box center [771, 246] width 159 height 28
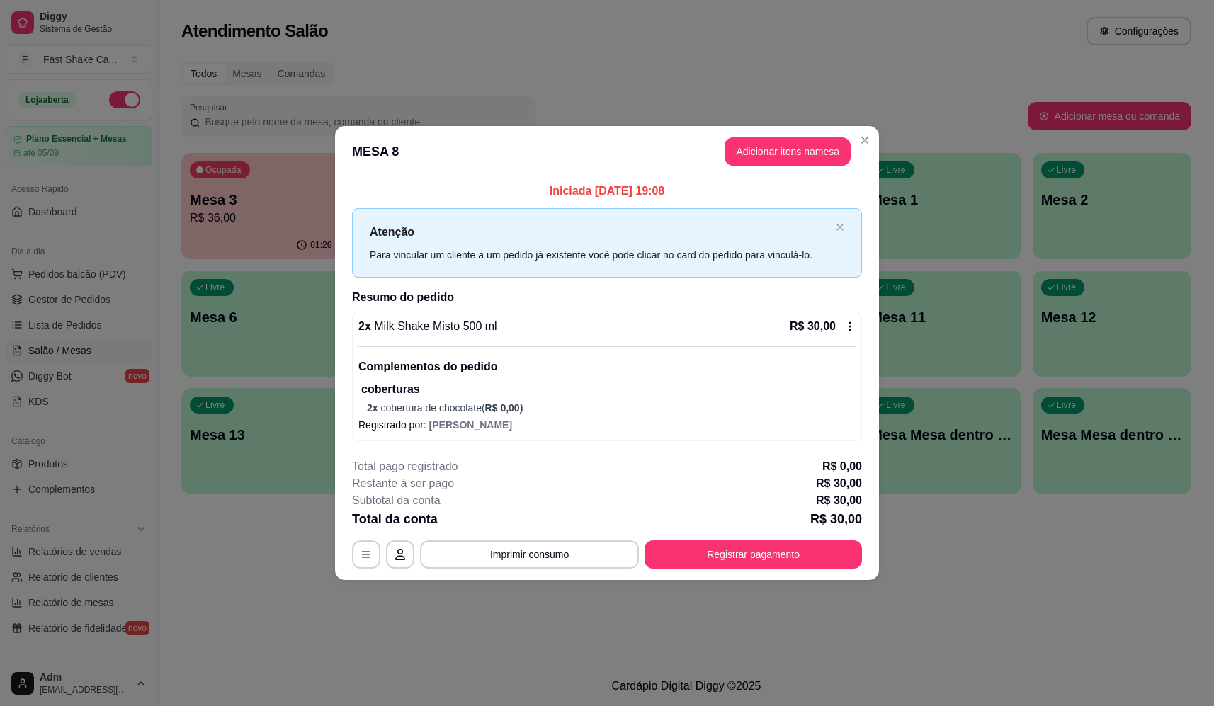
click at [788, 554] on button "Registrar pagamento" at bounding box center [752, 554] width 217 height 28
click at [695, 233] on div "R$ 30,00 Quantia por pessoa ( 1 pessoas) R$ 30,00 Total do pedido R$ 30,00 Rest…" at bounding box center [607, 321] width 318 height 348
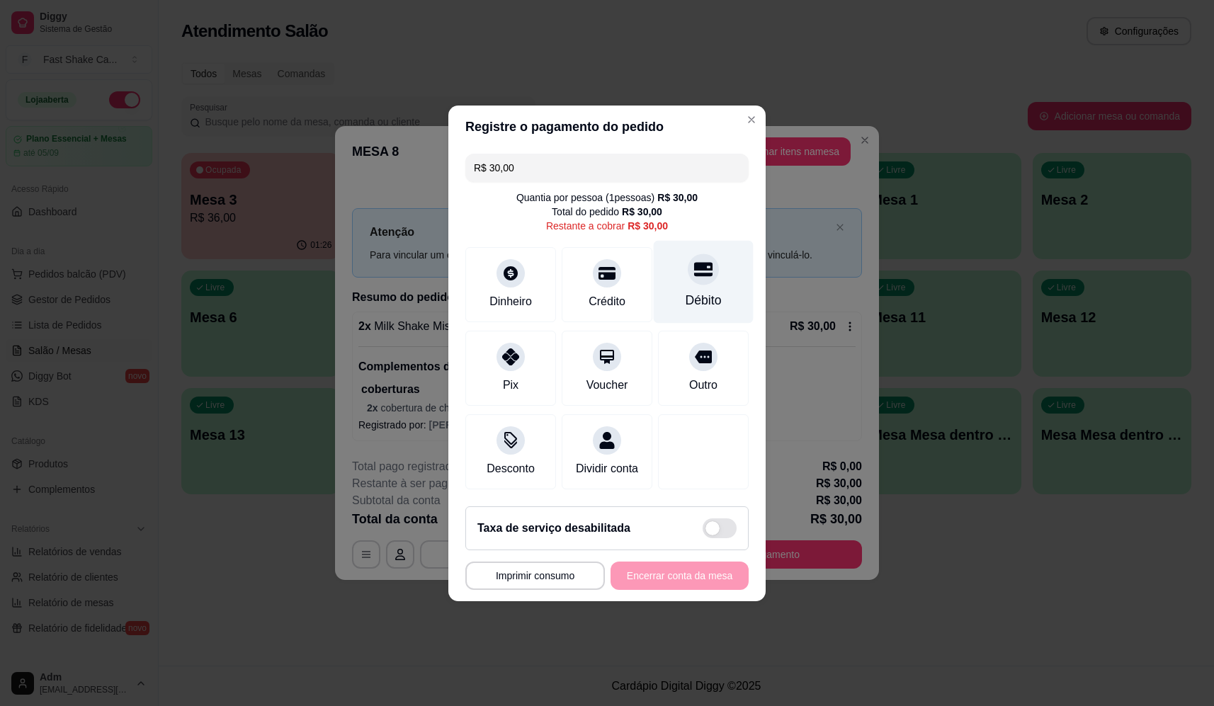
click at [709, 259] on div "Débito" at bounding box center [704, 281] width 100 height 83
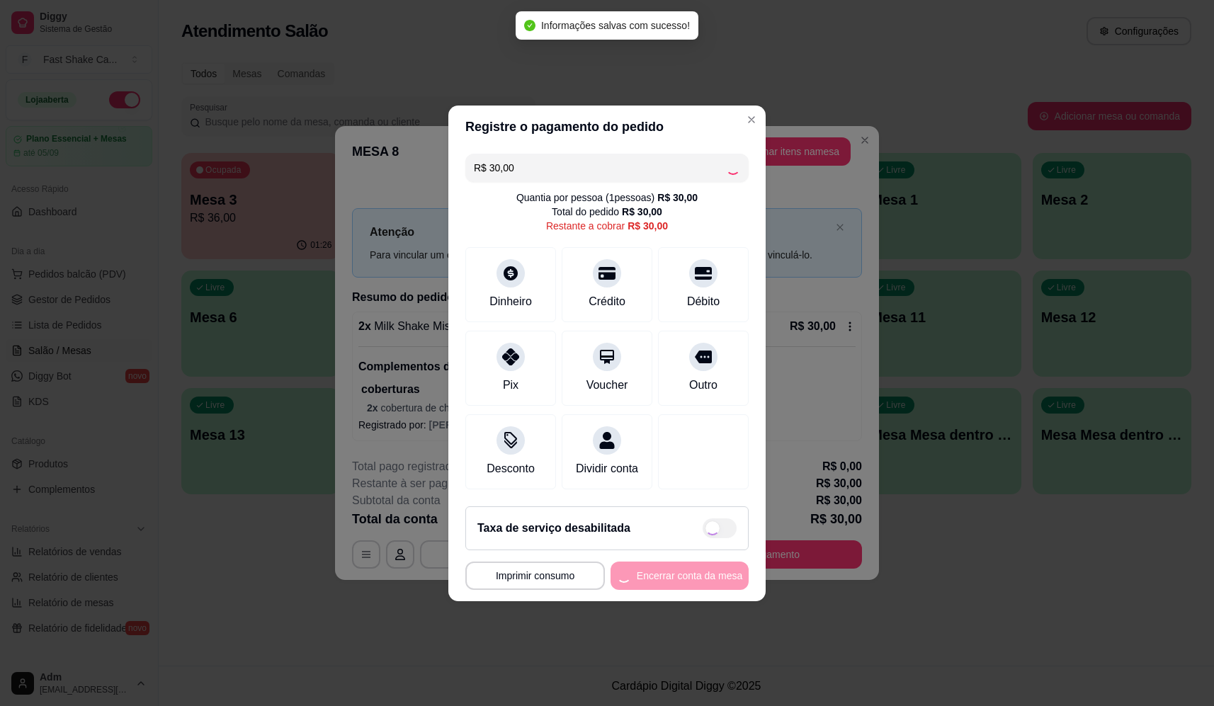
type input "R$ 0,00"
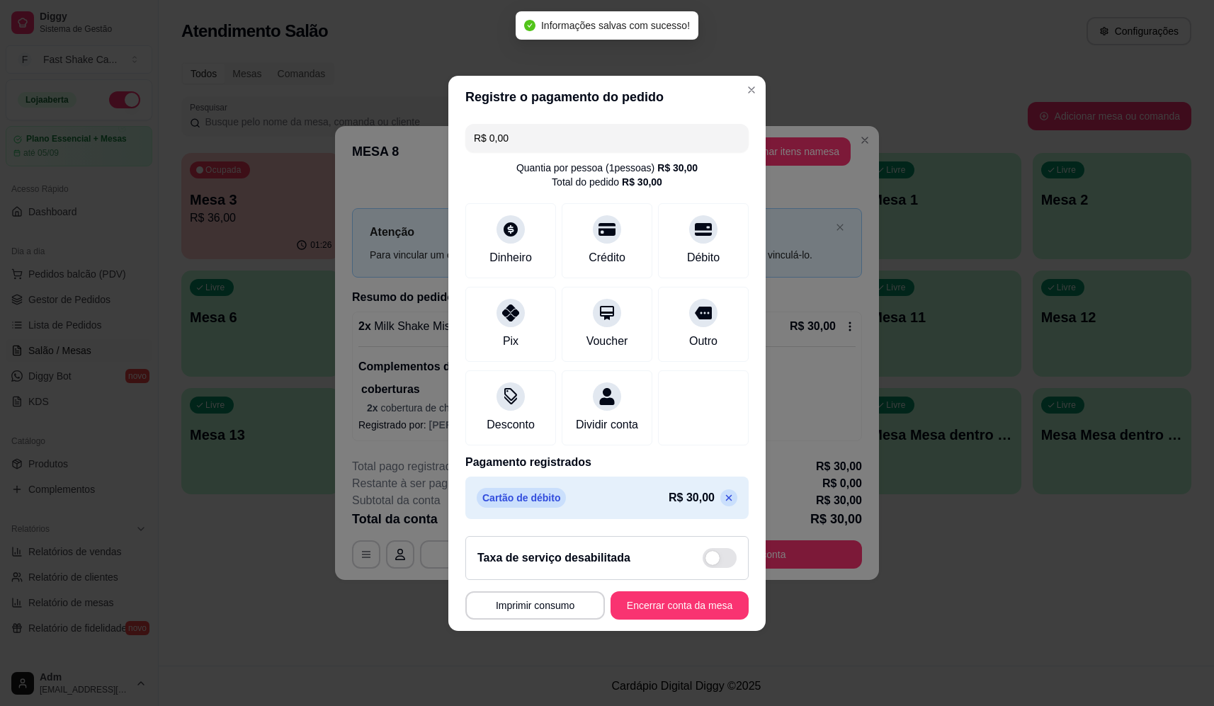
click at [699, 591] on footer "**********" at bounding box center [606, 578] width 317 height 106
click at [705, 617] on button "Encerrar conta da mesa" at bounding box center [680, 605] width 134 height 28
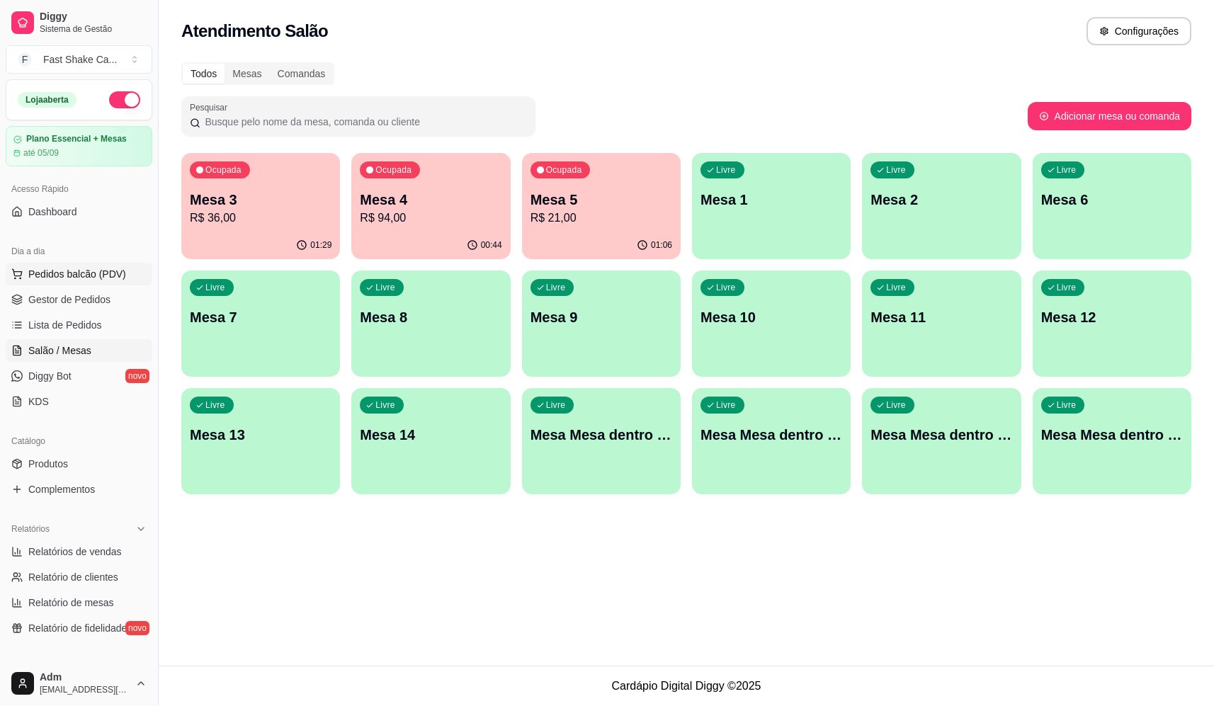
click at [68, 274] on span "Pedidos balcão (PDV)" at bounding box center [77, 274] width 98 height 14
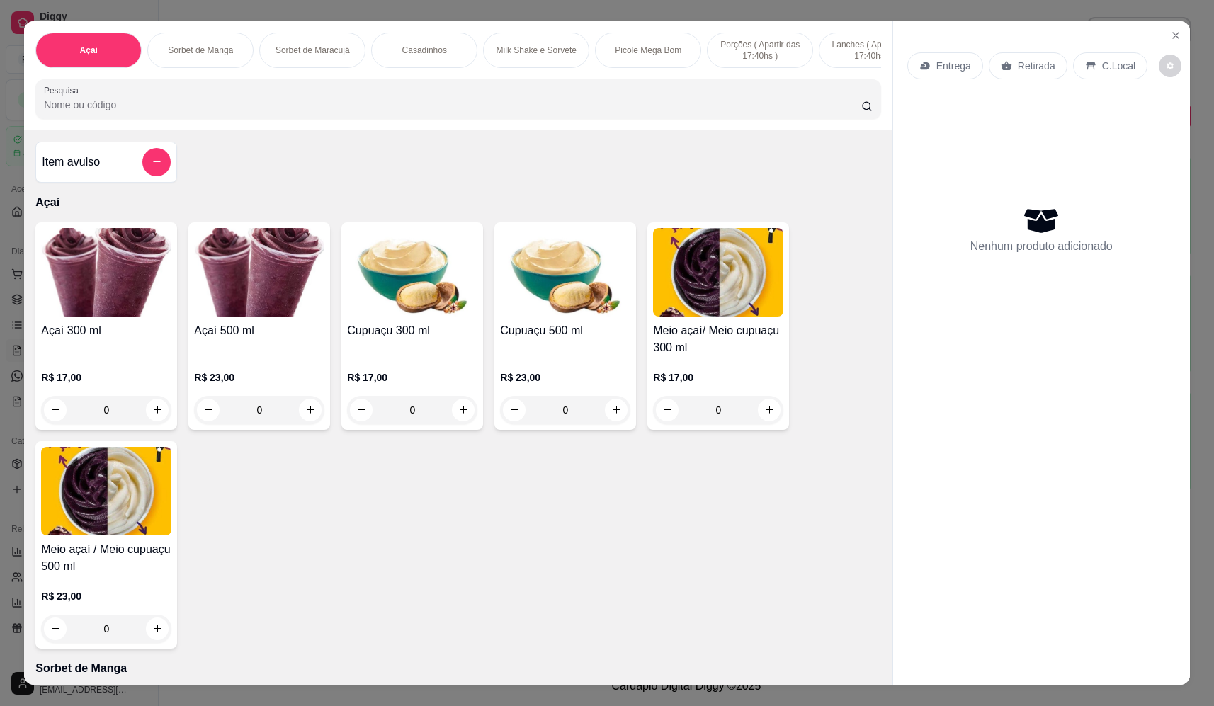
click at [156, 417] on div "0" at bounding box center [106, 410] width 130 height 28
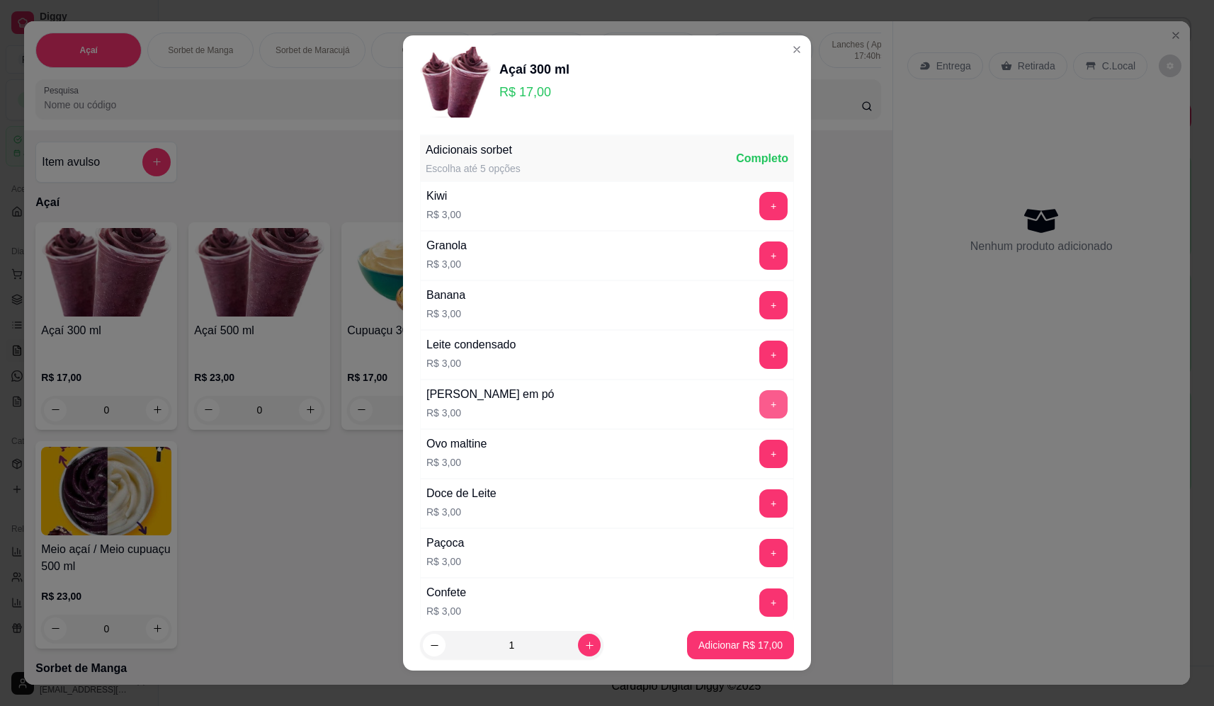
click at [759, 402] on button "+" at bounding box center [773, 404] width 28 height 28
click at [759, 603] on button "+" at bounding box center [773, 602] width 28 height 28
click at [762, 650] on p "Adicionar R$ 23,00" at bounding box center [740, 645] width 84 height 14
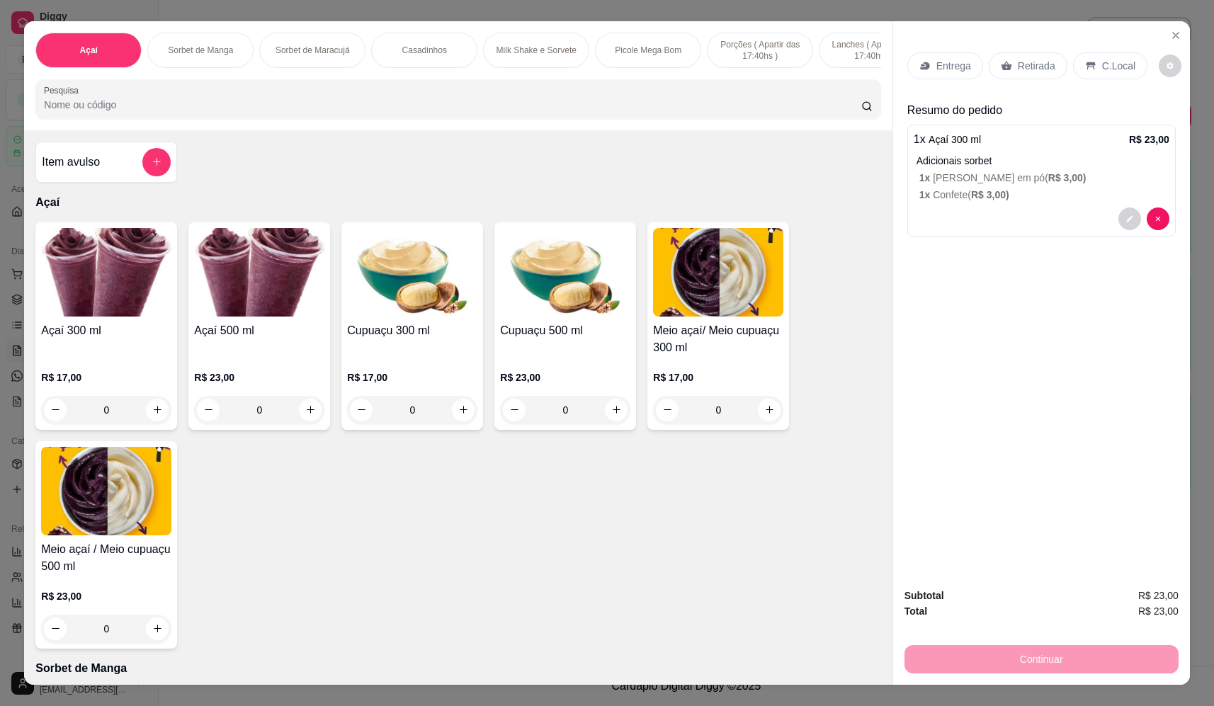
click at [152, 420] on div "0" at bounding box center [106, 410] width 130 height 28
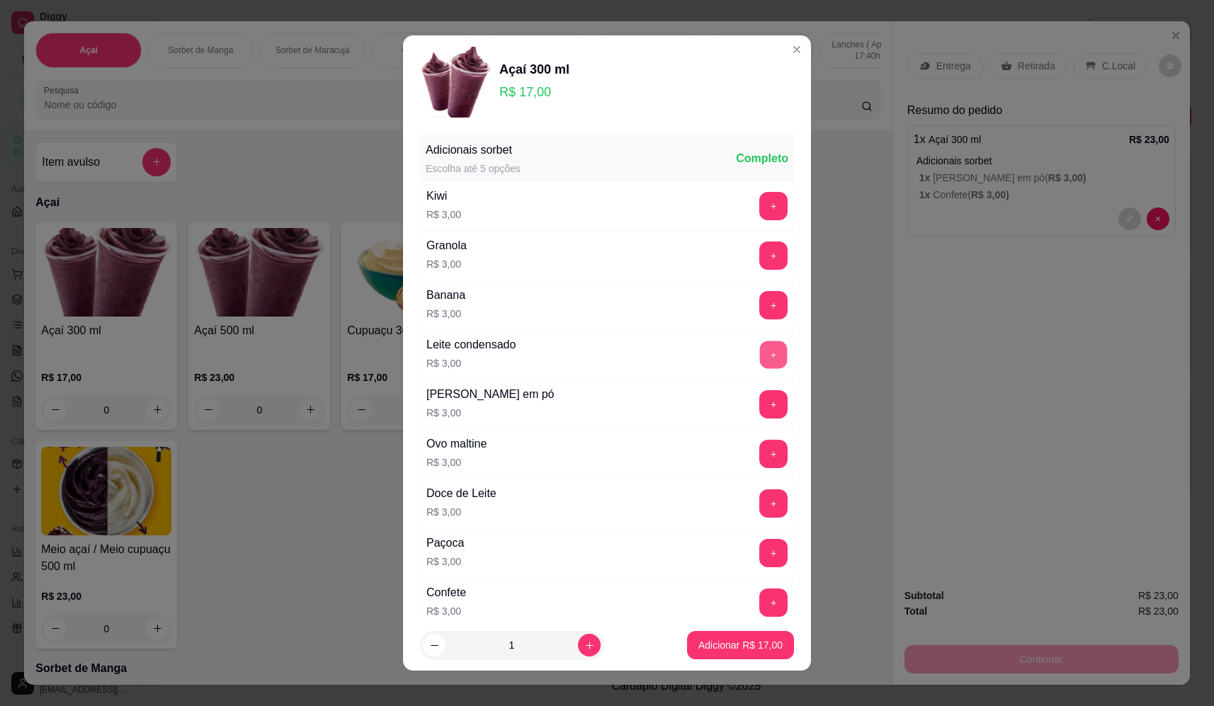
click at [760, 355] on button "+" at bounding box center [774, 355] width 28 height 28
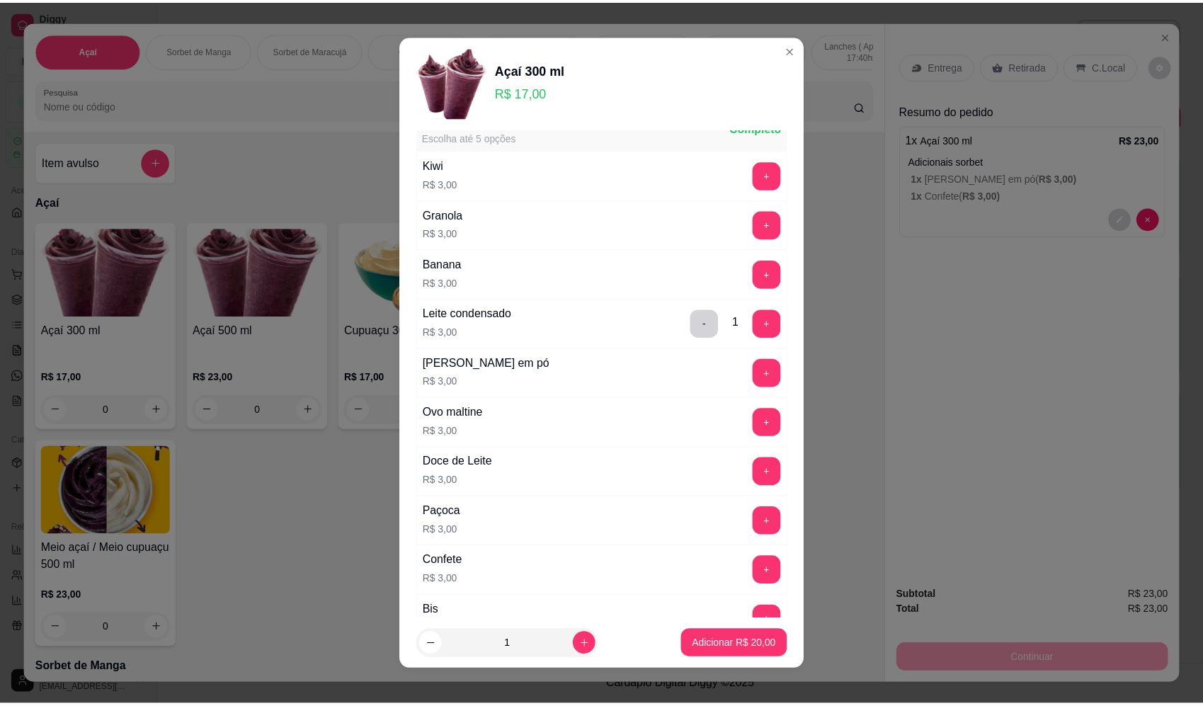
scroll to position [22, 0]
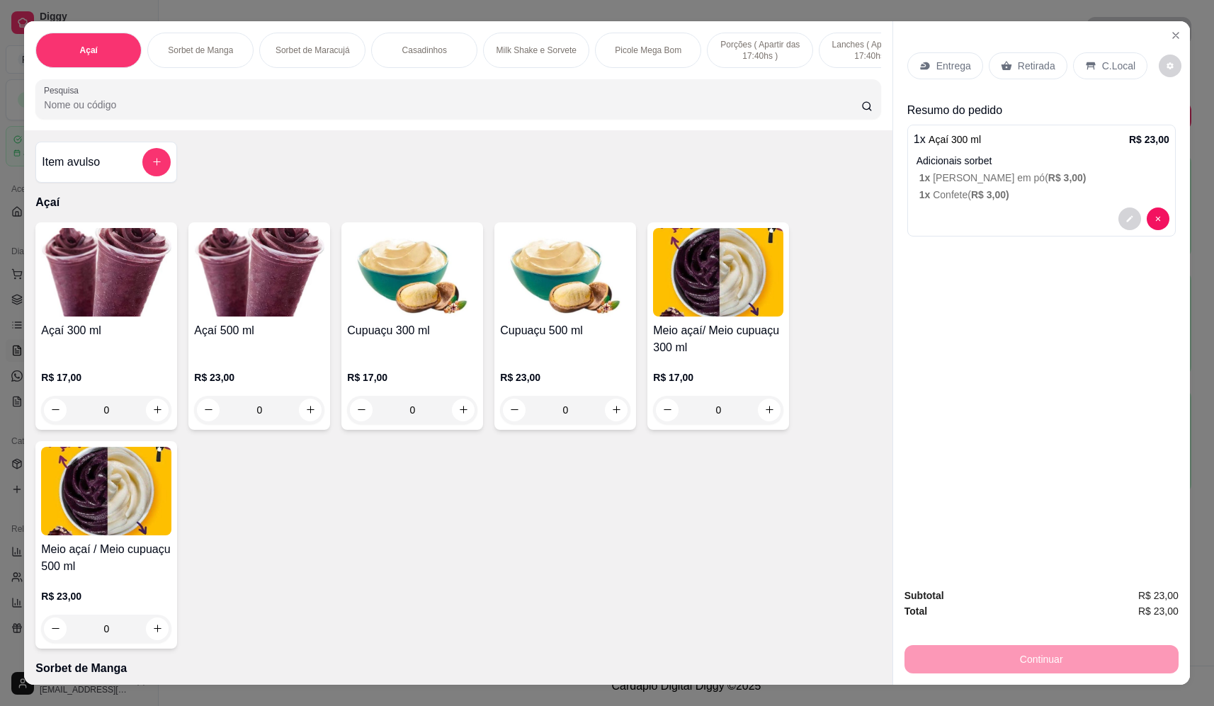
click at [1173, 34] on icon "Close" at bounding box center [1176, 36] width 6 height 6
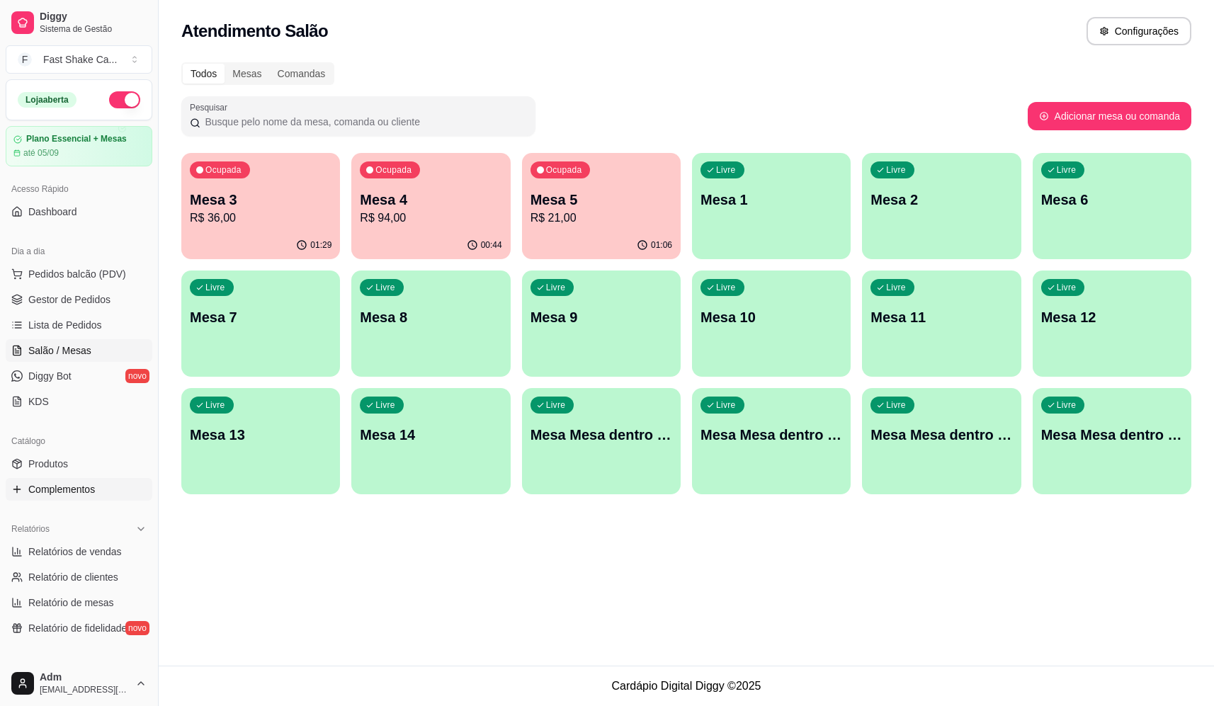
click at [82, 486] on span "Complementos" at bounding box center [61, 489] width 67 height 14
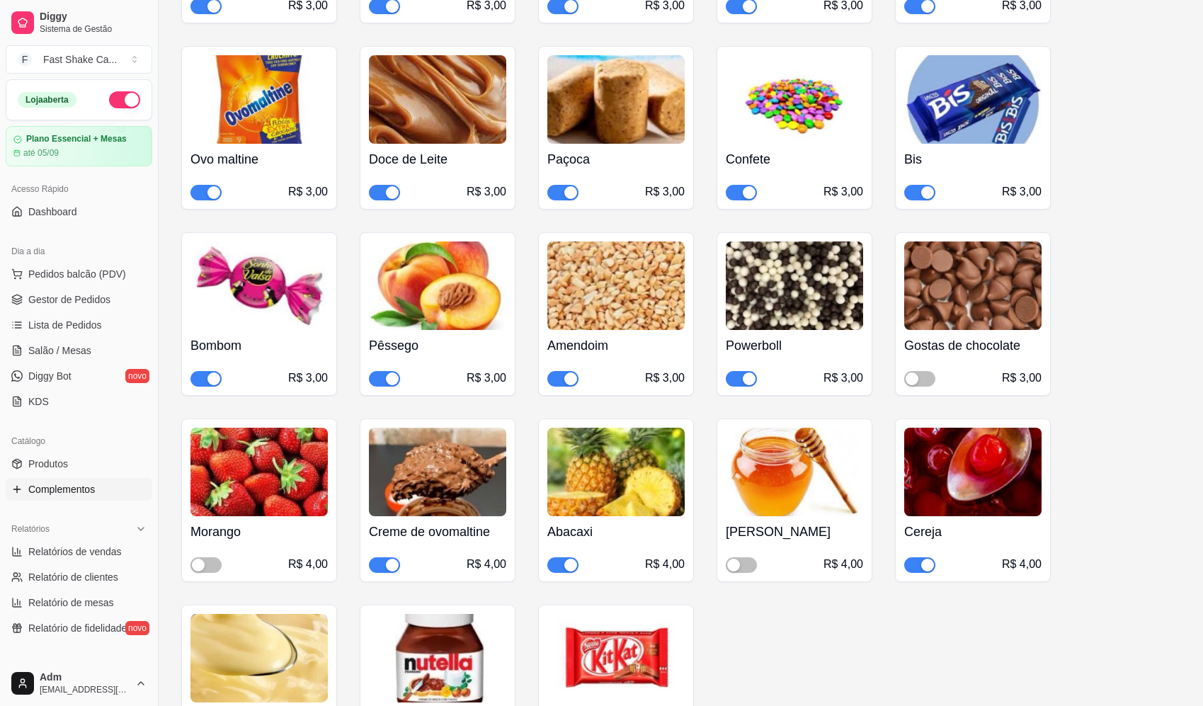
scroll to position [1133, 0]
click at [921, 370] on span "button" at bounding box center [919, 378] width 31 height 16
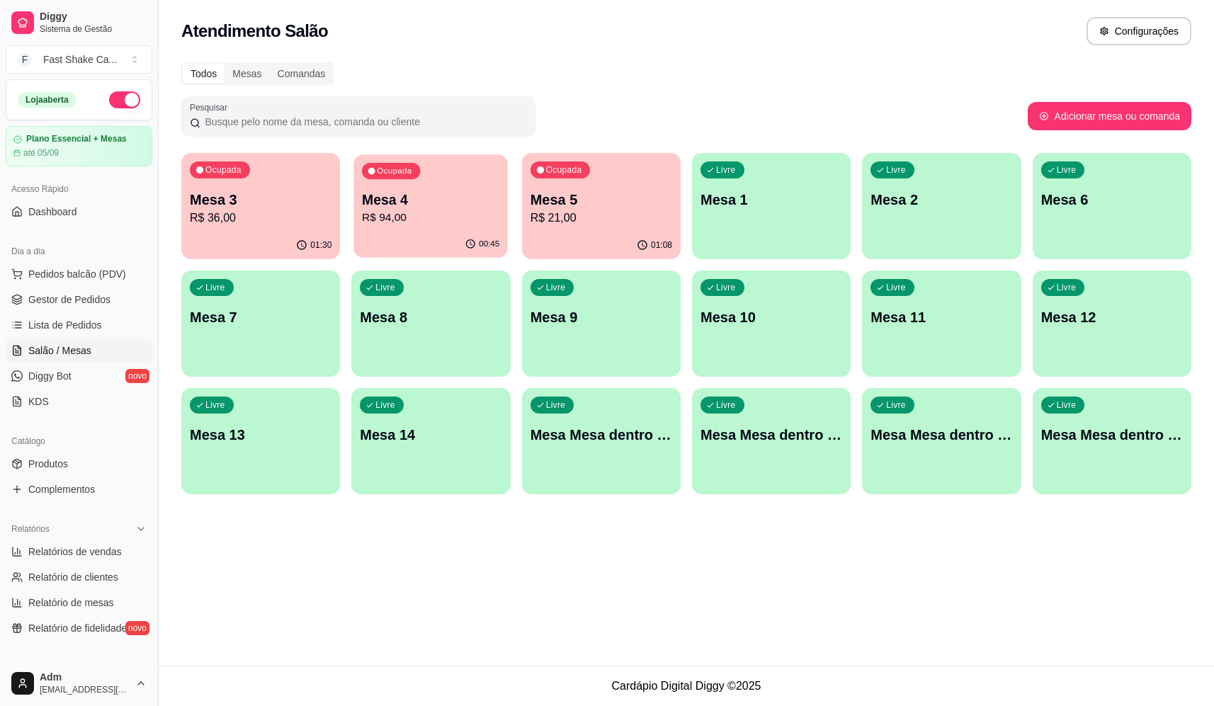
click at [456, 213] on p "R$ 94,00" at bounding box center [430, 218] width 137 height 16
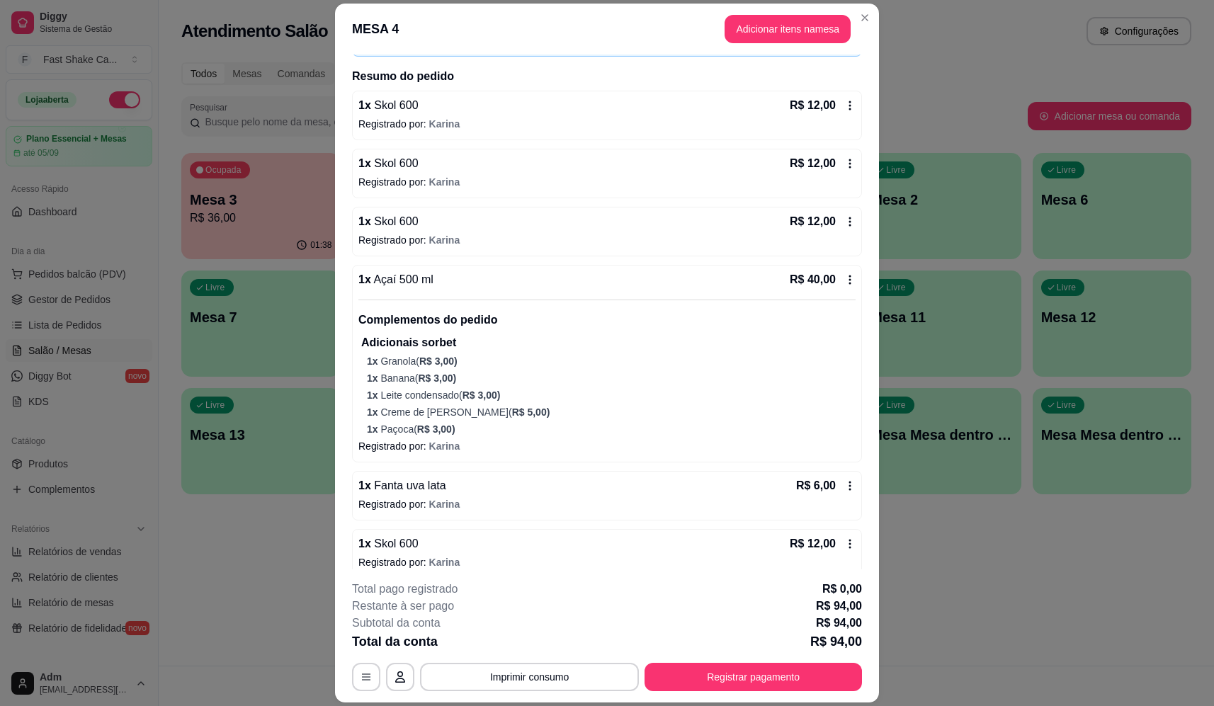
scroll to position [113, 0]
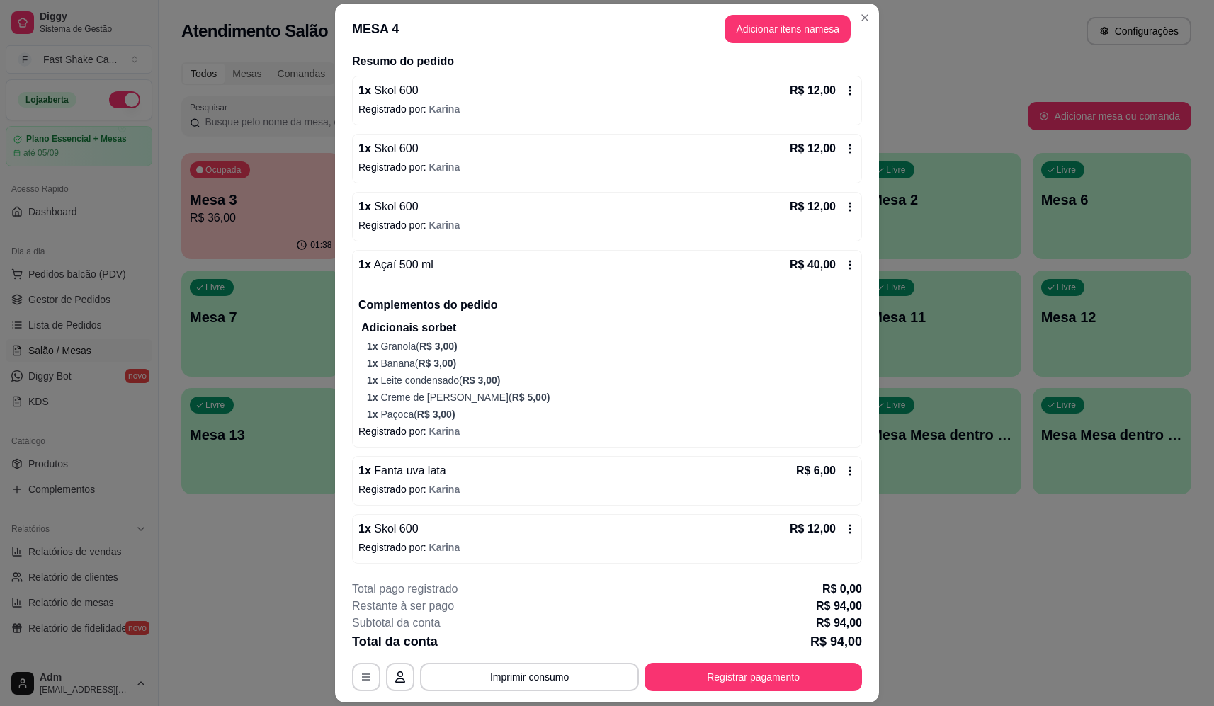
click at [474, 542] on p "Registrado por: [PERSON_NAME]" at bounding box center [606, 547] width 497 height 14
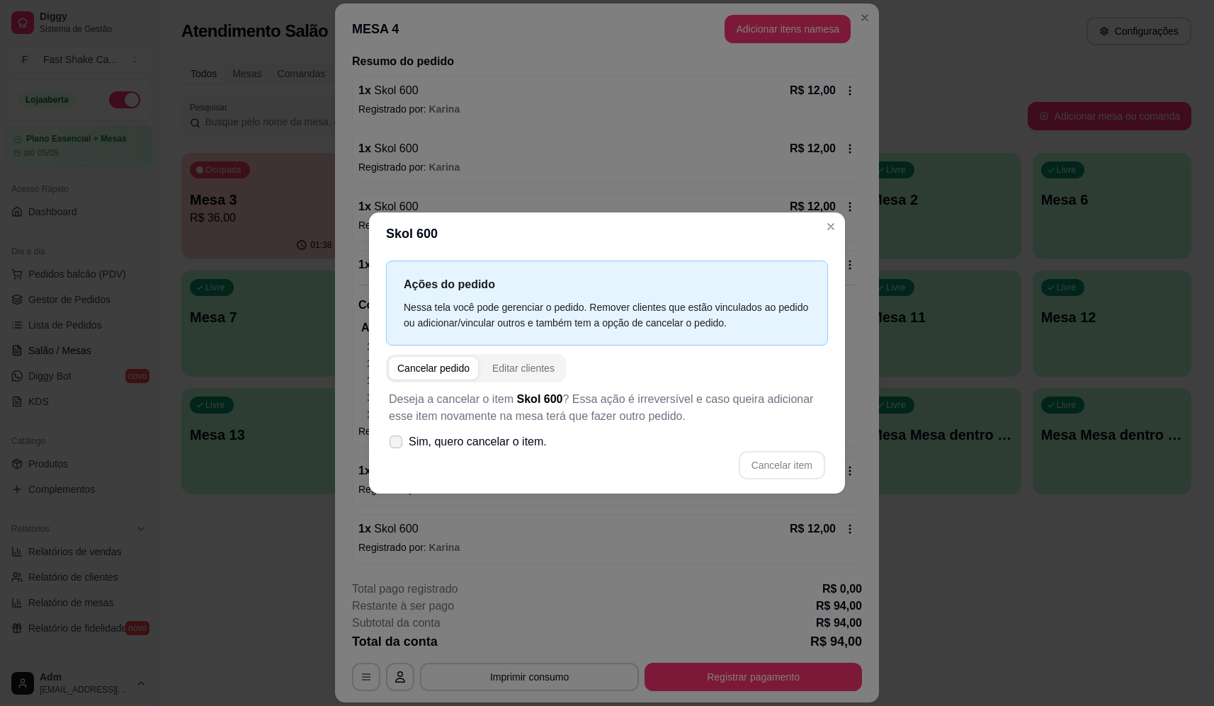
click at [472, 433] on label "Sim, quero cancelar o item." at bounding box center [467, 442] width 169 height 28
click at [397, 444] on input "Sim, quero cancelar o item." at bounding box center [392, 448] width 9 height 9
checkbox input "true"
click at [806, 460] on button "Cancelar item" at bounding box center [781, 465] width 84 height 28
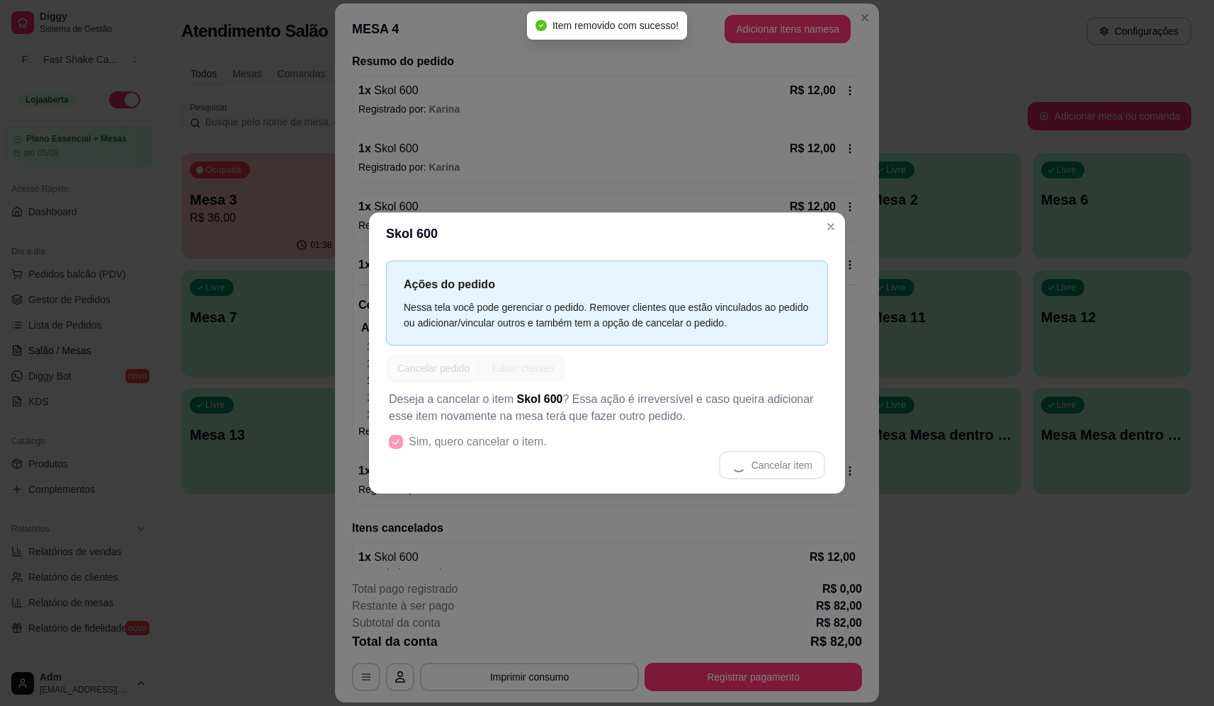
click at [568, 214] on header "Skol 600" at bounding box center [607, 233] width 476 height 42
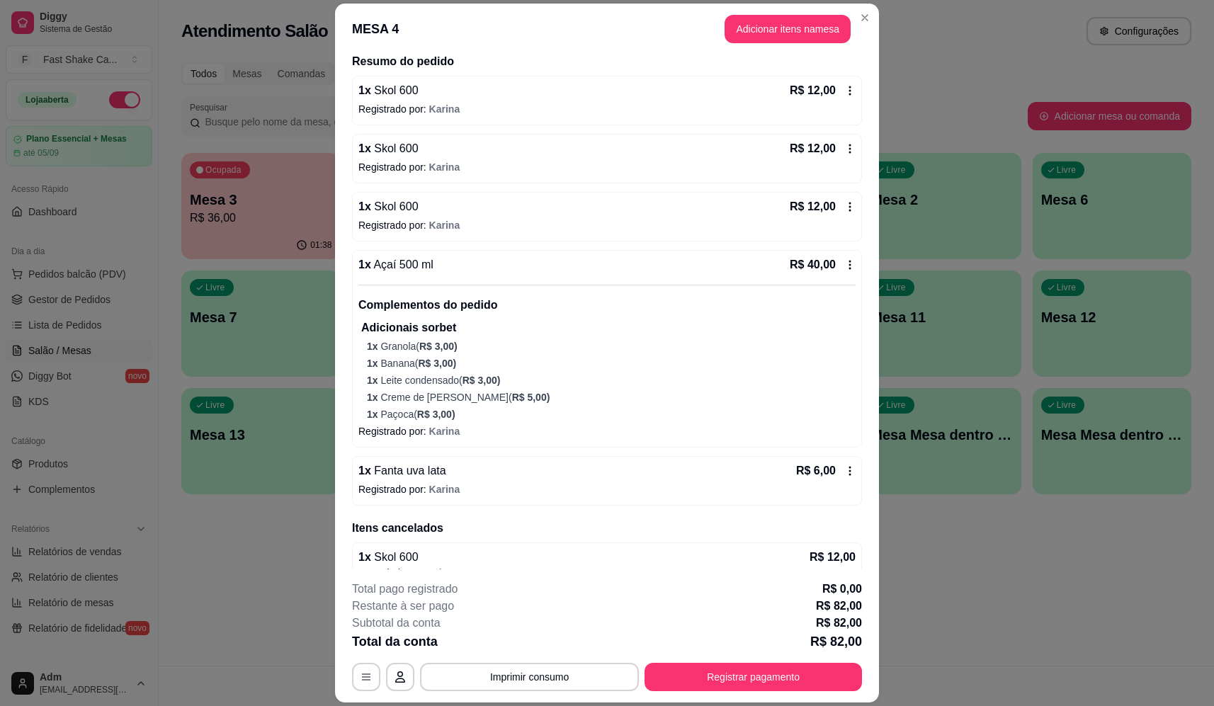
click at [568, 207] on div "1 x Skol 600 R$ 12,00" at bounding box center [606, 206] width 497 height 17
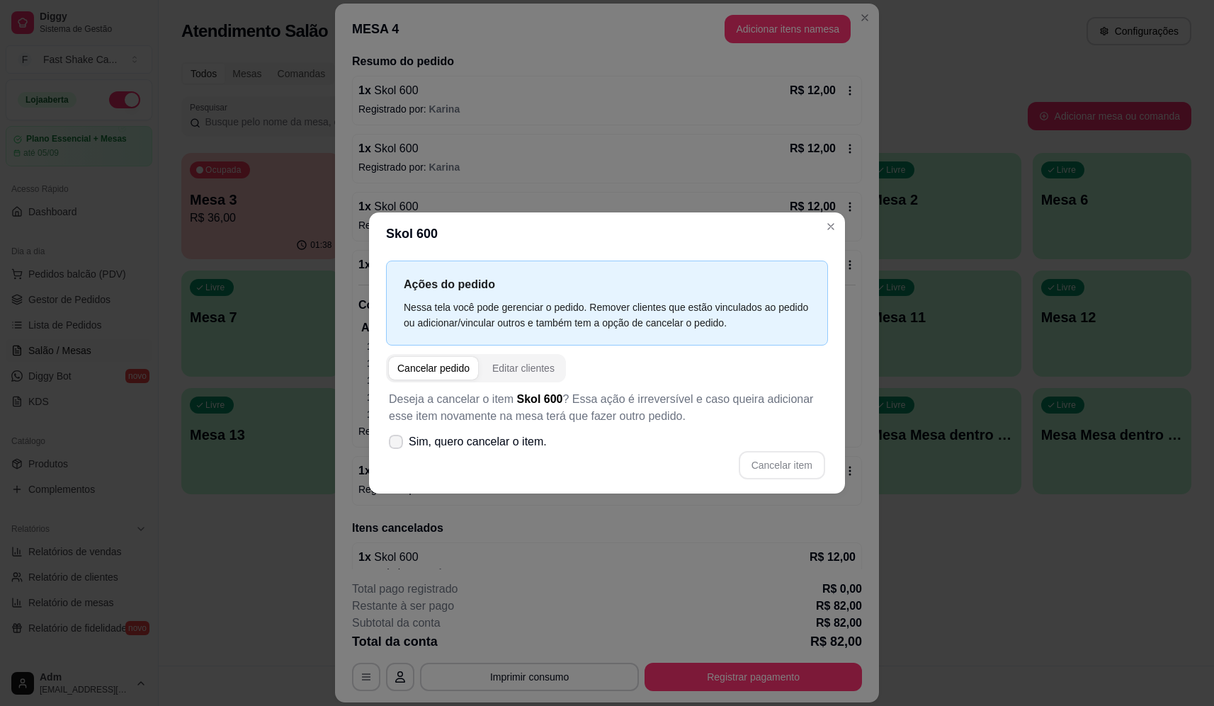
click at [487, 435] on span "Sim, quero cancelar o item." at bounding box center [478, 441] width 138 height 17
click at [397, 444] on input "Sim, quero cancelar o item." at bounding box center [392, 448] width 9 height 9
checkbox input "true"
click at [778, 458] on button "Cancelar item" at bounding box center [782, 465] width 86 height 28
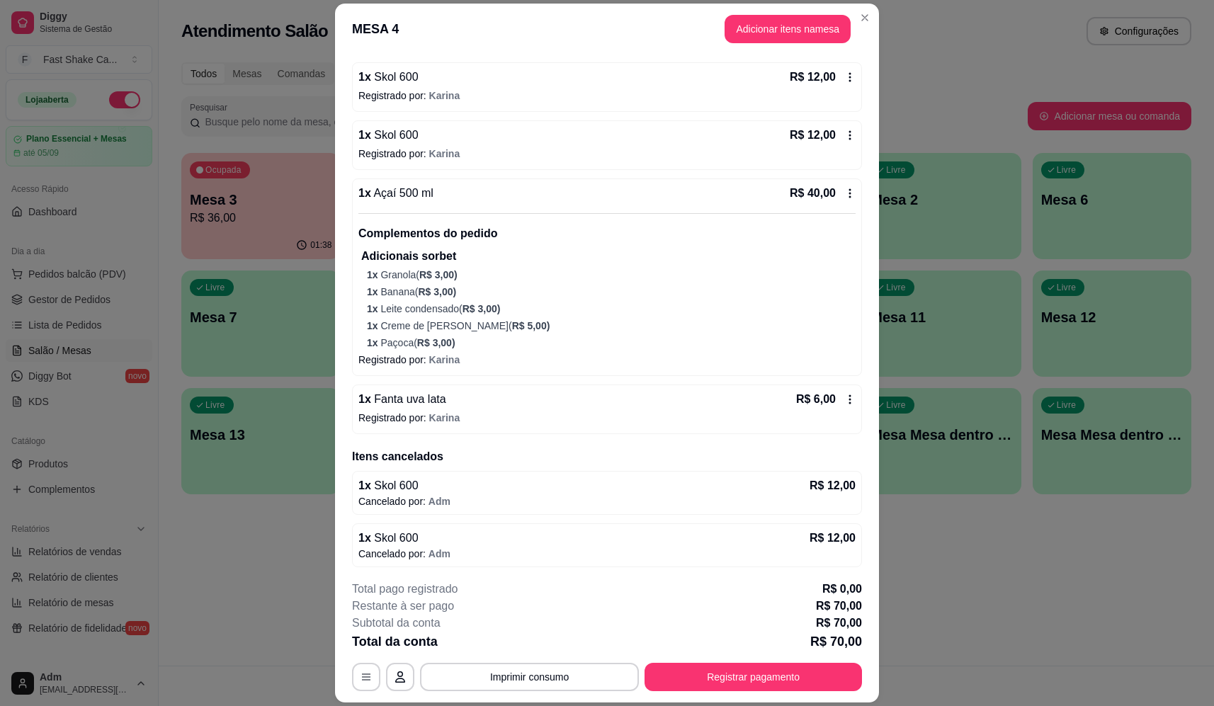
scroll to position [130, 0]
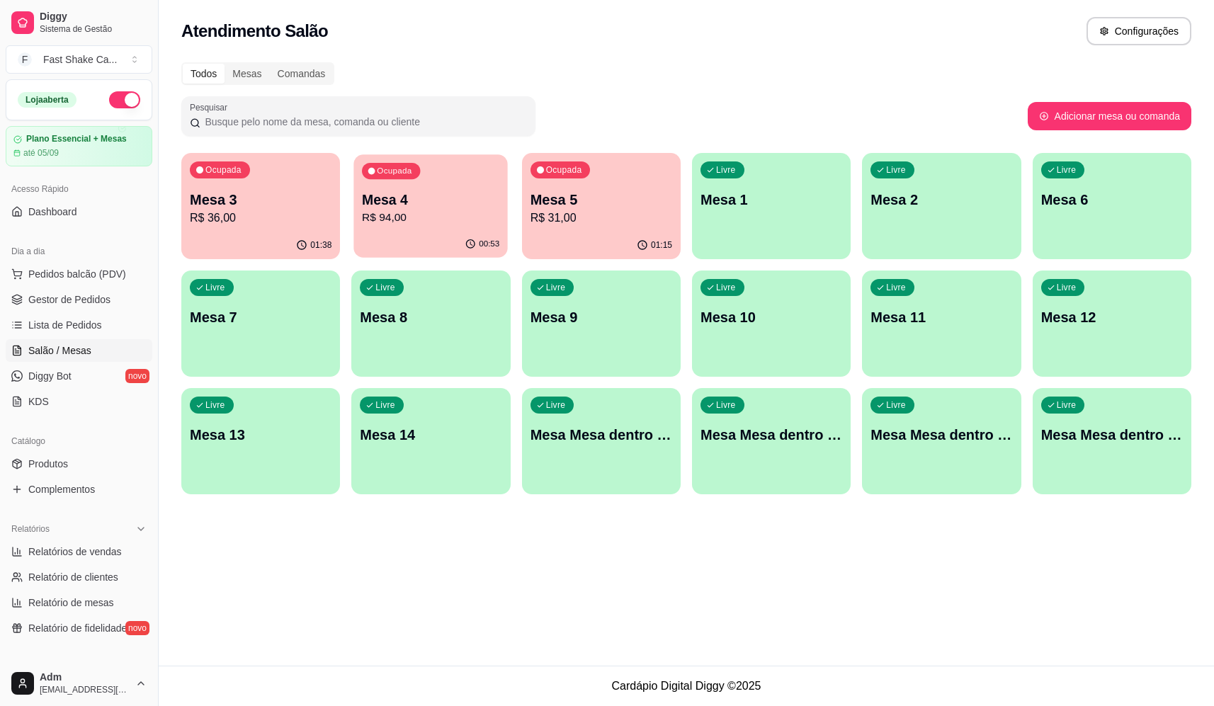
click at [397, 209] on div "Mesa 4 R$ 94,00" at bounding box center [430, 207] width 137 height 35
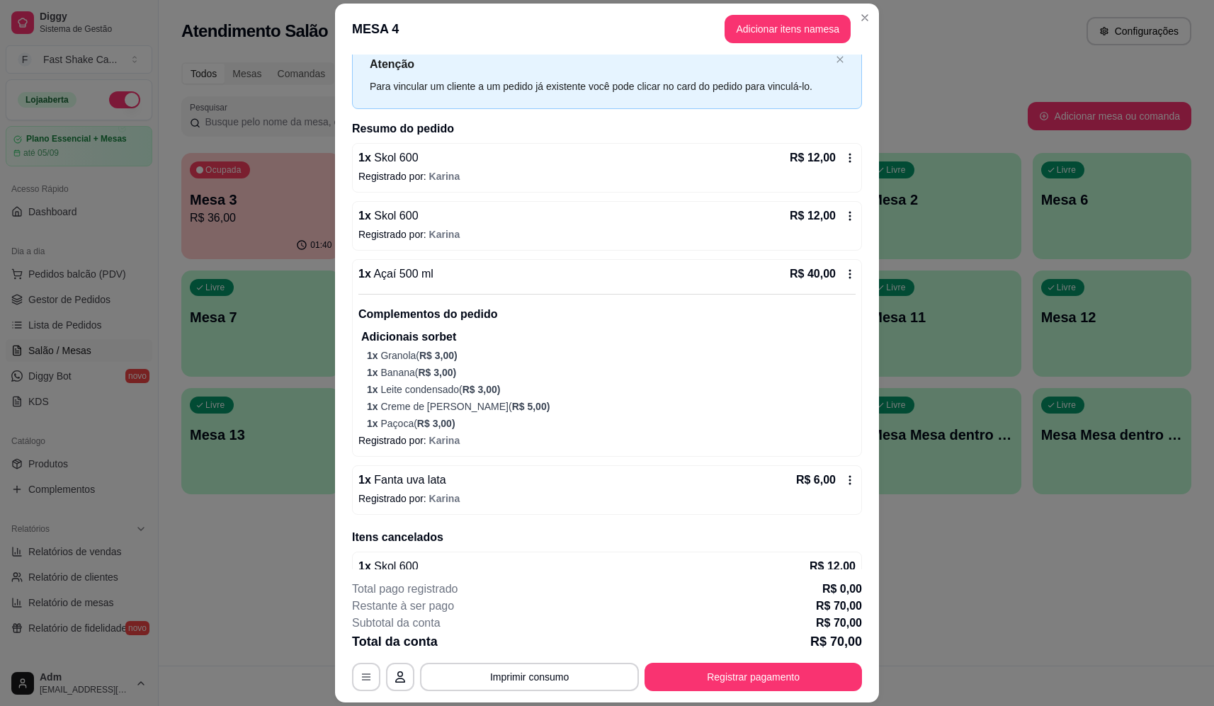
scroll to position [71, 0]
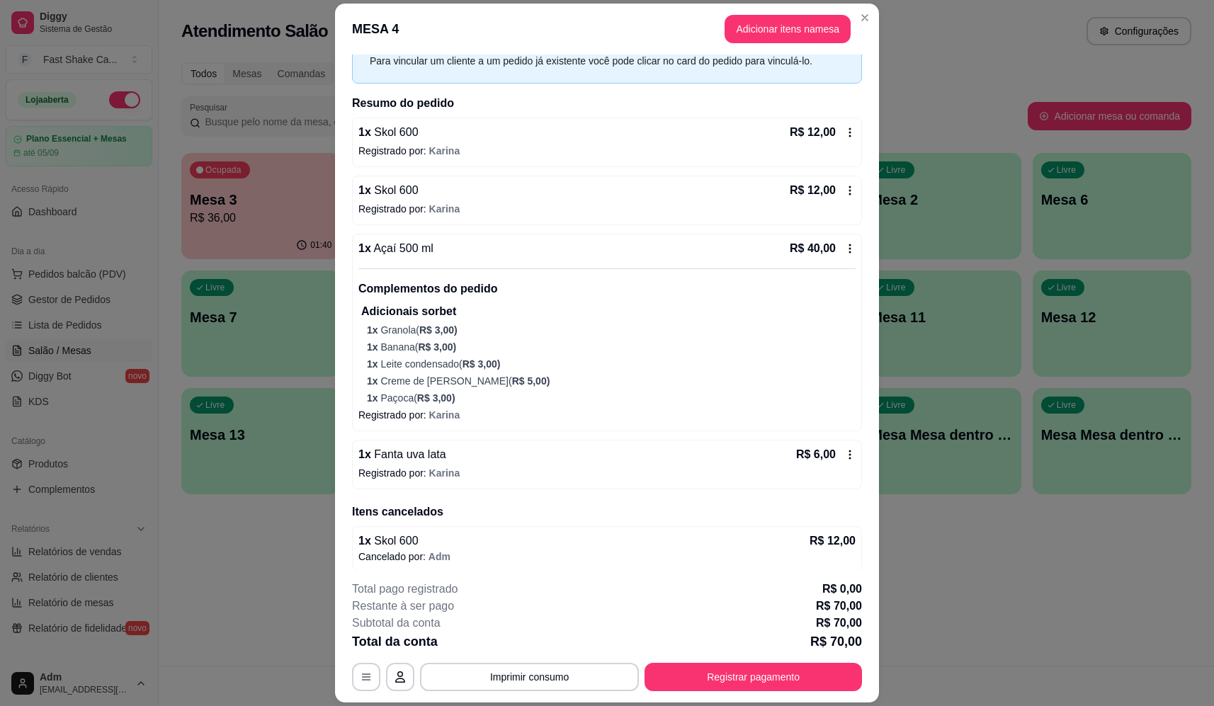
click at [477, 351] on p "1 x Banana ( R$ 3,00 )" at bounding box center [611, 347] width 489 height 14
click at [627, 334] on p "1 x Granola ( R$ 3,00 )" at bounding box center [611, 330] width 489 height 14
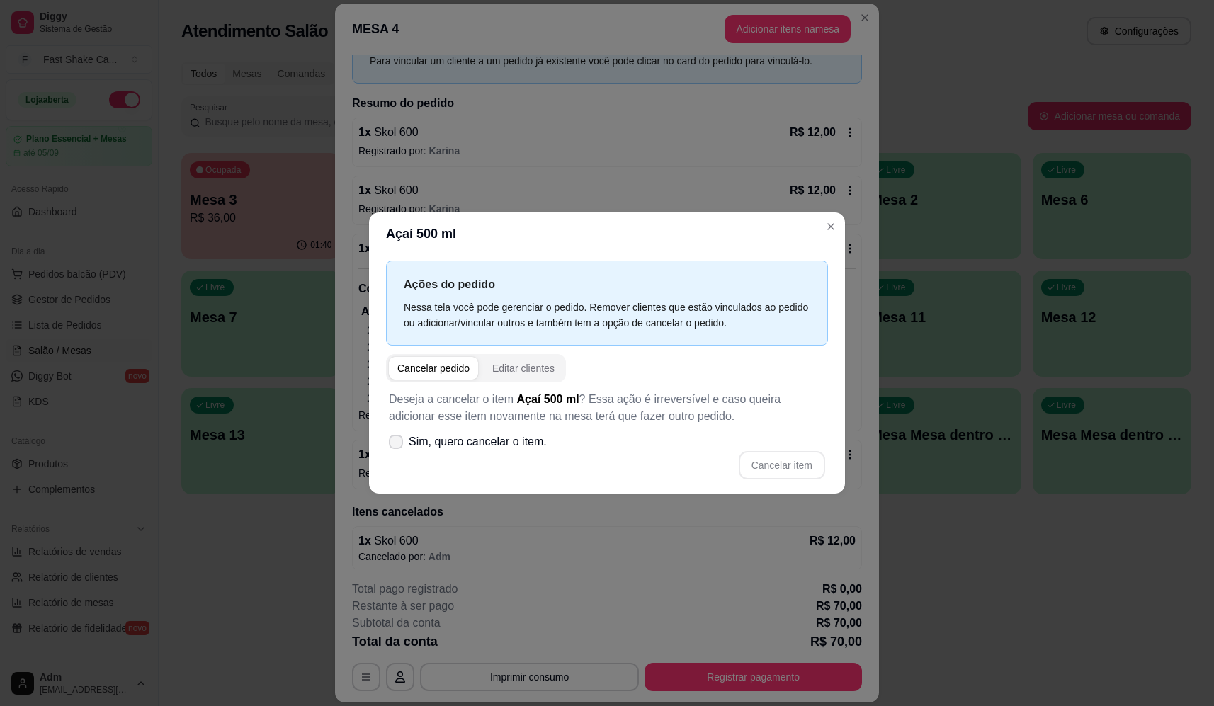
click at [463, 452] on label "Sim, quero cancelar o item." at bounding box center [467, 442] width 169 height 28
click at [397, 452] on input "Sim, quero cancelar o item." at bounding box center [392, 448] width 9 height 9
checkbox input "true"
click at [780, 469] on button "Cancelar item" at bounding box center [781, 465] width 84 height 28
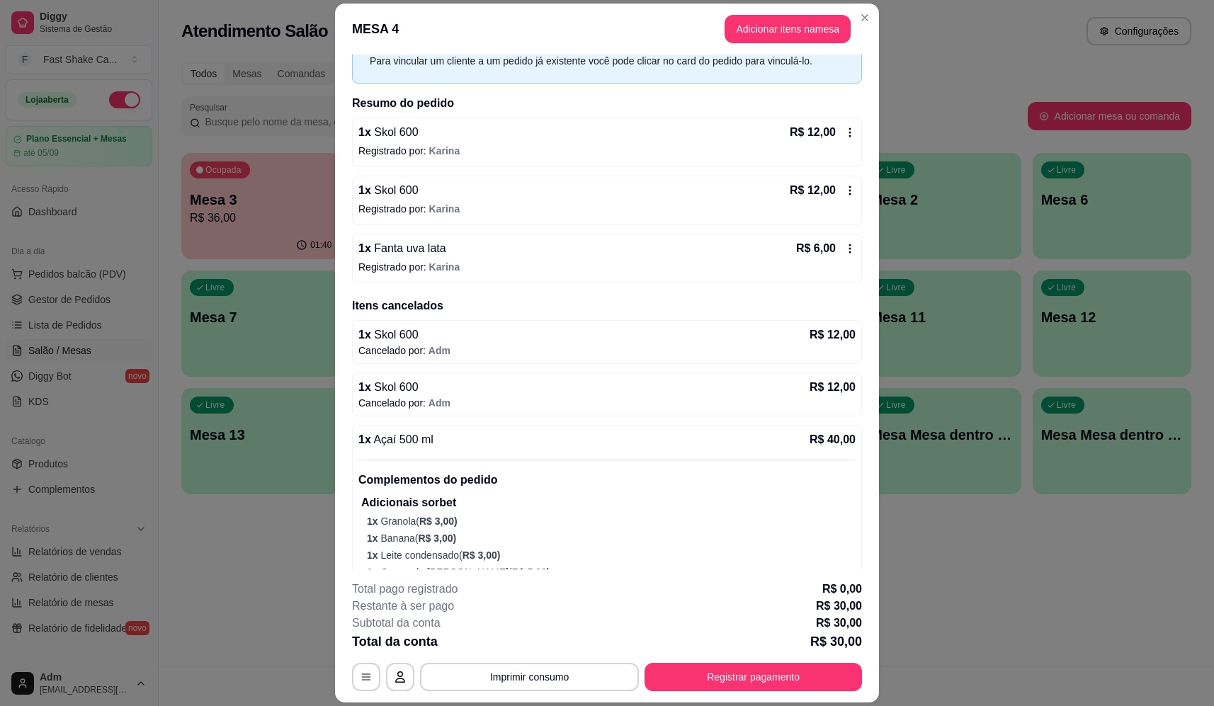
click at [542, 268] on p "Registrado por: [PERSON_NAME]" at bounding box center [606, 267] width 497 height 14
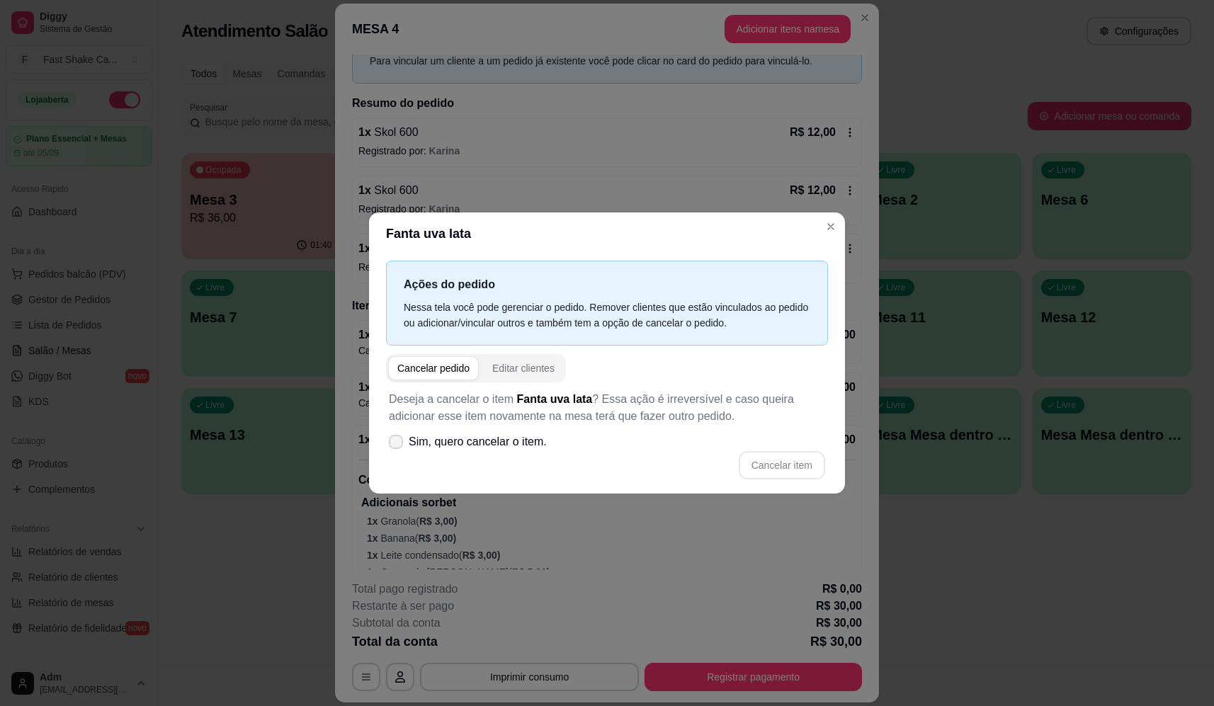
click at [527, 453] on label "Sim, quero cancelar o item." at bounding box center [467, 442] width 169 height 28
click at [397, 453] on input "Sim, quero cancelar o item." at bounding box center [392, 448] width 9 height 9
checkbox input "true"
click at [803, 459] on button "Cancelar item" at bounding box center [782, 465] width 86 height 28
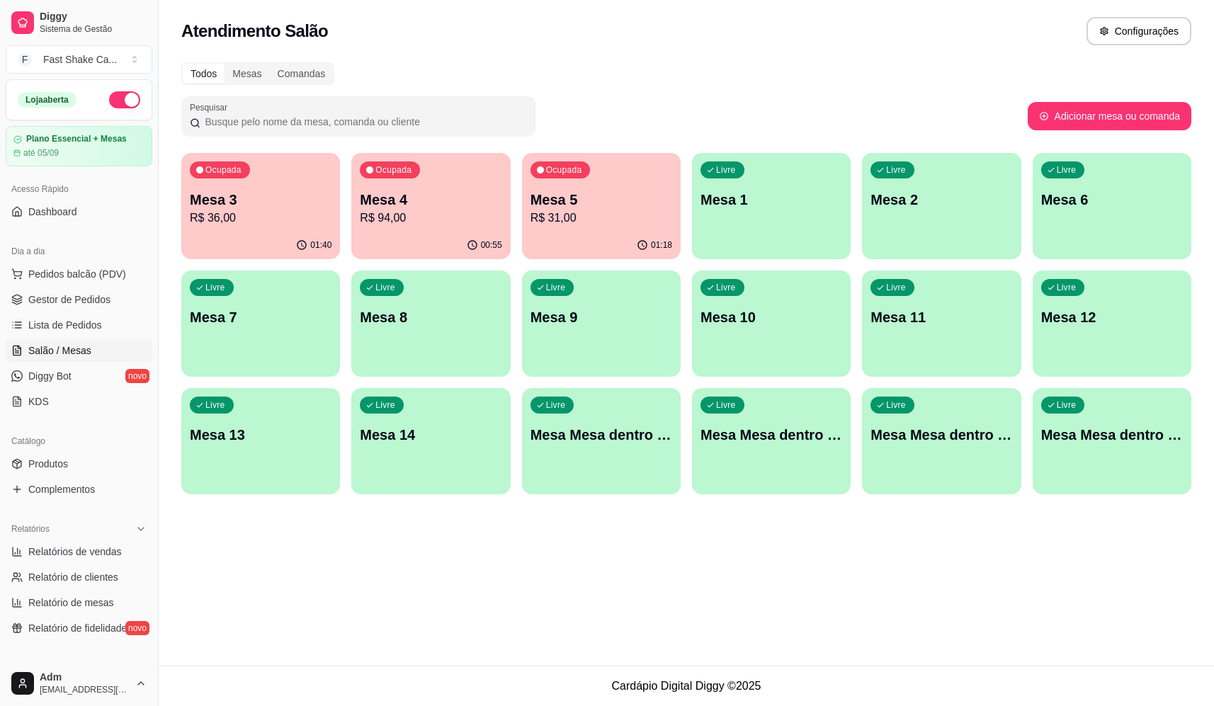
click at [751, 447] on div "Livre Mesa Mesa dentro laranja" at bounding box center [771, 432] width 159 height 89
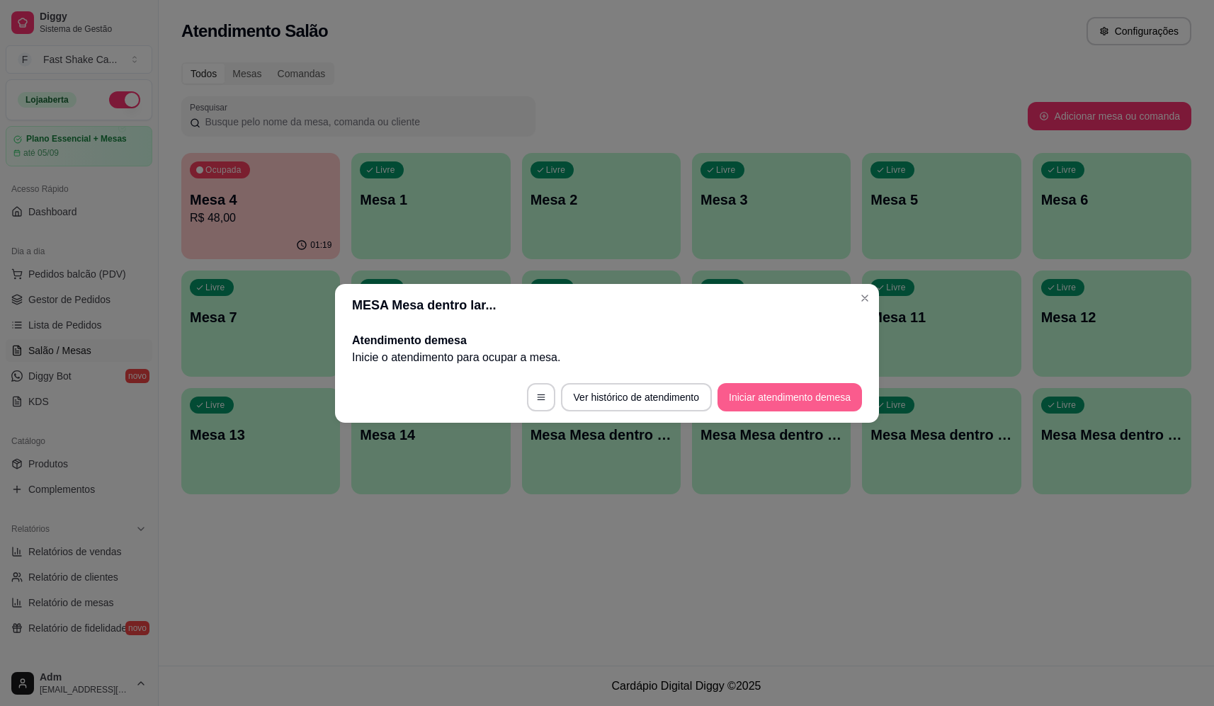
click at [772, 395] on button "Iniciar atendimento de mesa" at bounding box center [789, 397] width 144 height 28
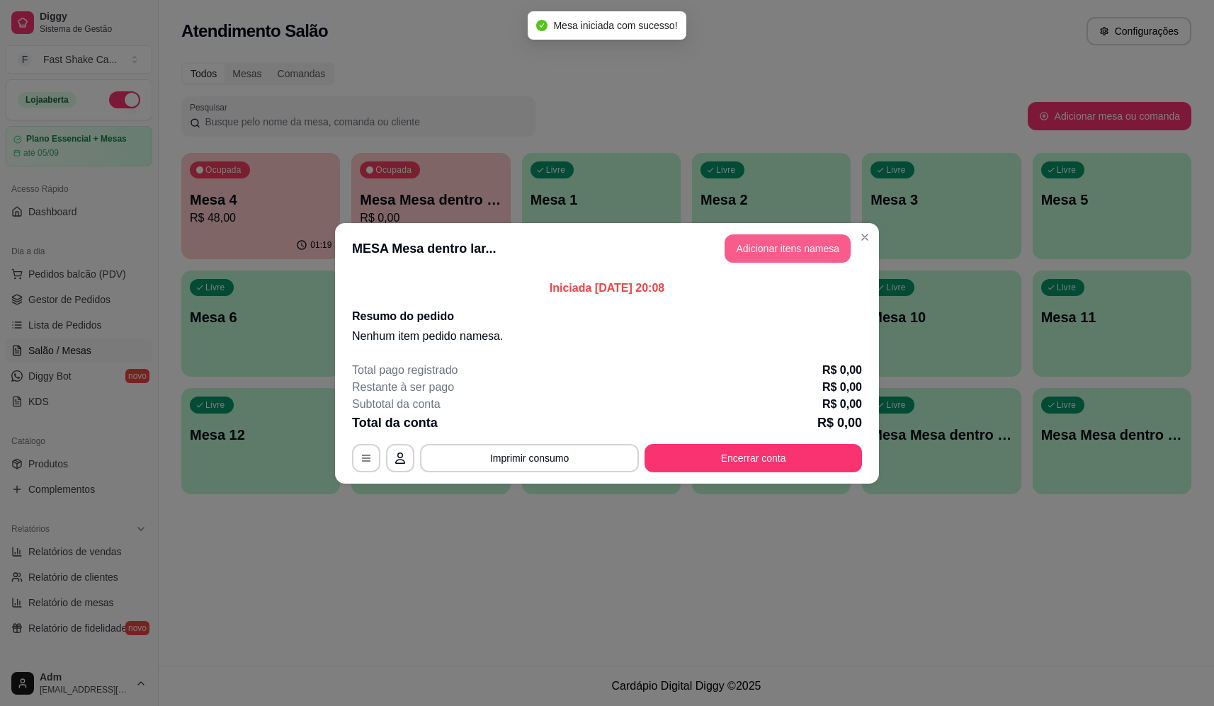
click at [763, 251] on button "Adicionar itens na mesa" at bounding box center [787, 248] width 126 height 28
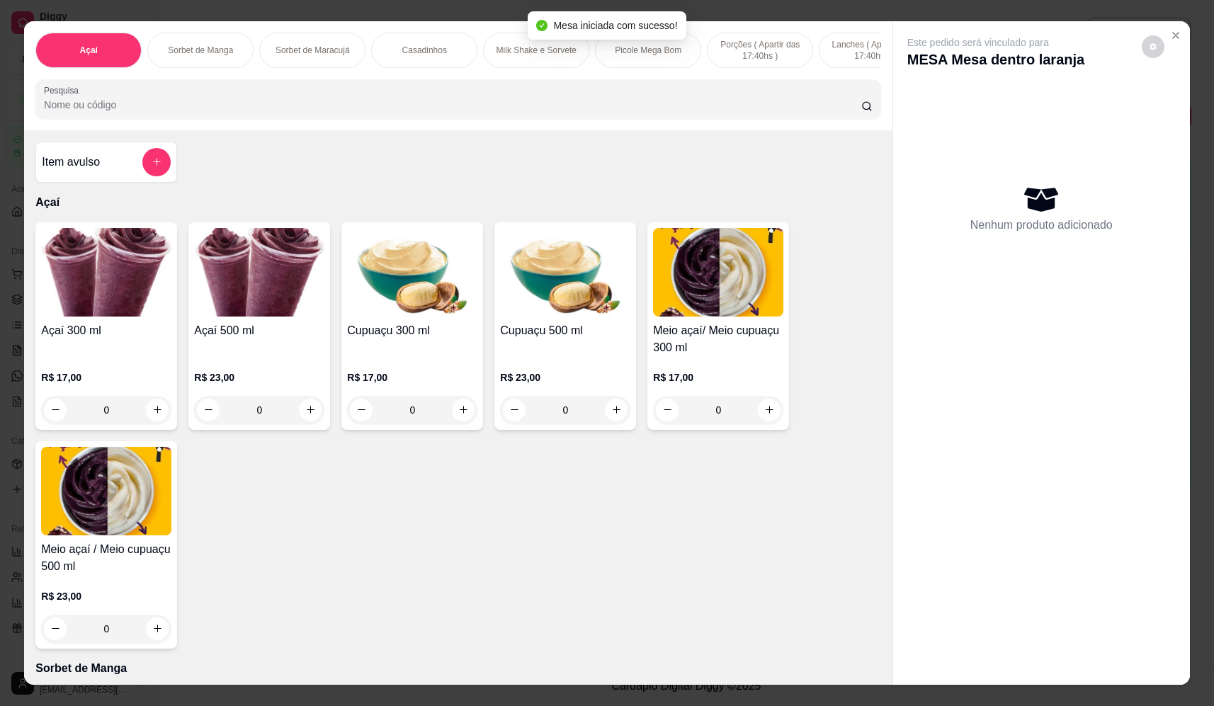
click at [423, 112] on input "Pesquisa" at bounding box center [452, 105] width 817 height 14
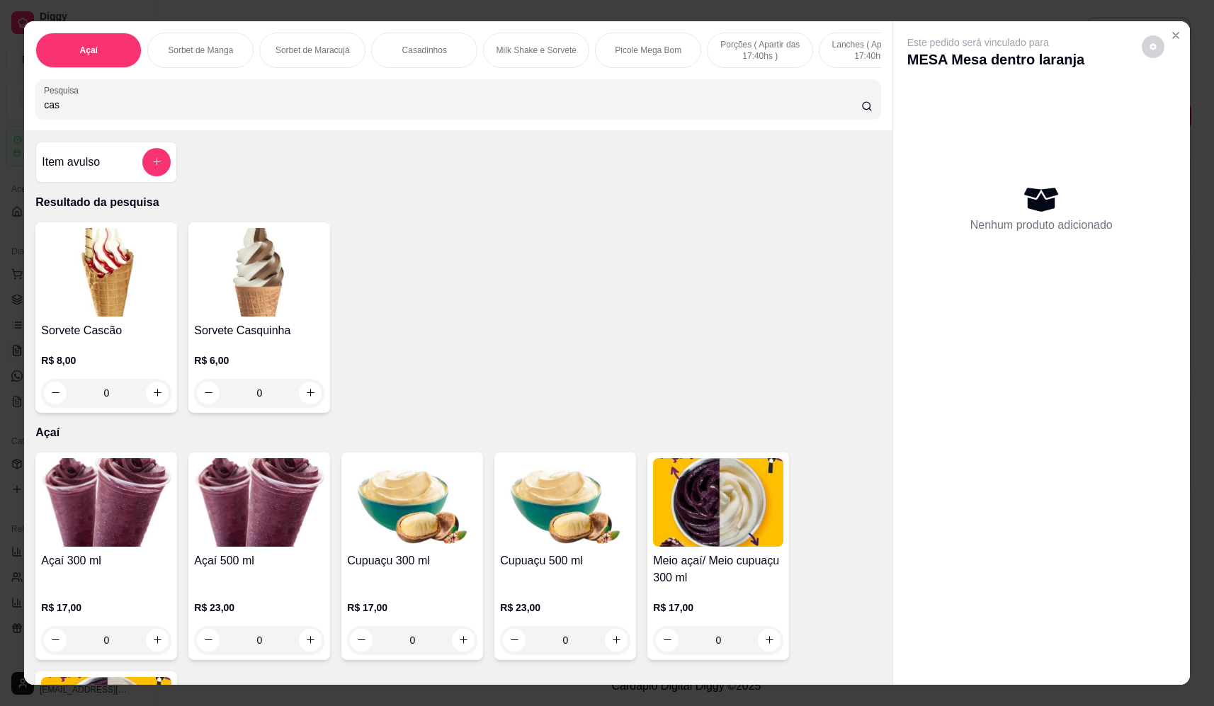
type input "cas"
click at [150, 406] on div "0" at bounding box center [106, 393] width 130 height 28
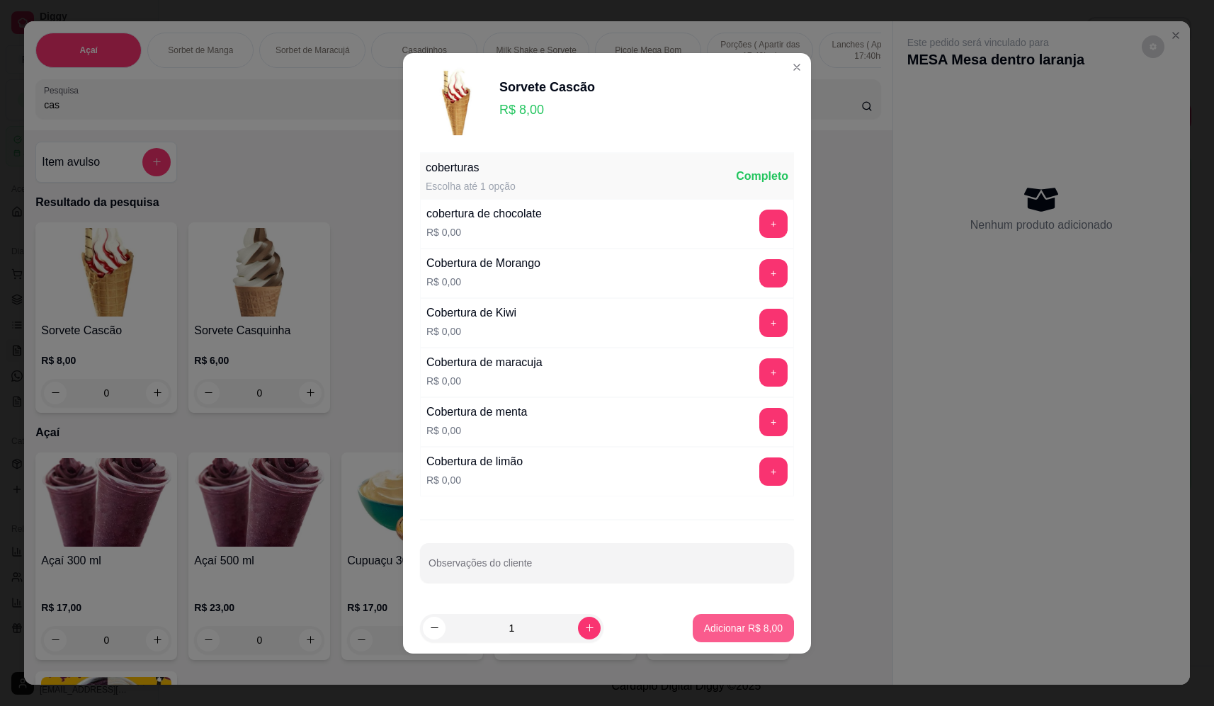
click at [739, 617] on button "Adicionar R$ 8,00" at bounding box center [743, 628] width 101 height 28
type input "1"
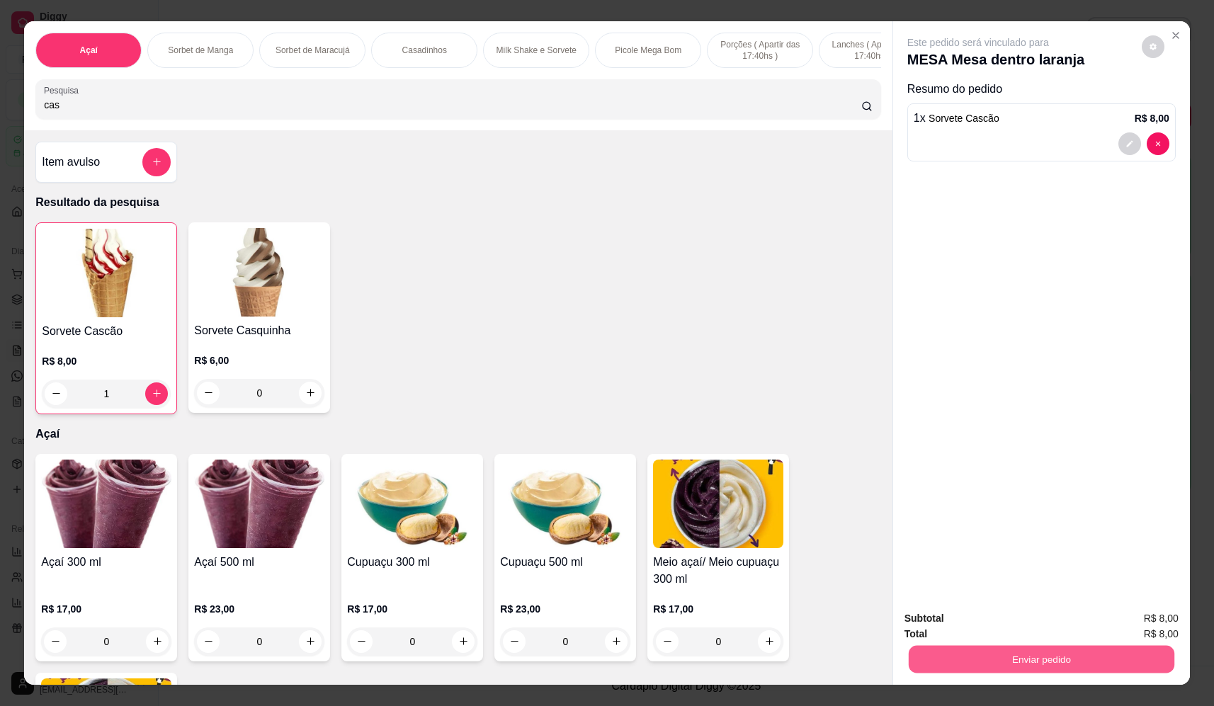
click at [1054, 651] on button "Enviar pedido" at bounding box center [1042, 660] width 266 height 28
click at [1005, 619] on button "Não registrar e enviar pedido" at bounding box center [994, 624] width 143 height 26
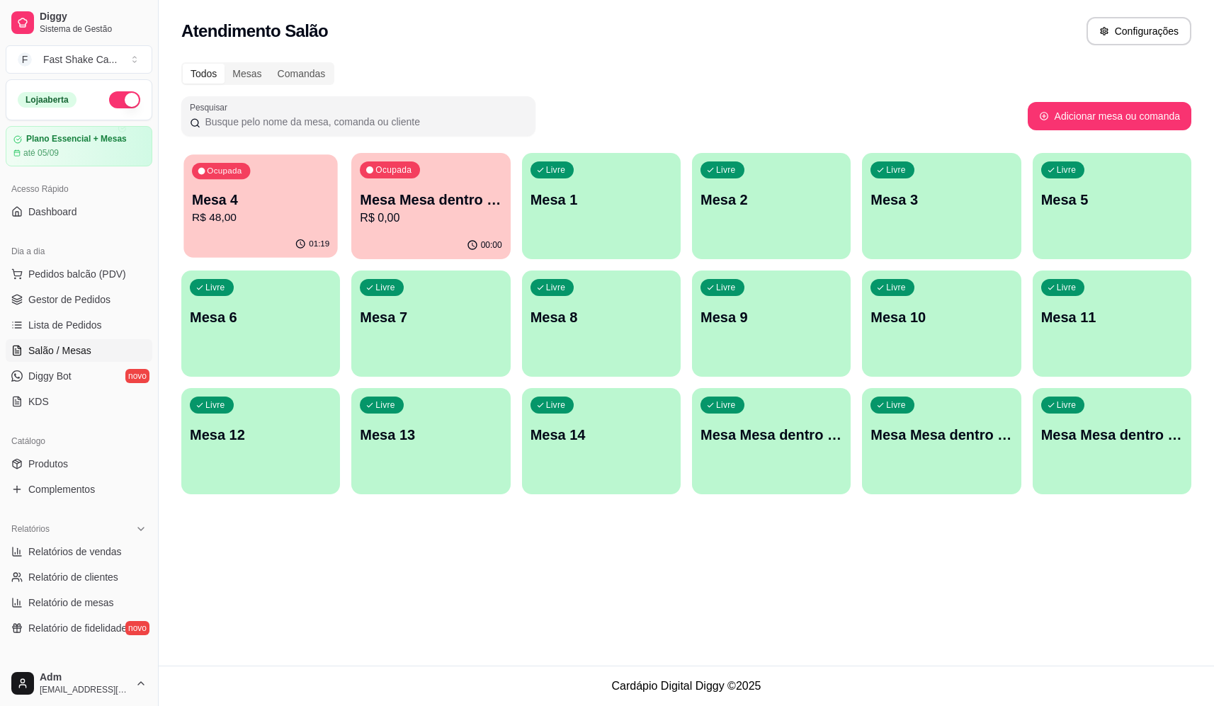
click at [245, 228] on div "Ocupada Mesa 4 R$ 48,00" at bounding box center [260, 192] width 154 height 76
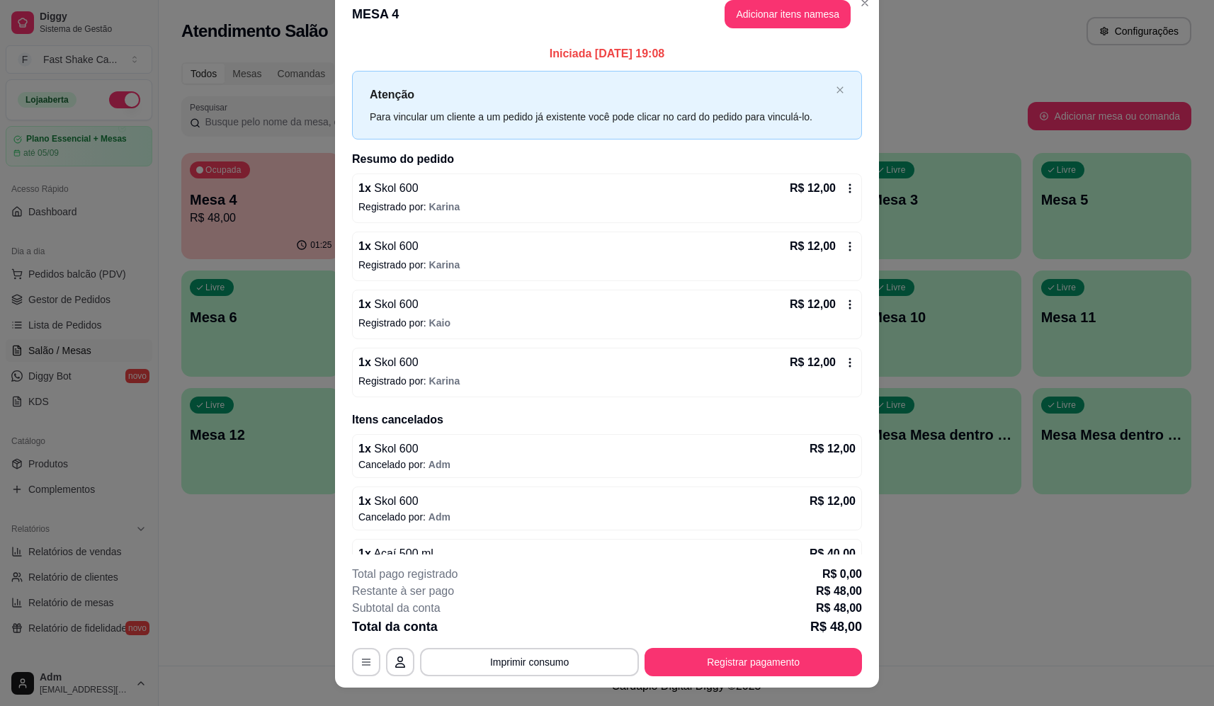
scroll to position [0, 0]
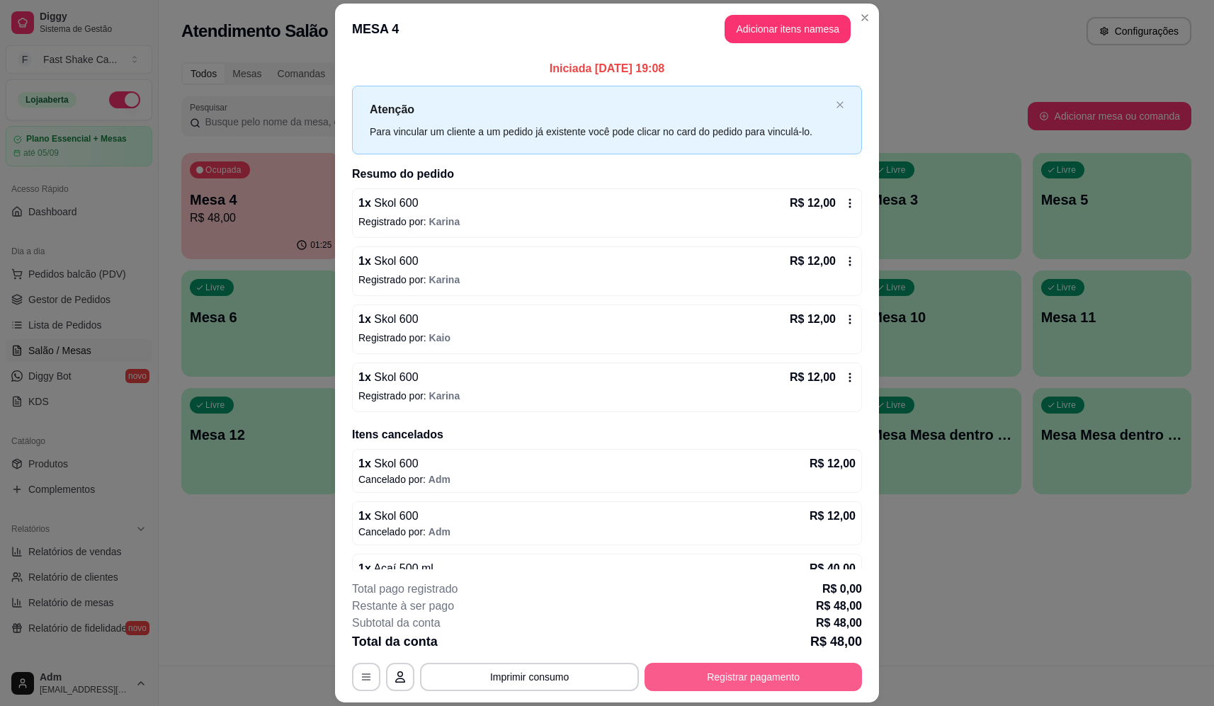
click at [742, 674] on button "Registrar pagamento" at bounding box center [752, 677] width 217 height 28
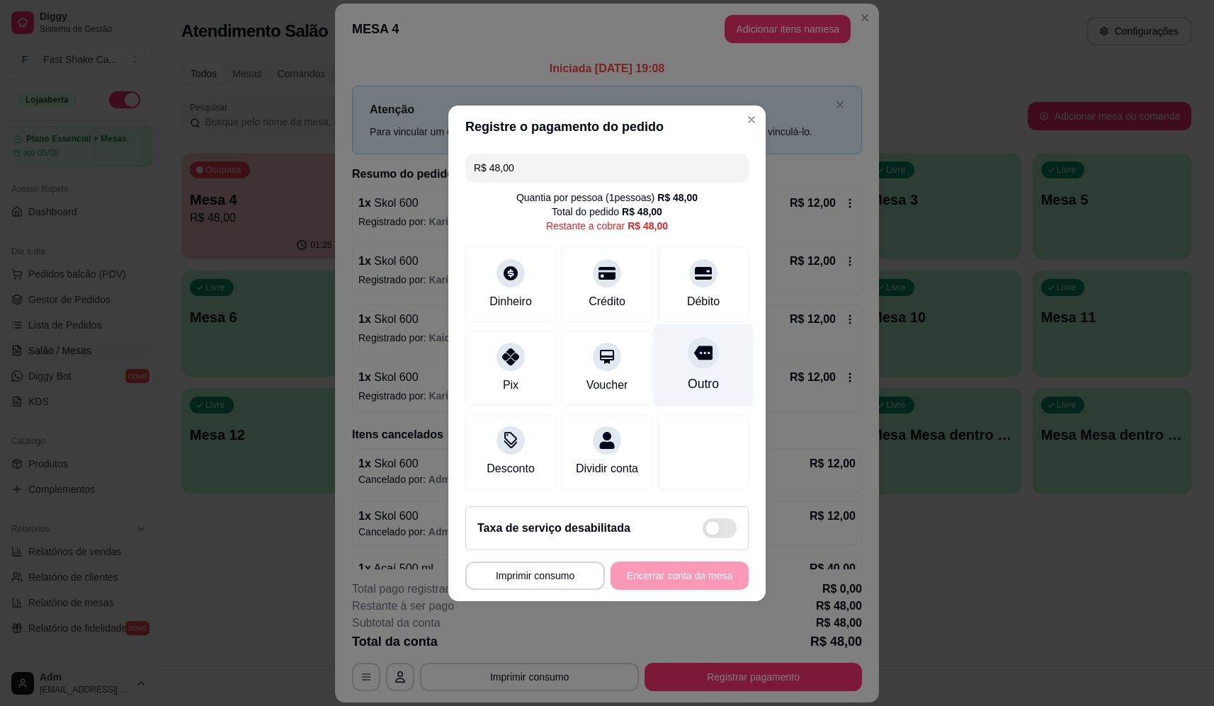
drag, startPoint x: 696, startPoint y: 268, endPoint x: 713, endPoint y: 351, distance: 83.9
click at [696, 270] on icon at bounding box center [703, 273] width 17 height 17
type input "R$ 0,00"
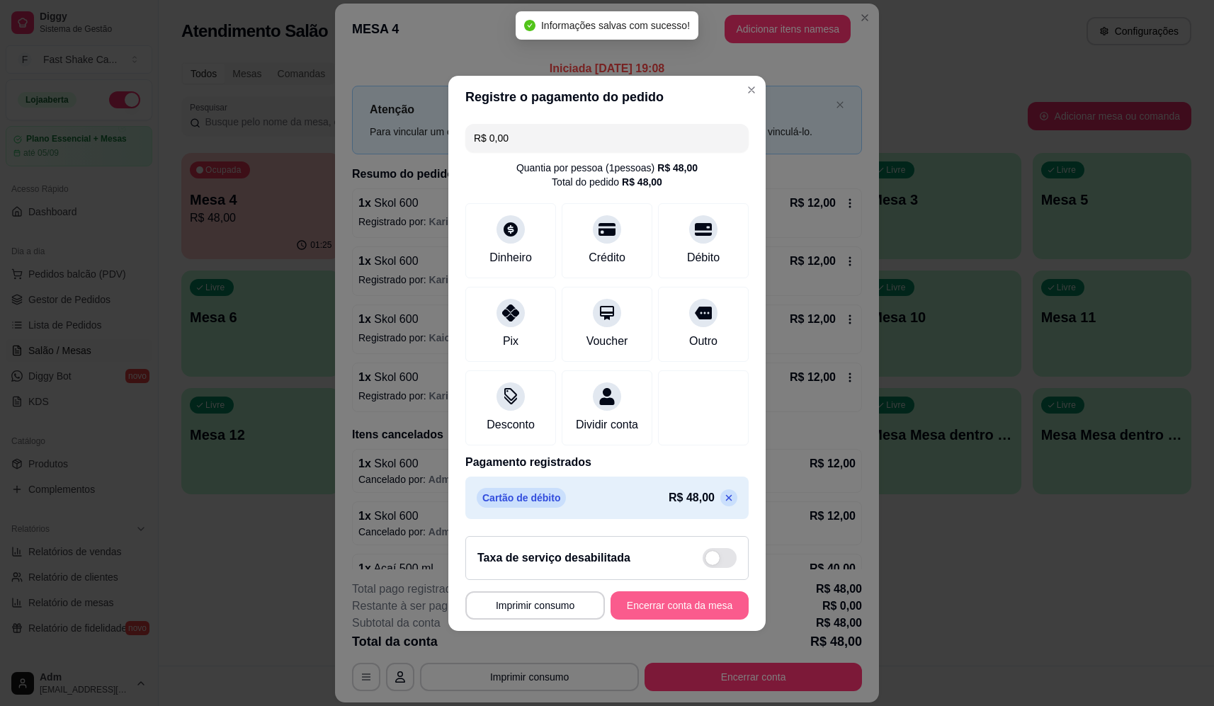
click at [683, 617] on button "Encerrar conta da mesa" at bounding box center [679, 605] width 138 height 28
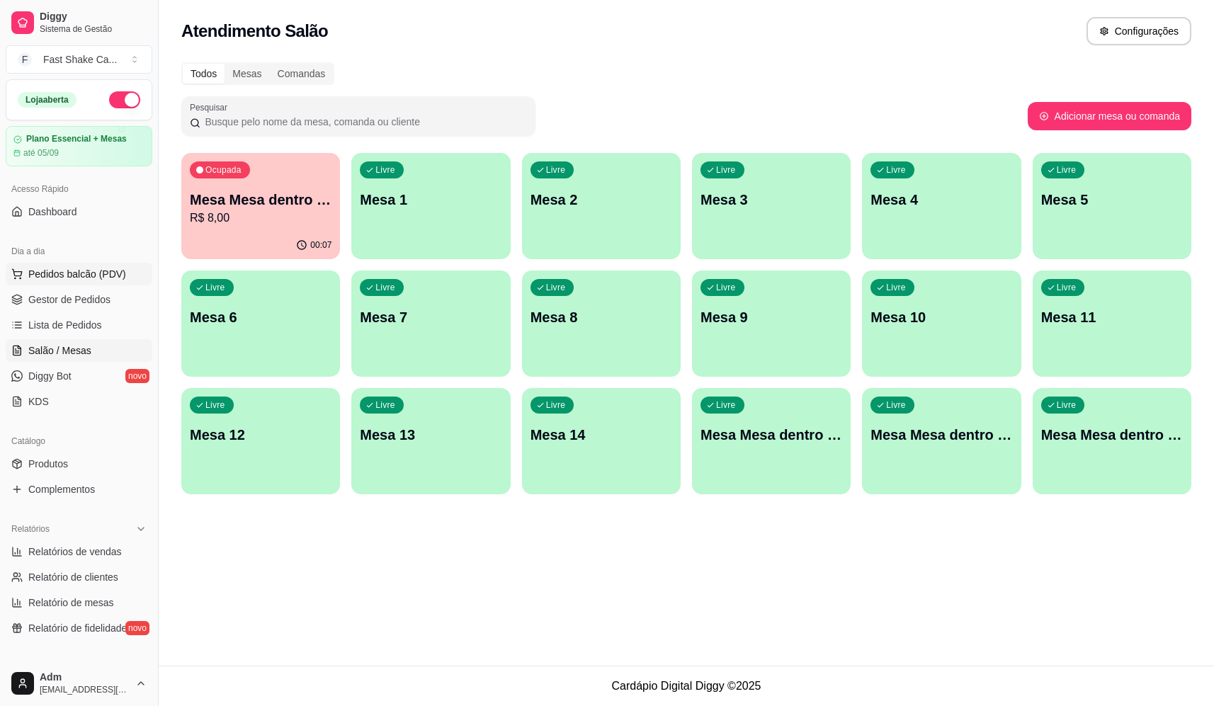
click at [40, 274] on span "Pedidos balcão (PDV)" at bounding box center [77, 274] width 98 height 14
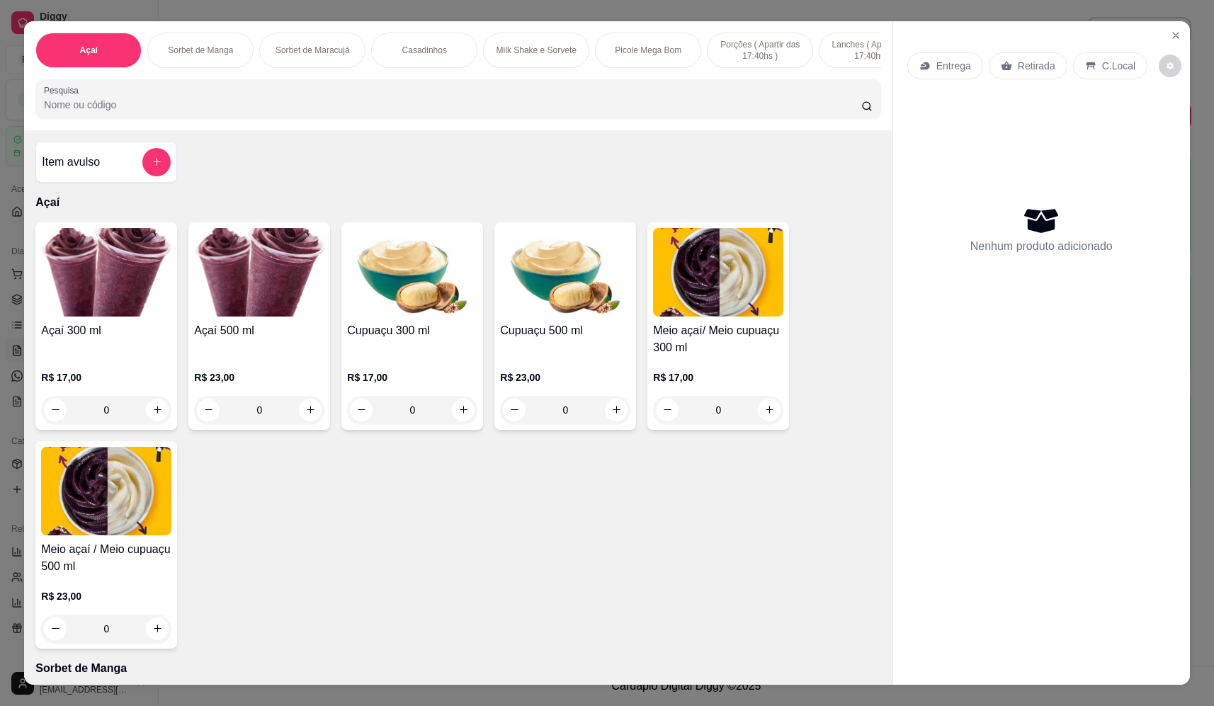
click at [152, 424] on div "0" at bounding box center [106, 410] width 130 height 28
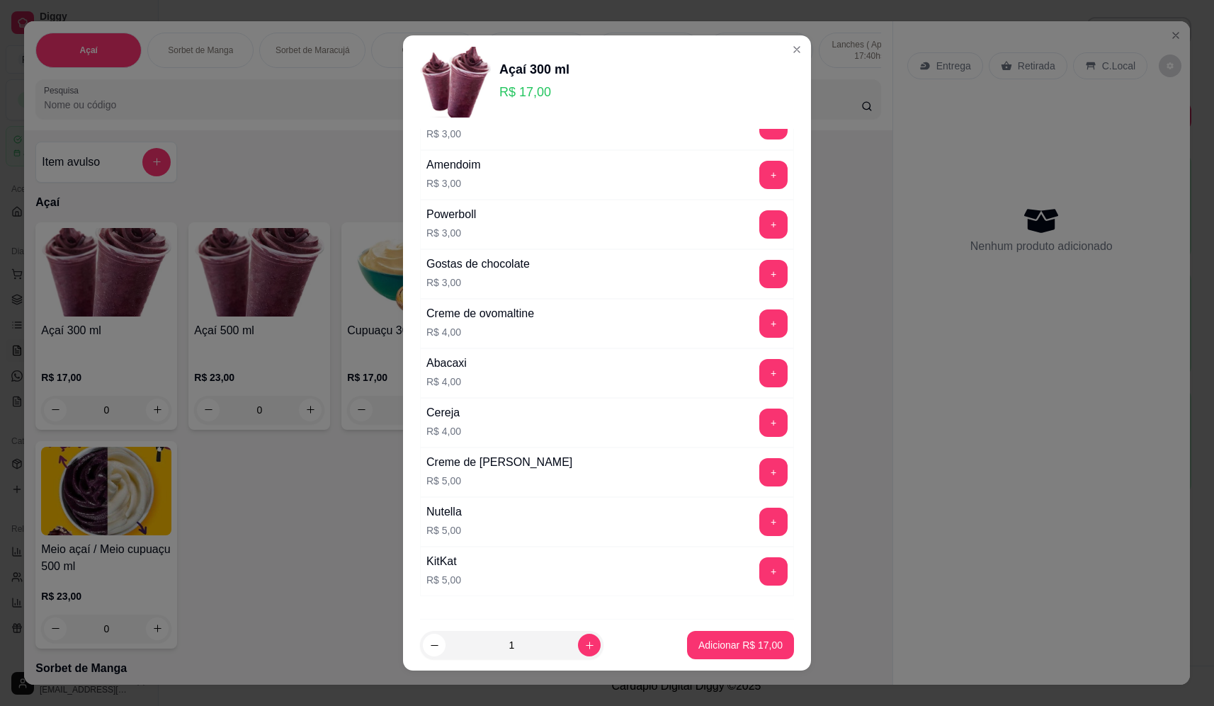
scroll to position [637, 0]
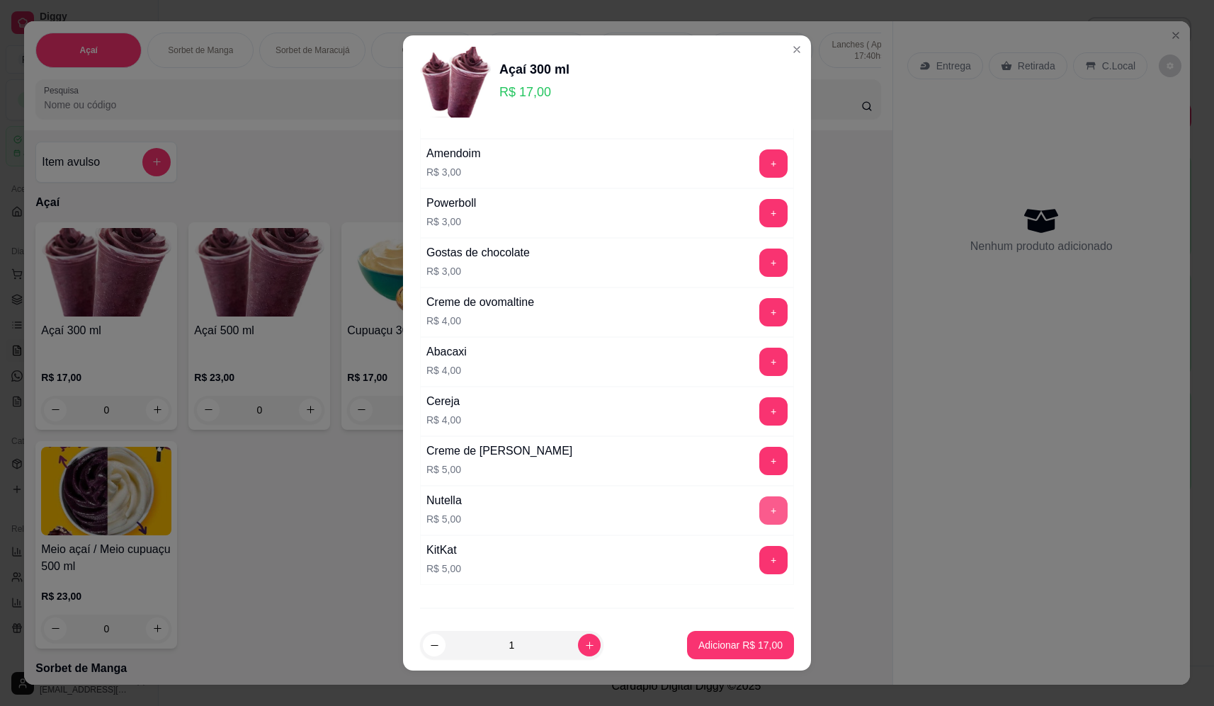
click at [759, 516] on button "+" at bounding box center [773, 510] width 28 height 28
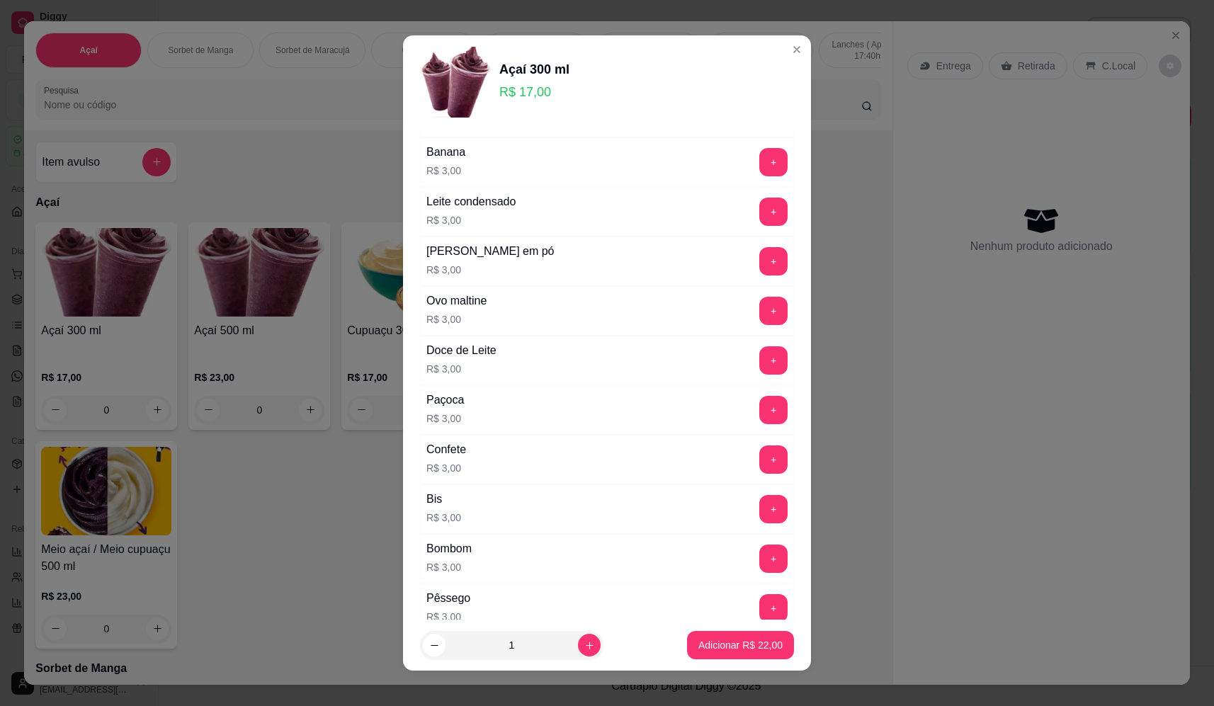
scroll to position [142, 0]
click at [760, 268] on button "+" at bounding box center [774, 263] width 28 height 28
click at [766, 647] on button "Adicionar R$ 25,00" at bounding box center [740, 646] width 104 height 28
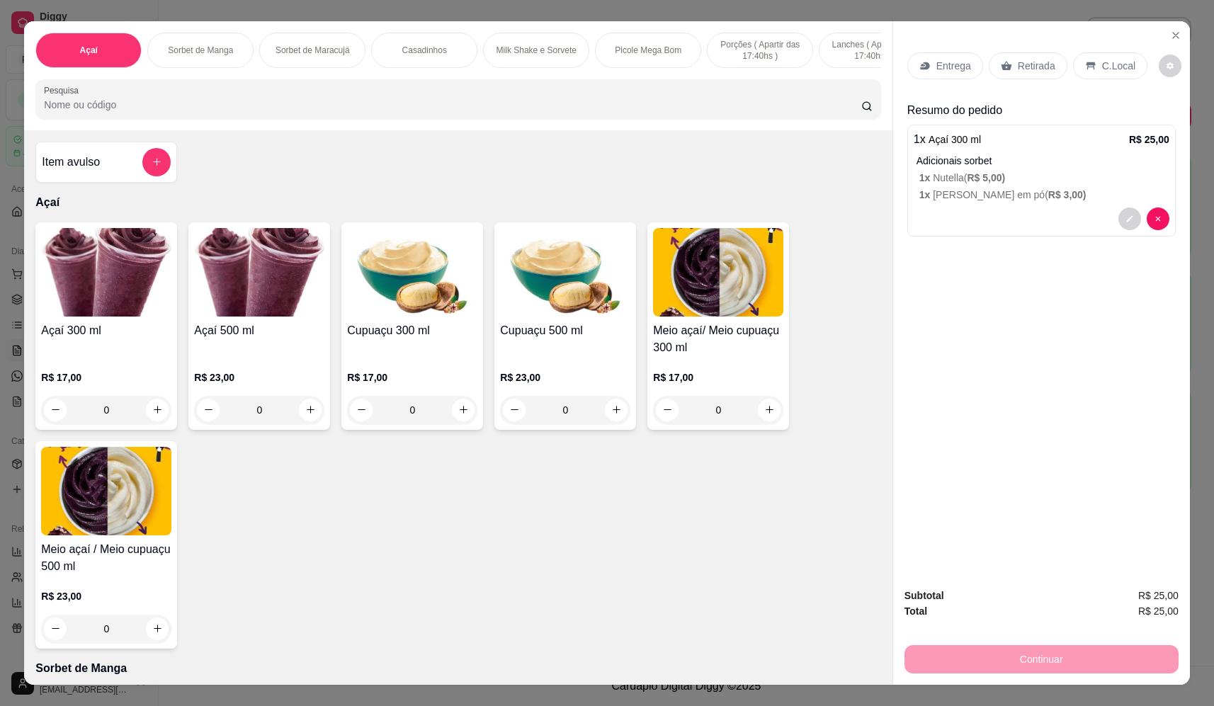
click at [1025, 68] on p "Retirada" at bounding box center [1037, 66] width 38 height 14
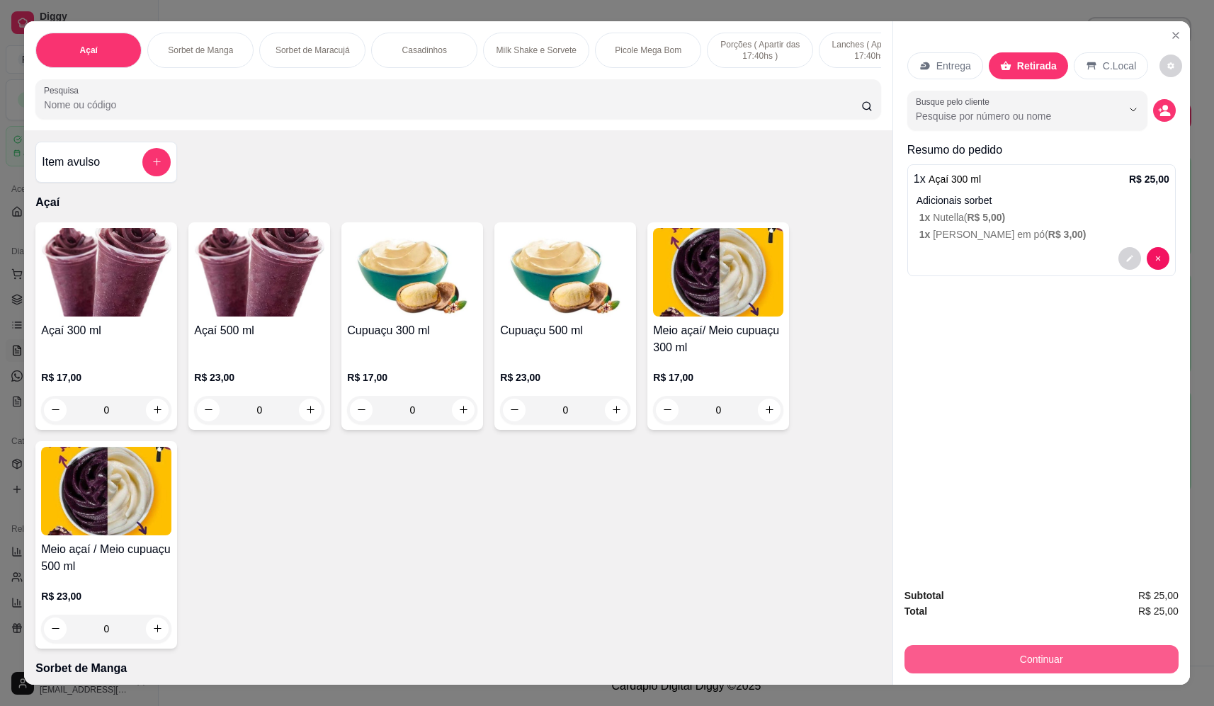
click at [1057, 659] on button "Continuar" at bounding box center [1041, 659] width 274 height 28
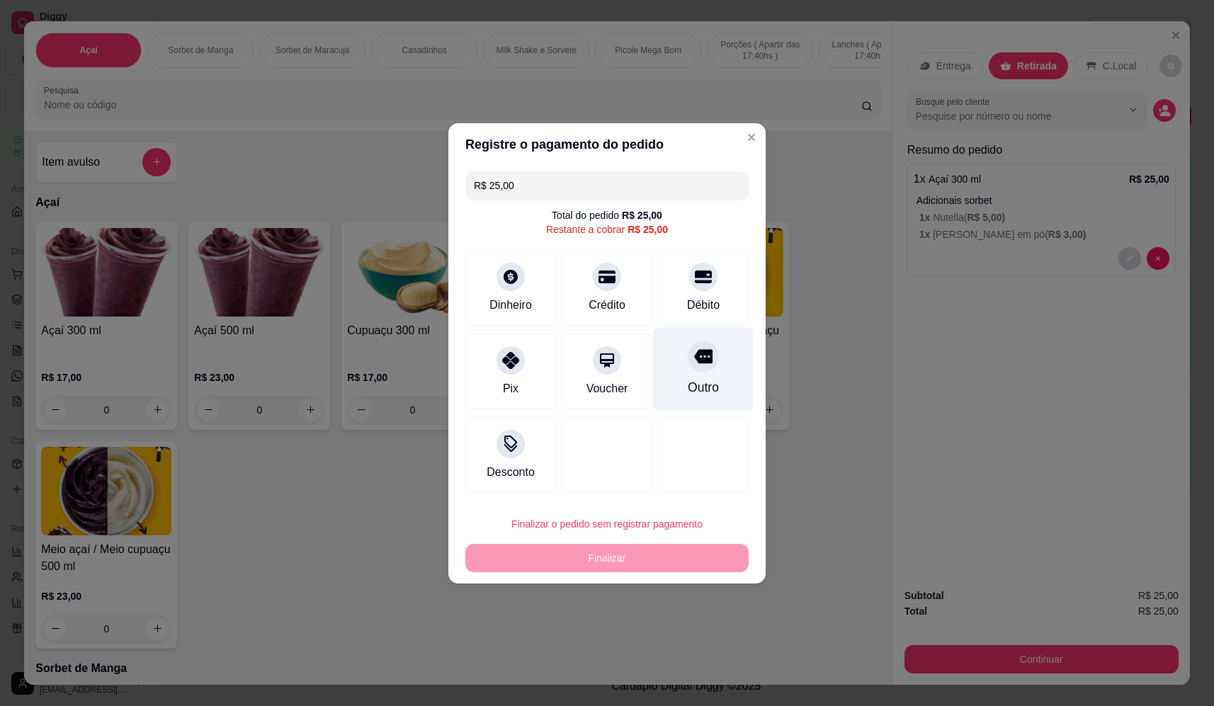
click at [693, 371] on div at bounding box center [703, 356] width 31 height 31
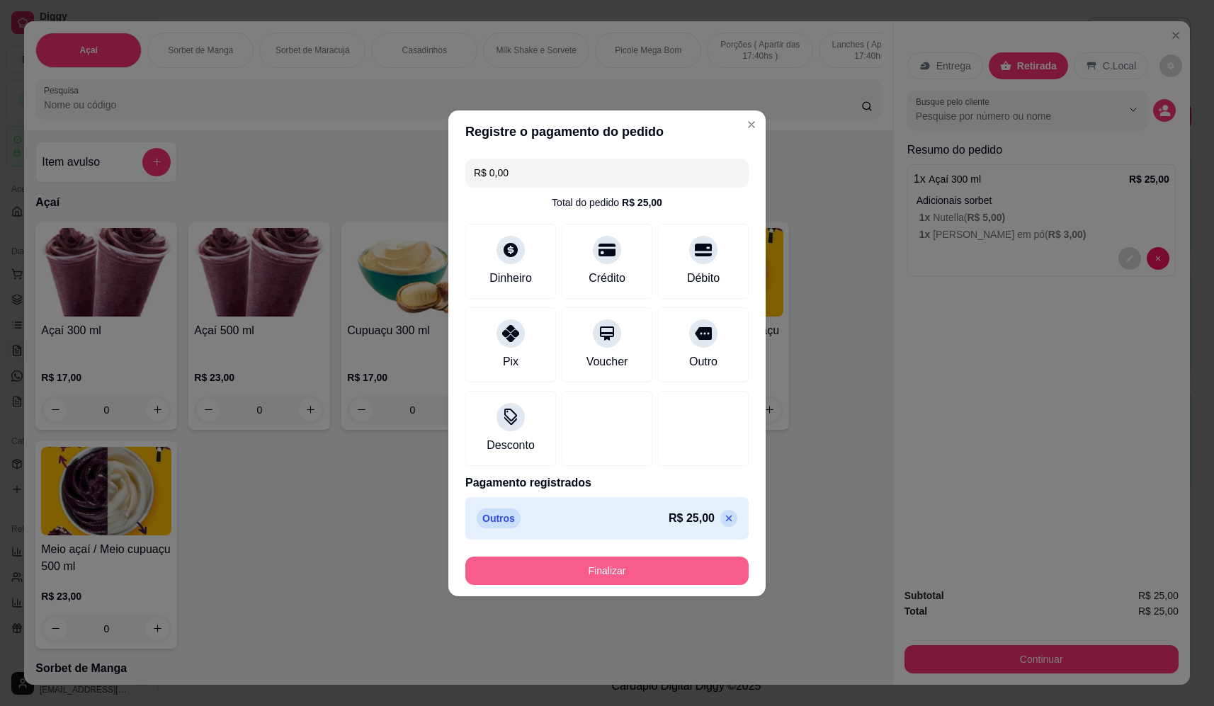
click at [673, 567] on button "Finalizar" at bounding box center [606, 571] width 283 height 28
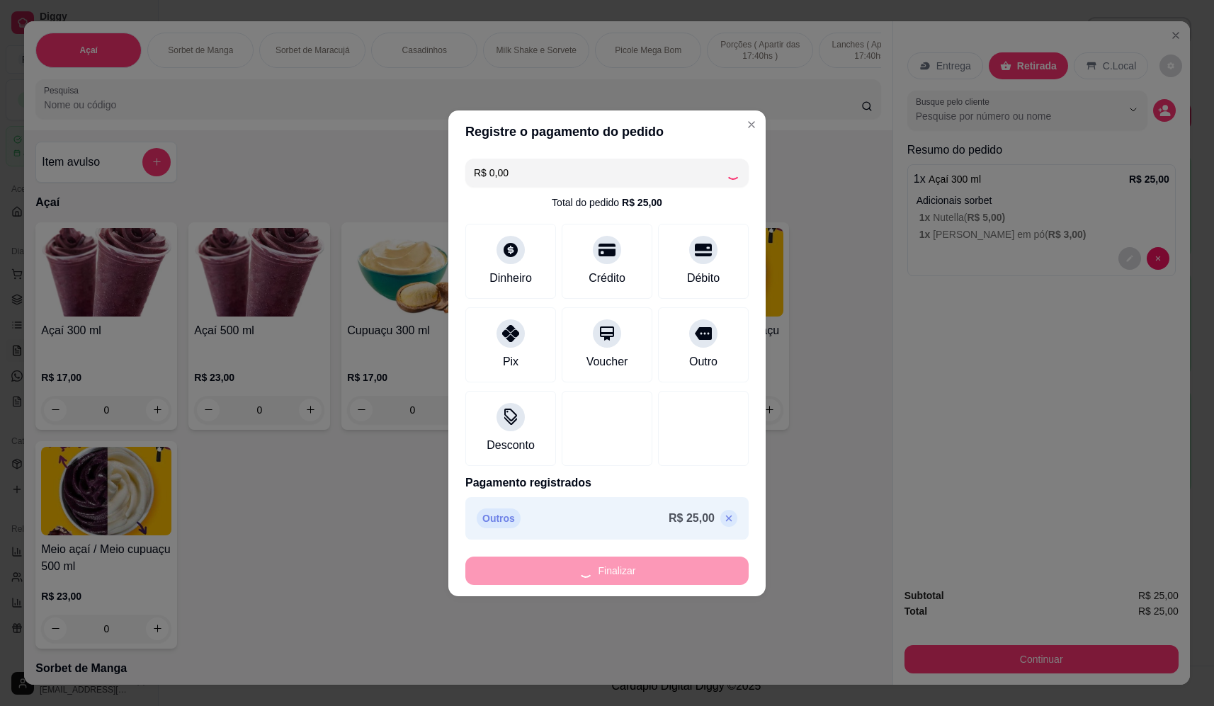
type input "-R$ 25,00"
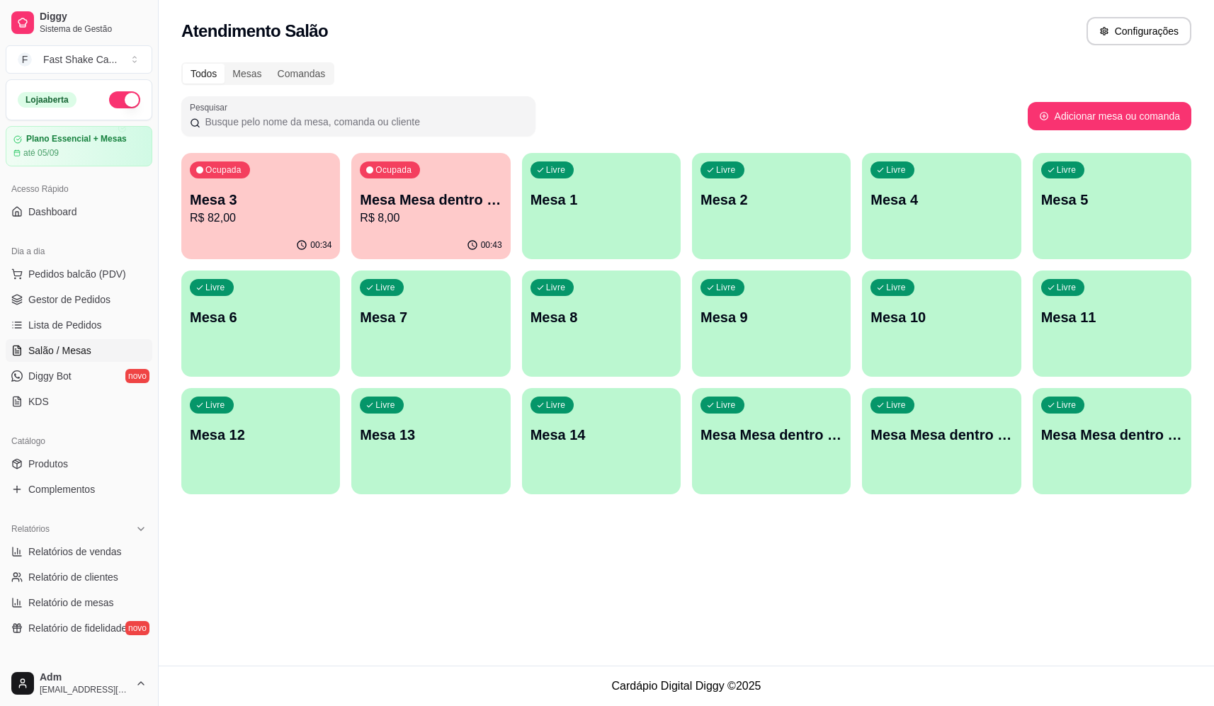
click at [126, 96] on button "button" at bounding box center [124, 99] width 31 height 17
click at [232, 212] on div "Mesa 3 R$ 82,00" at bounding box center [261, 208] width 142 height 37
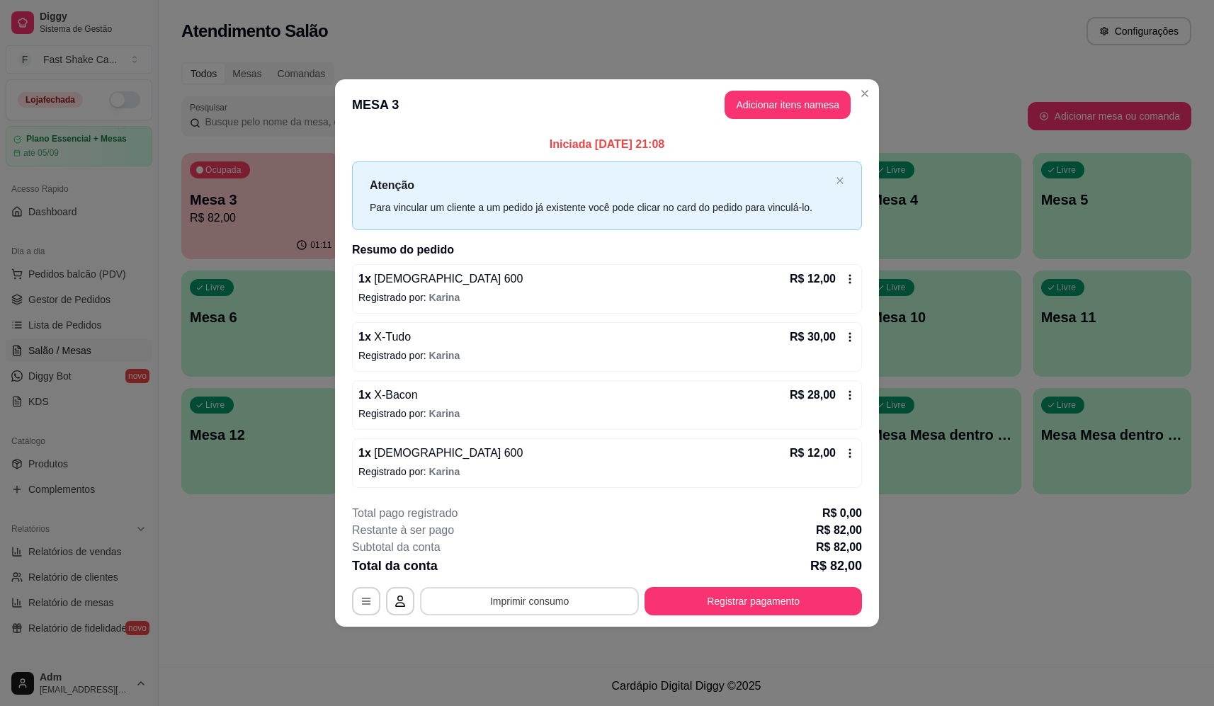
click at [482, 591] on button "Imprimir consumo" at bounding box center [529, 601] width 219 height 28
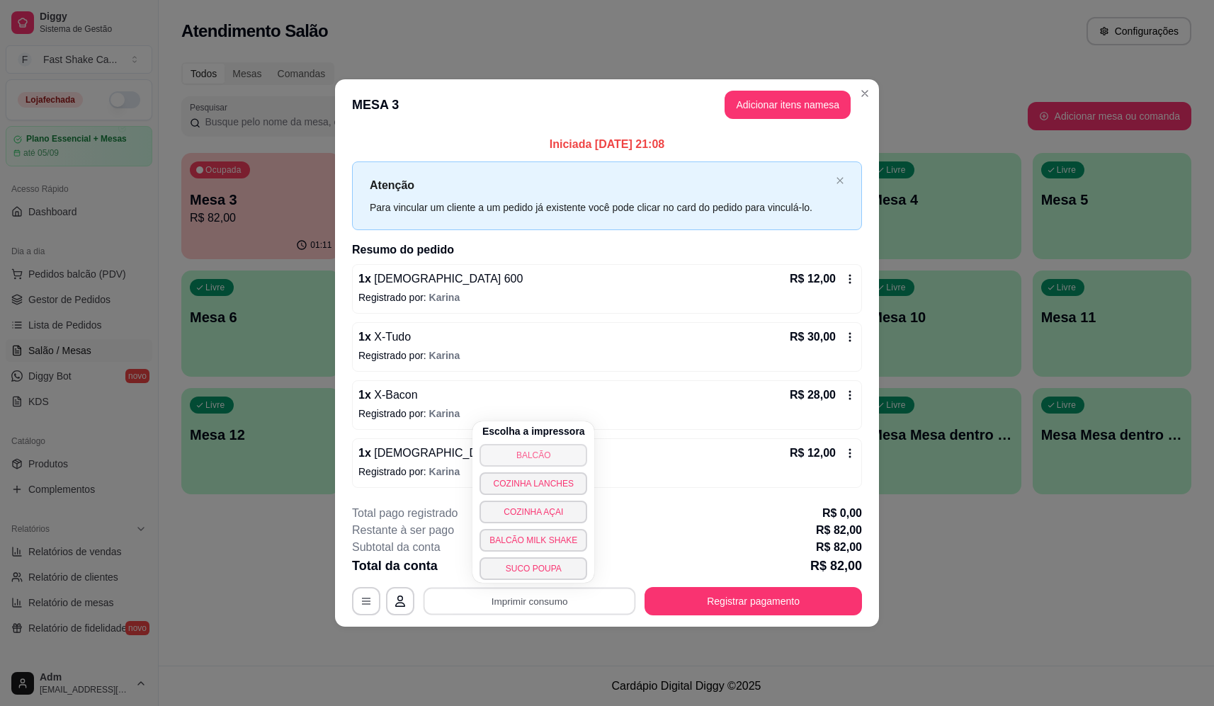
click at [560, 449] on button "BALCÃO" at bounding box center [533, 455] width 108 height 23
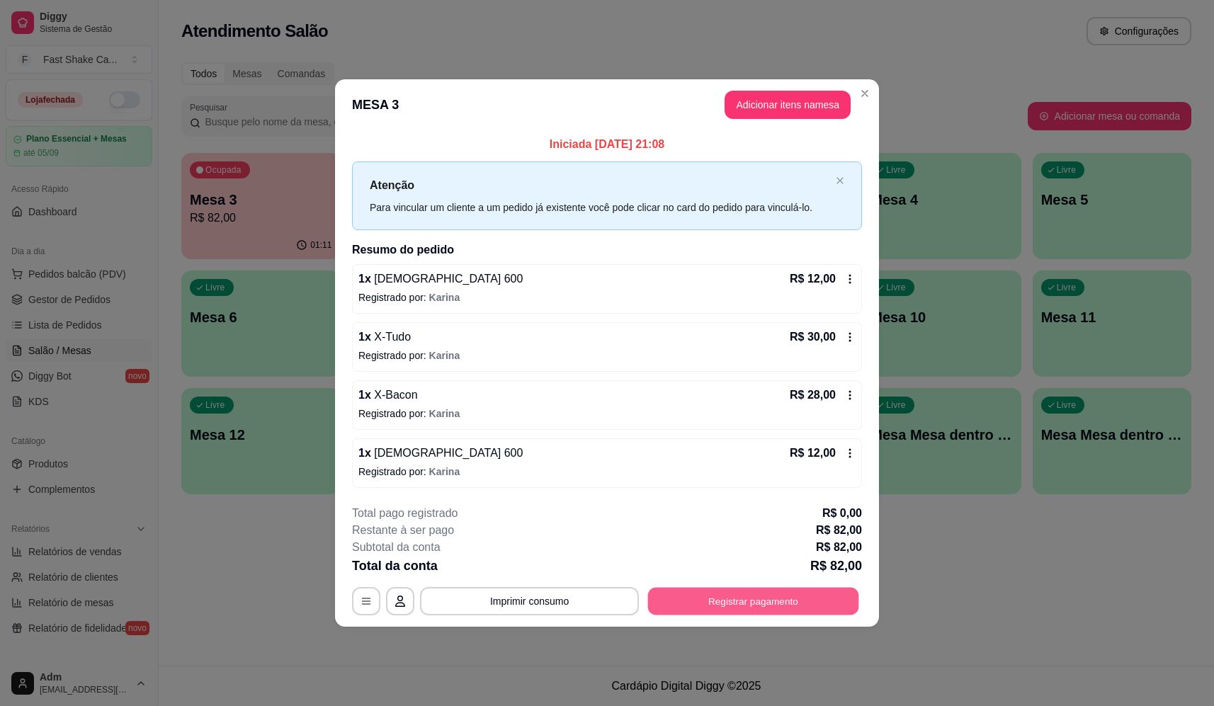
click at [692, 599] on button "Registrar pagamento" at bounding box center [753, 602] width 211 height 28
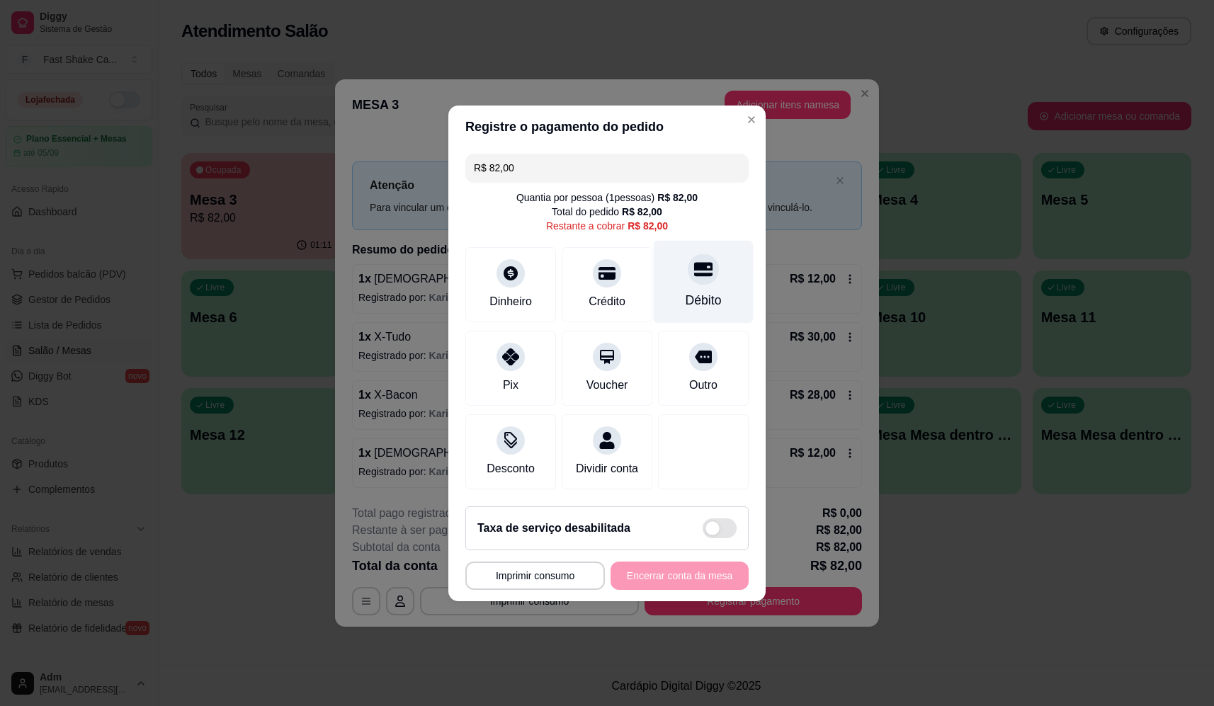
click at [714, 280] on div "Débito" at bounding box center [704, 281] width 100 height 83
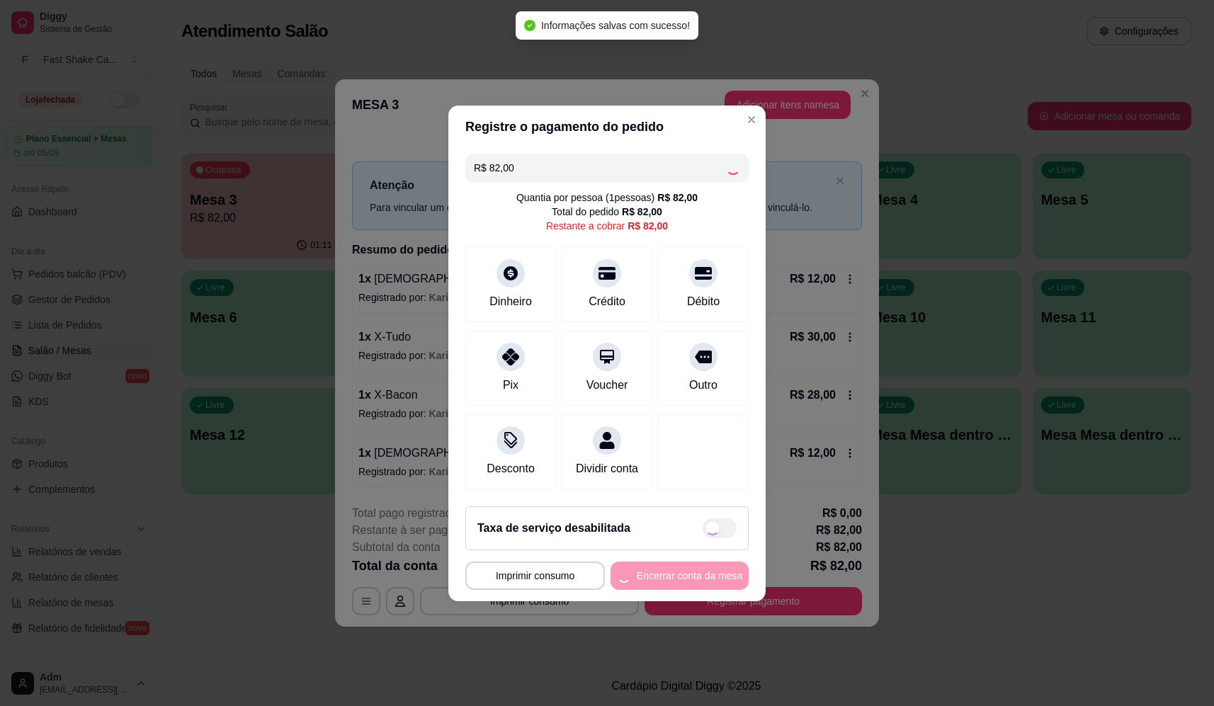
type input "R$ 0,00"
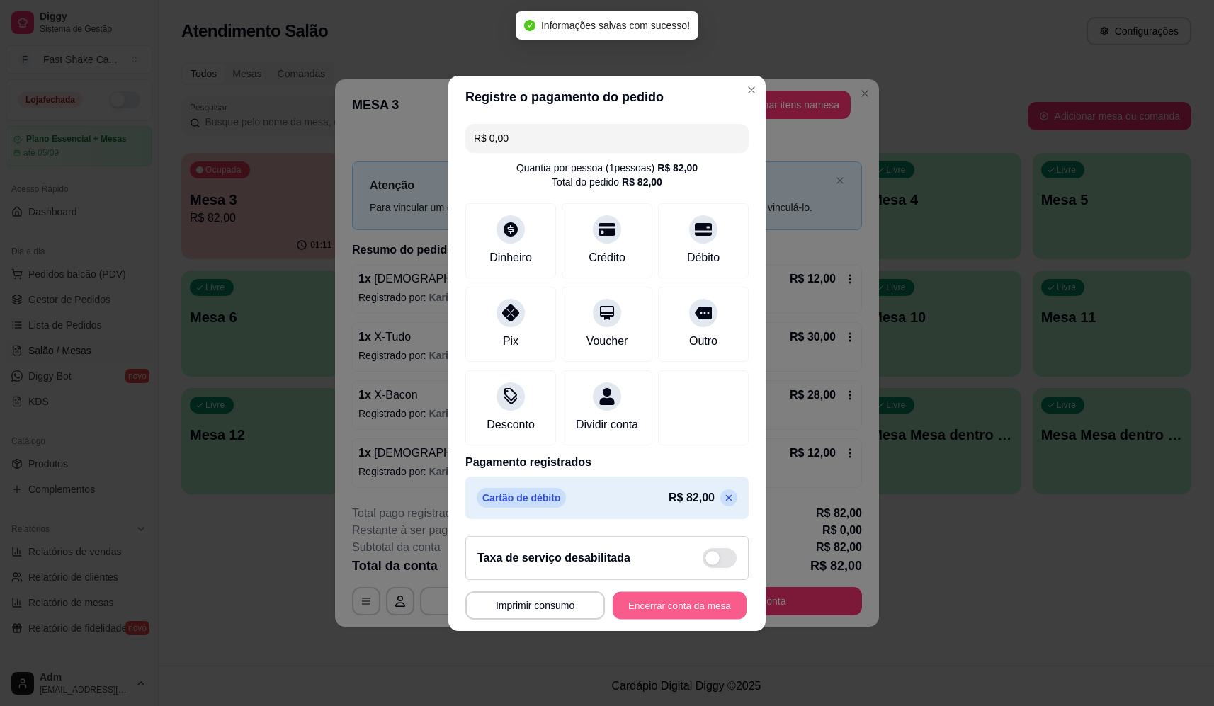
click at [636, 612] on button "Encerrar conta da mesa" at bounding box center [680, 605] width 134 height 28
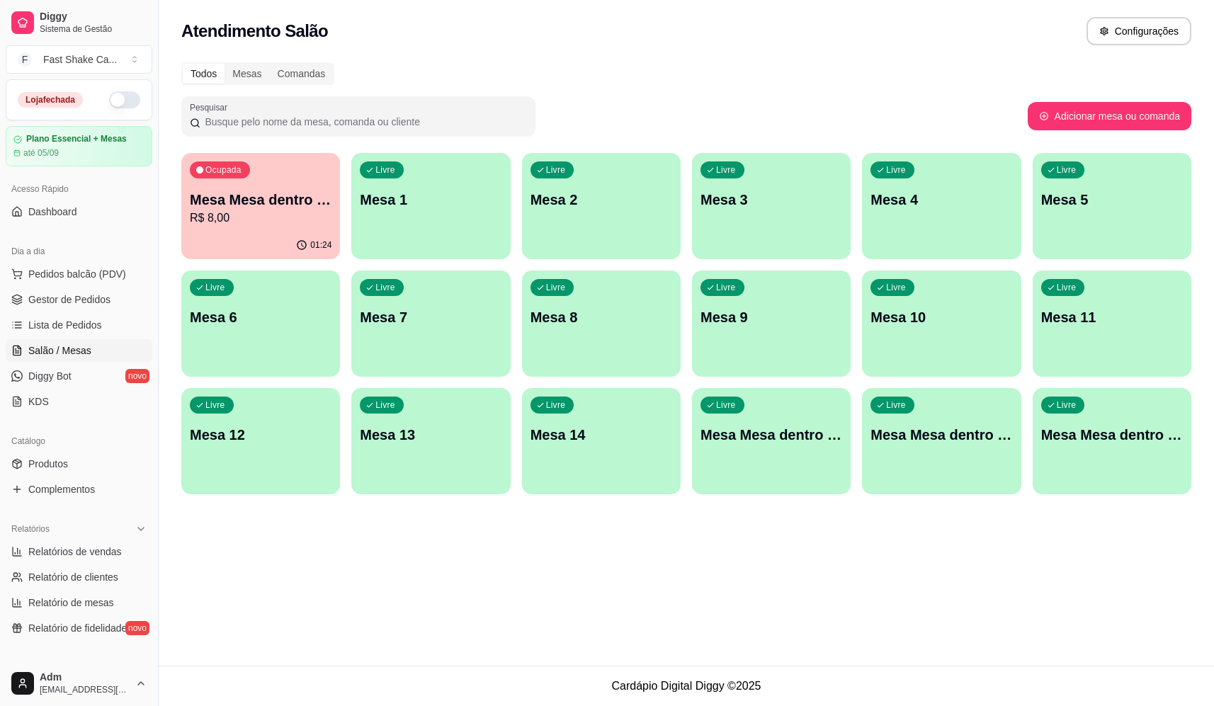
click at [312, 229] on div "Ocupada Mesa Mesa dentro laranja R$ 8,00" at bounding box center [260, 192] width 159 height 79
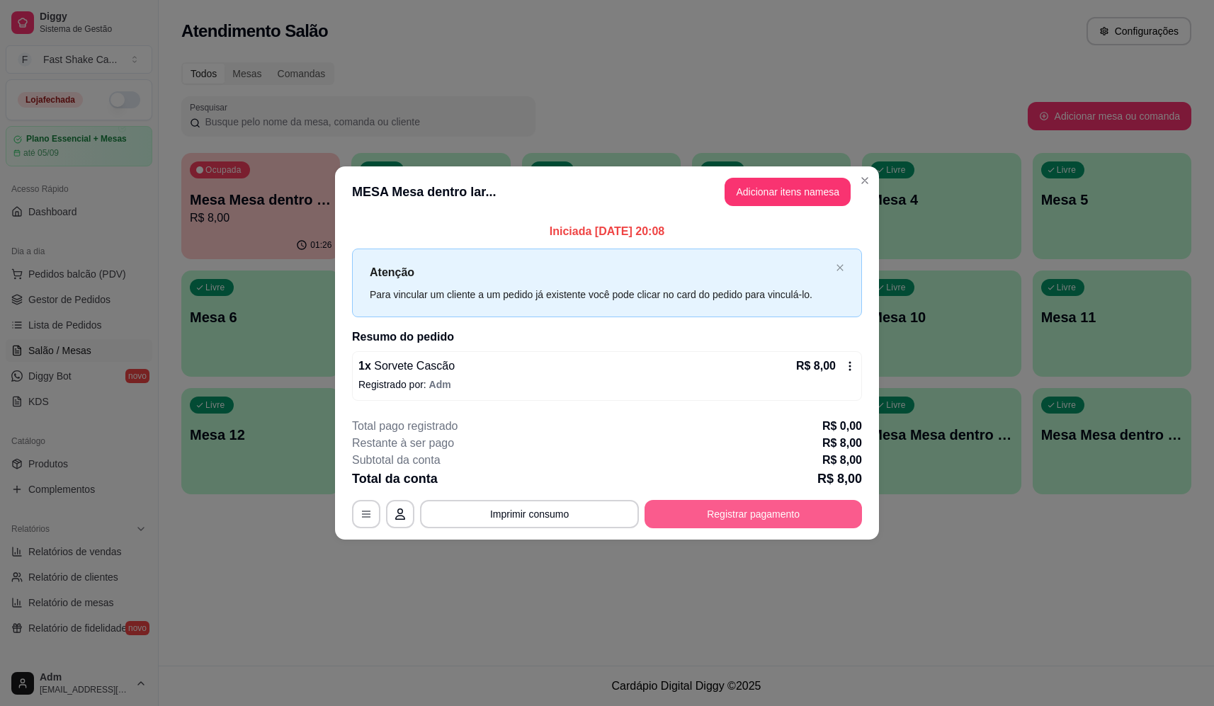
click at [700, 523] on button "Registrar pagamento" at bounding box center [752, 514] width 217 height 28
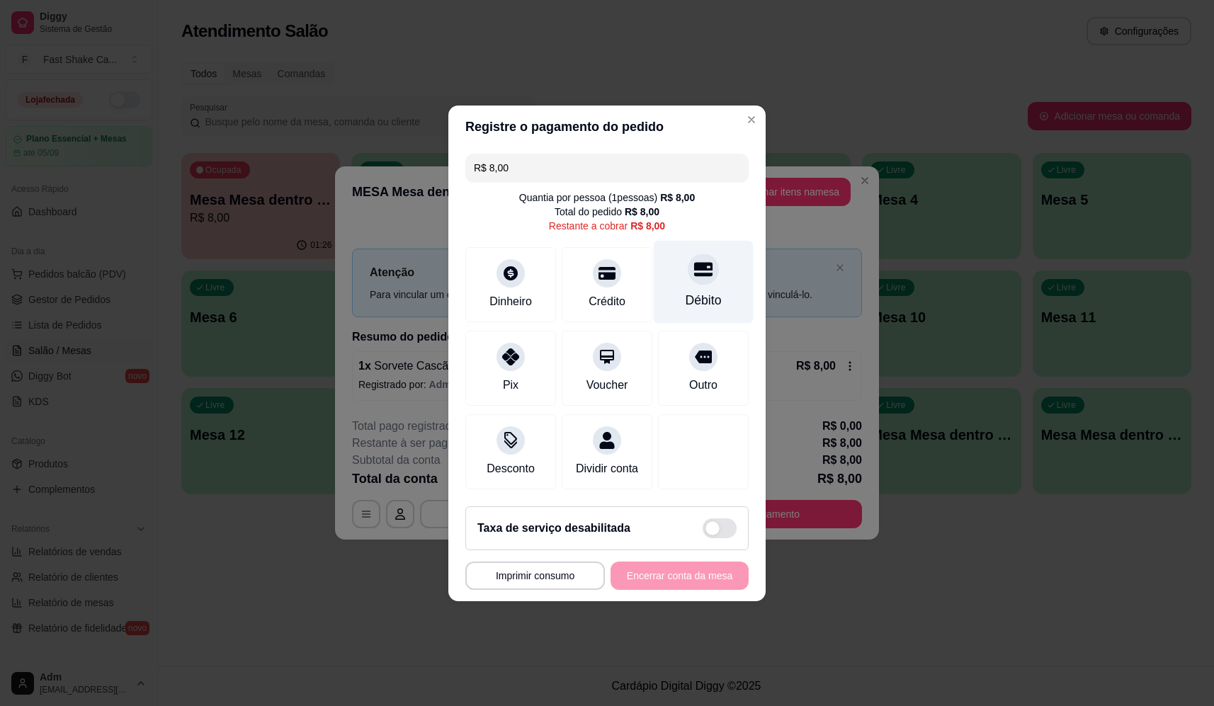
click at [716, 262] on div "Débito" at bounding box center [704, 281] width 100 height 83
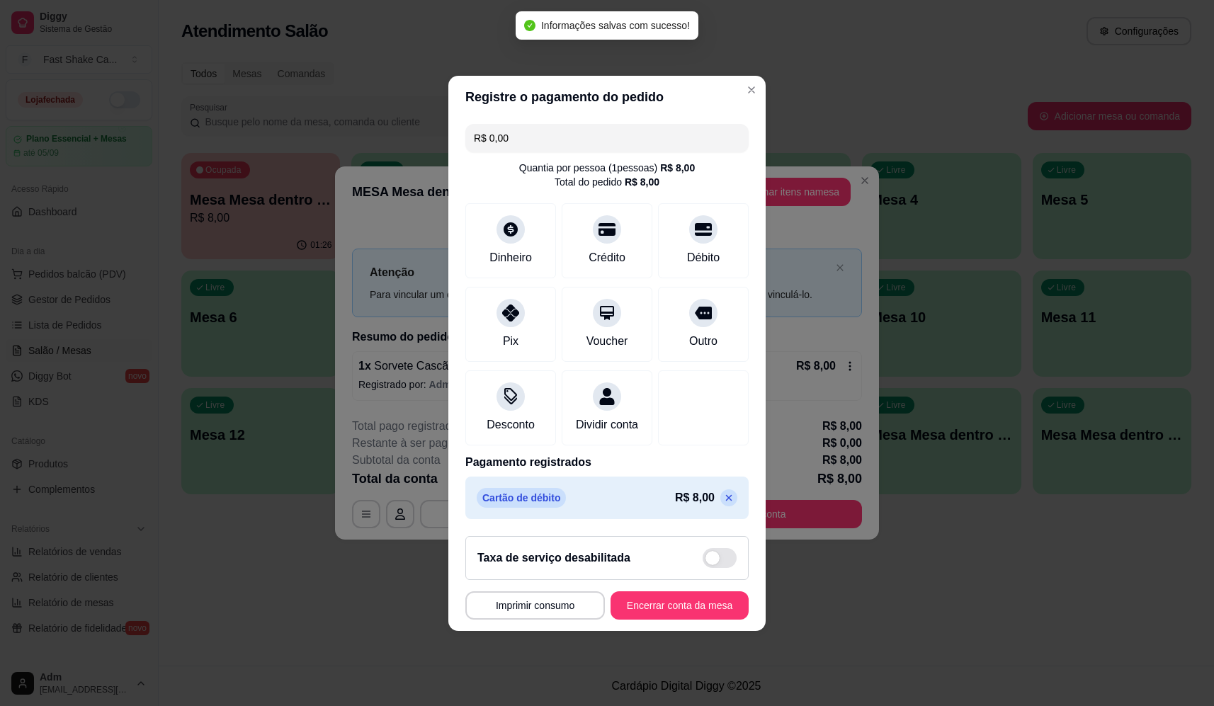
type input "R$ 0,00"
click at [656, 619] on button "Encerrar conta da mesa" at bounding box center [680, 605] width 134 height 28
